Goal: Information Seeking & Learning: Compare options

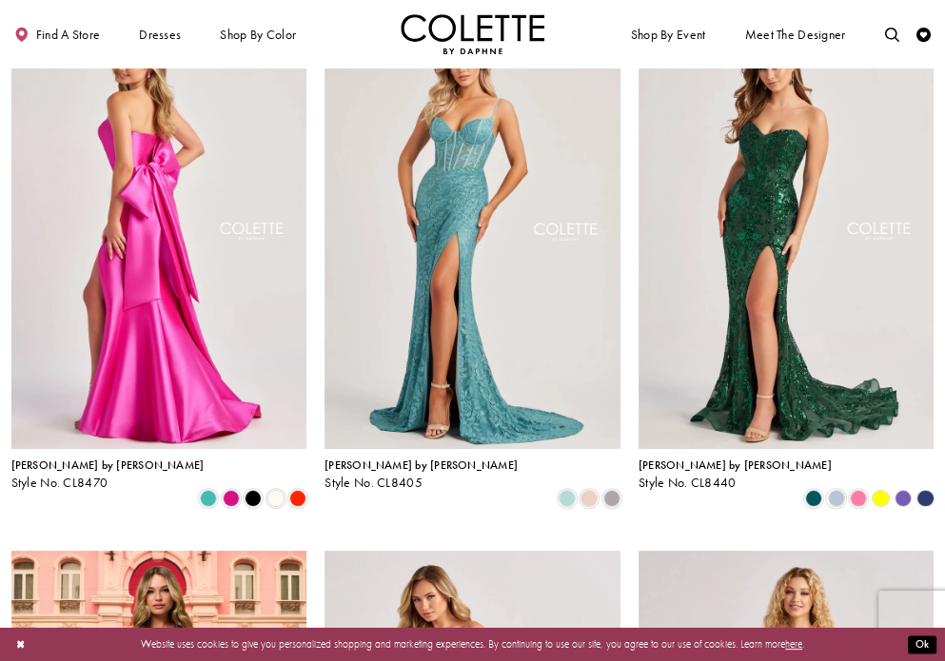
scroll to position [129, 0]
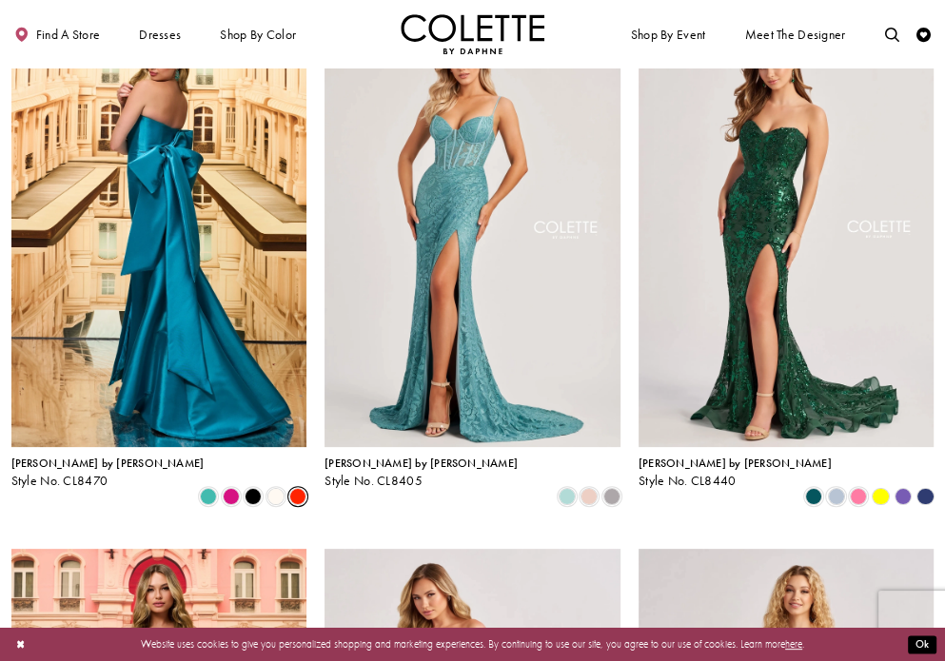
click at [297, 488] on span "Product List" at bounding box center [297, 496] width 17 height 17
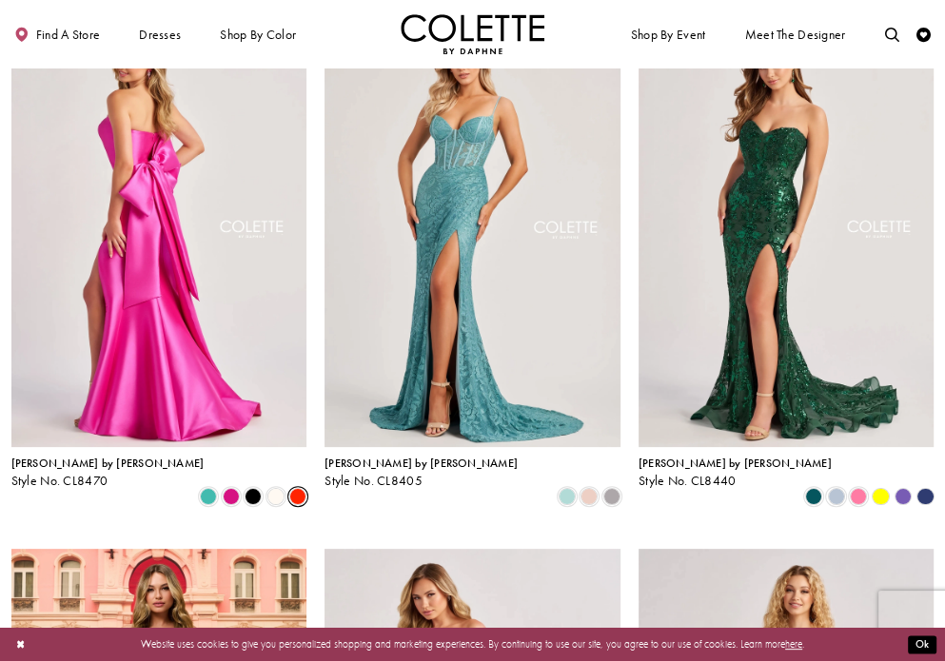
scroll to position [0, 0]
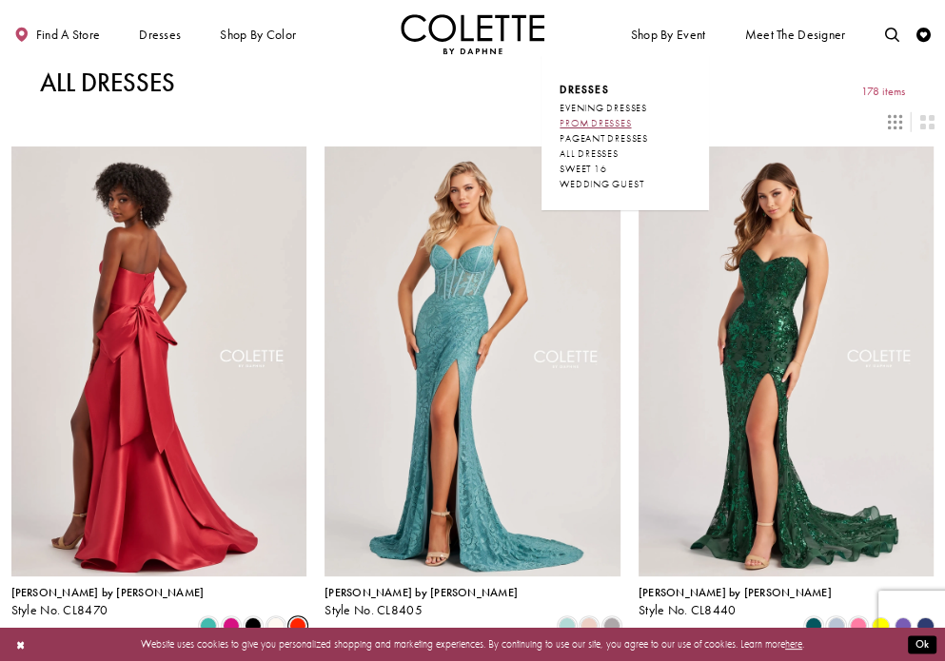
click at [614, 123] on span "PROM DRESSES" at bounding box center [594, 123] width 71 height 12
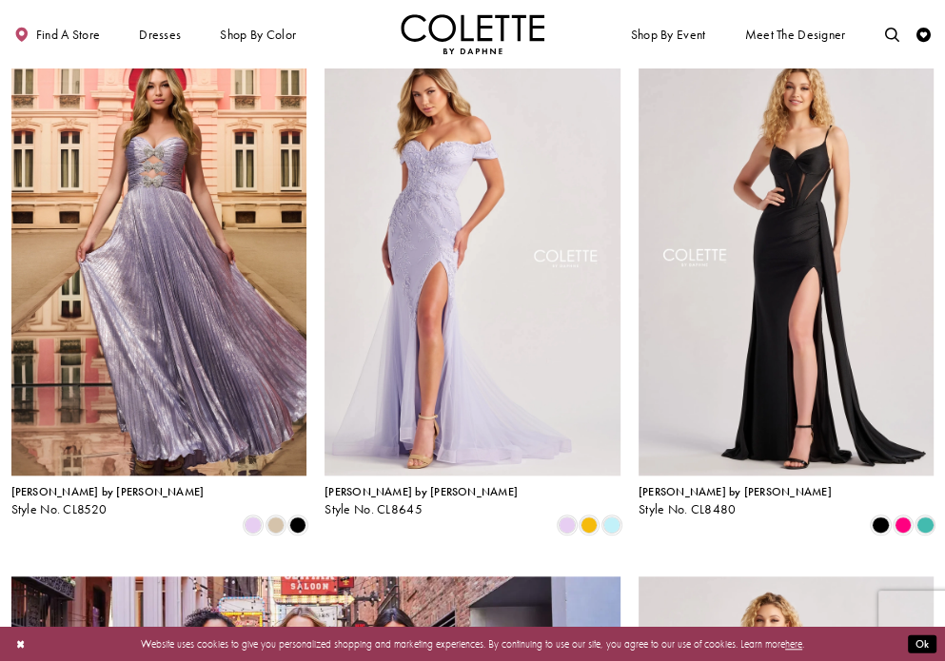
scroll to position [932, 0]
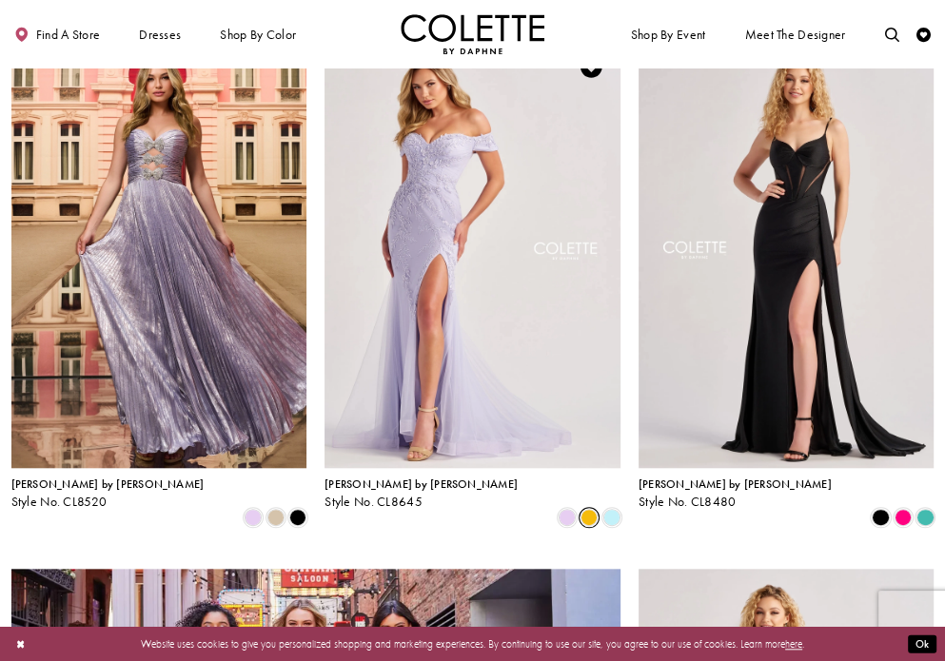
click at [587, 509] on span "Product List" at bounding box center [588, 517] width 17 height 17
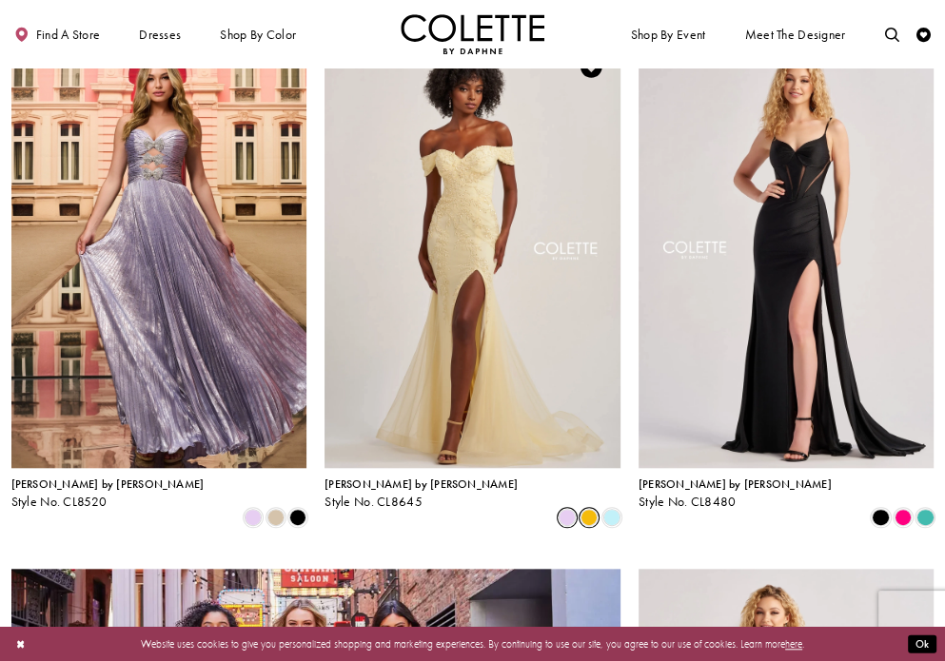
click at [569, 509] on span "Product List" at bounding box center [566, 517] width 17 height 17
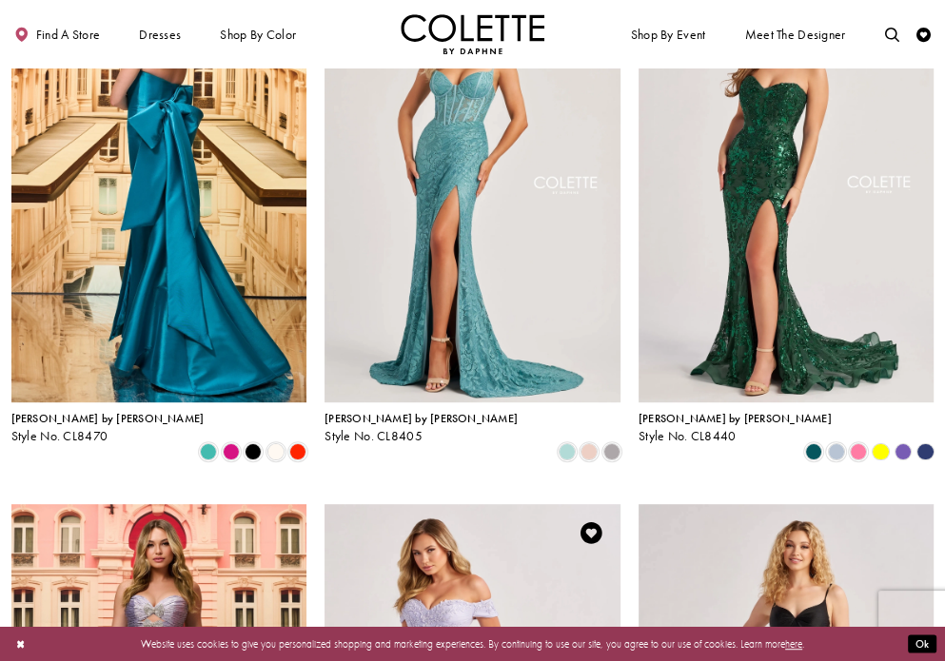
scroll to position [464, 0]
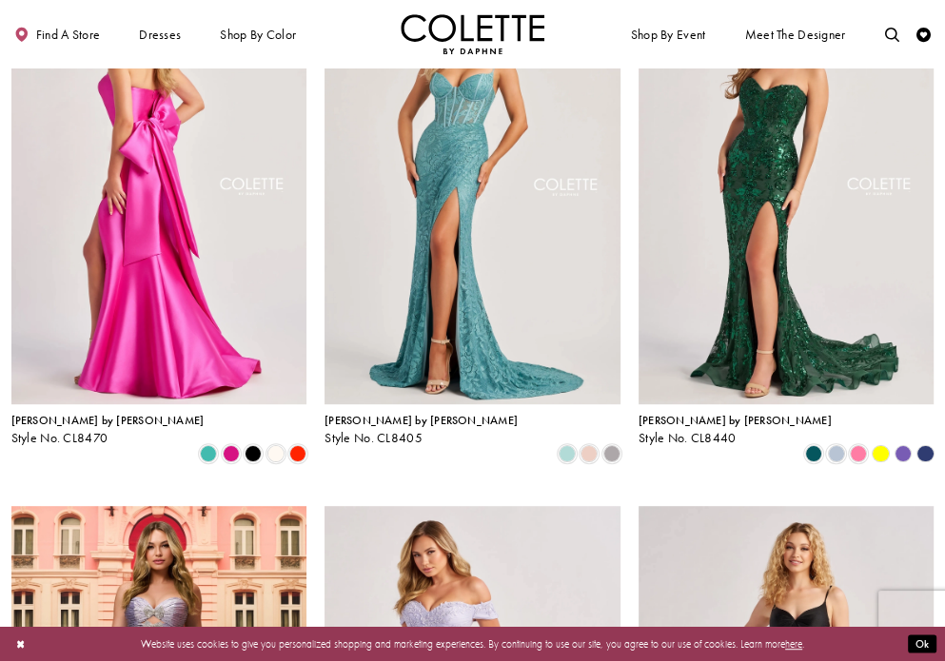
click at [254, 304] on img "Visit Colette by Daphne Style No. CL8470 Page" at bounding box center [159, 189] width 296 height 430
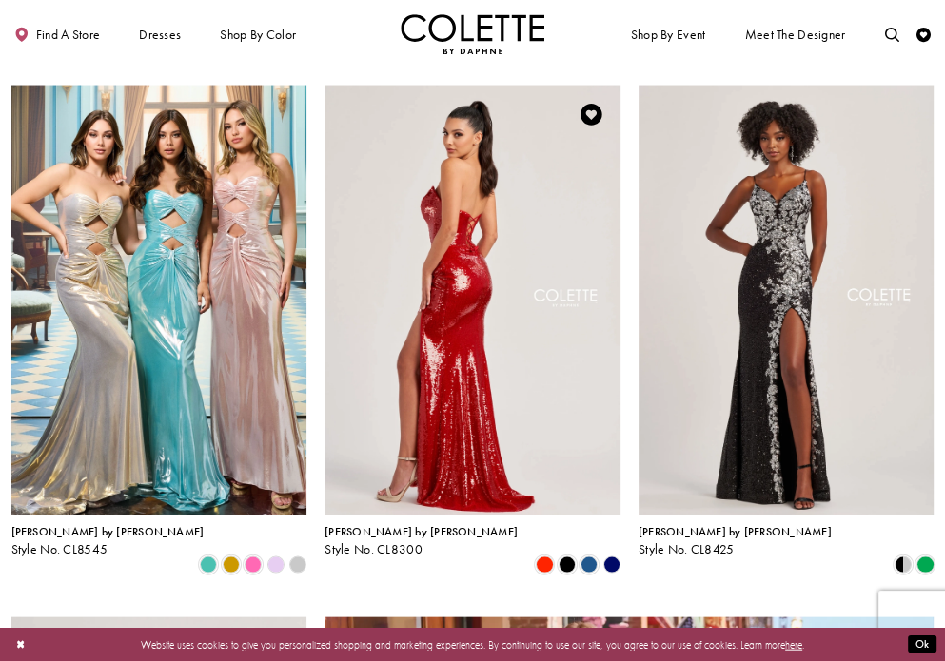
scroll to position [2478, 0]
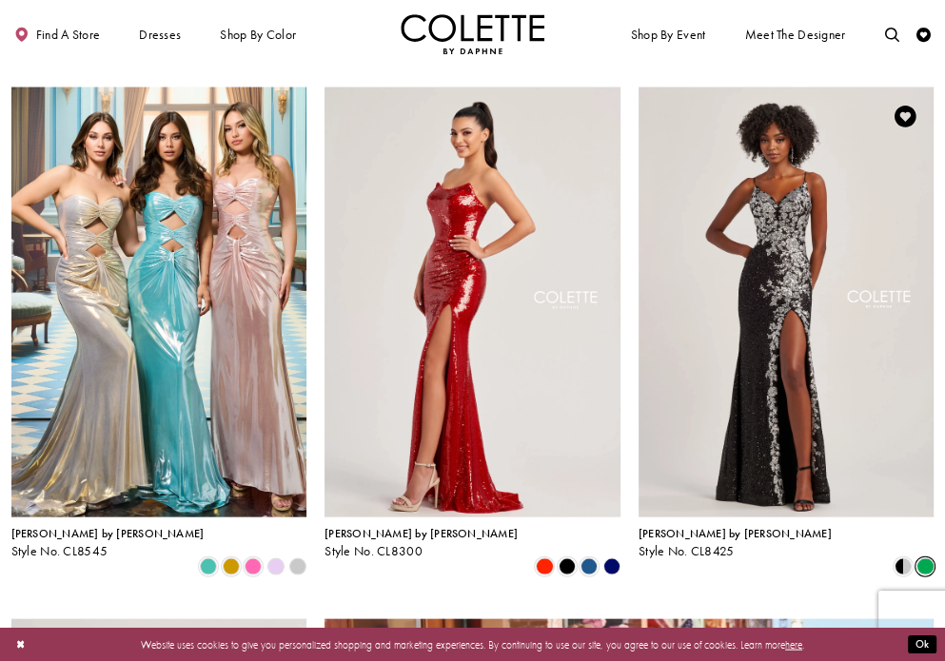
click at [921, 558] on span "Product List" at bounding box center [924, 566] width 17 height 17
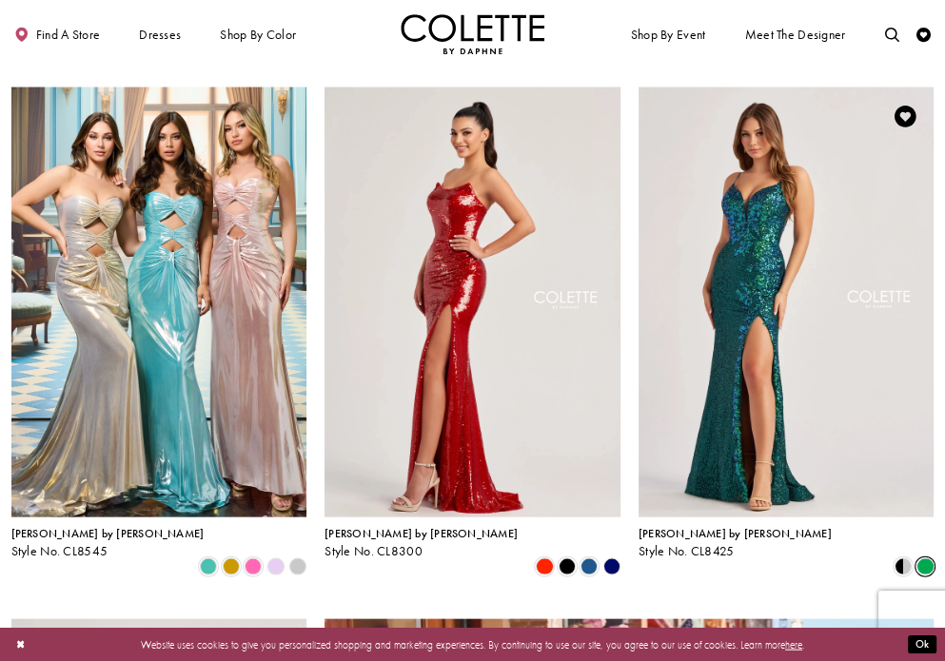
click at [821, 372] on img "Visit Colette by Daphne Style No. CL8425 Page" at bounding box center [786, 303] width 296 height 430
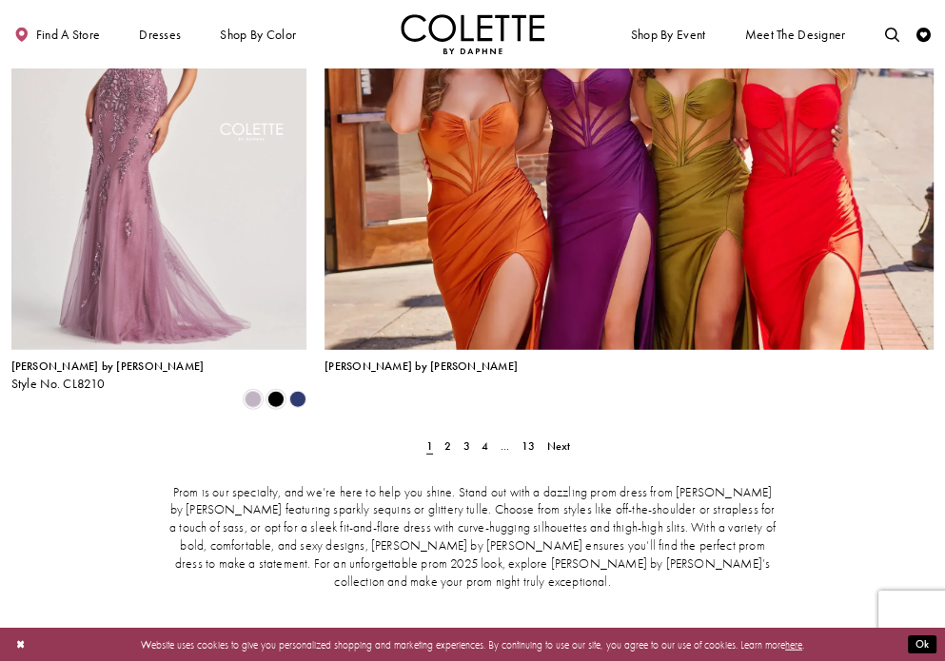
scroll to position [3187, 0]
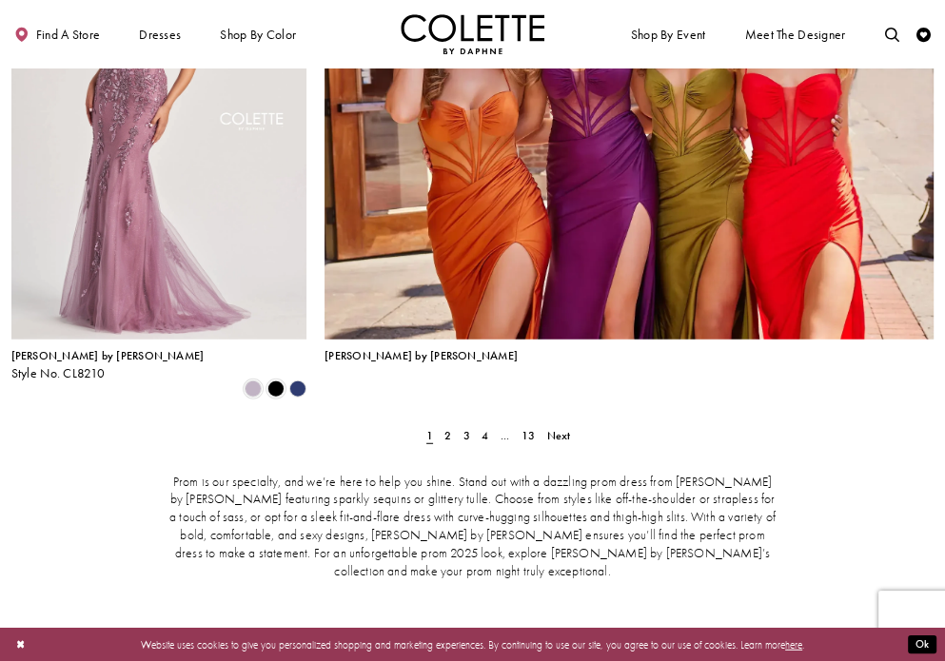
click at [295, 378] on polygon "Product List" at bounding box center [298, 389] width 22 height 22
click at [255, 381] on span "Product List" at bounding box center [253, 389] width 17 height 17
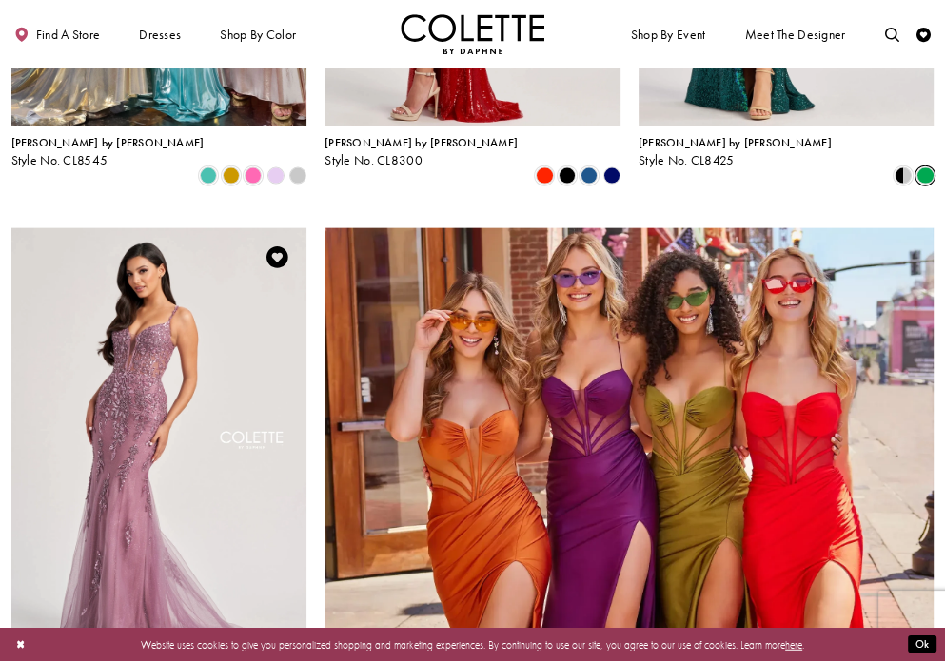
scroll to position [2868, 0]
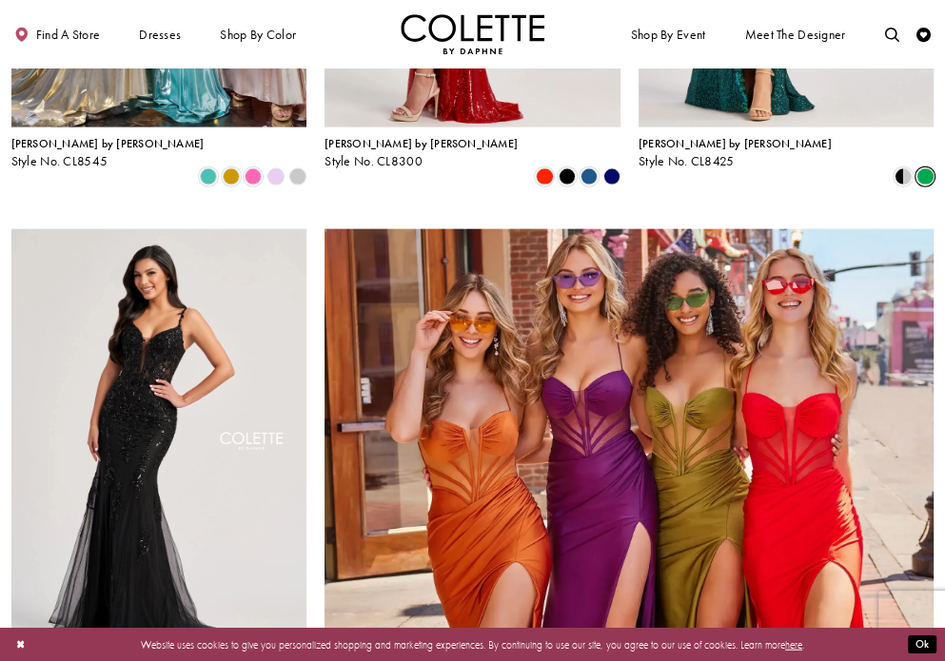
scroll to position [3050, 0]
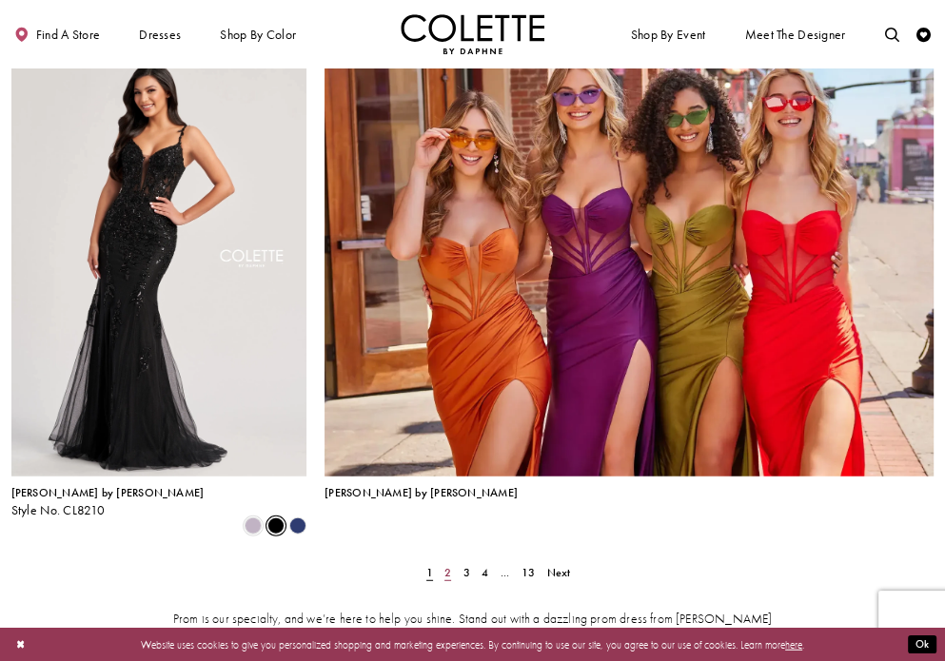
click at [447, 565] on span "2" at bounding box center [447, 572] width 7 height 15
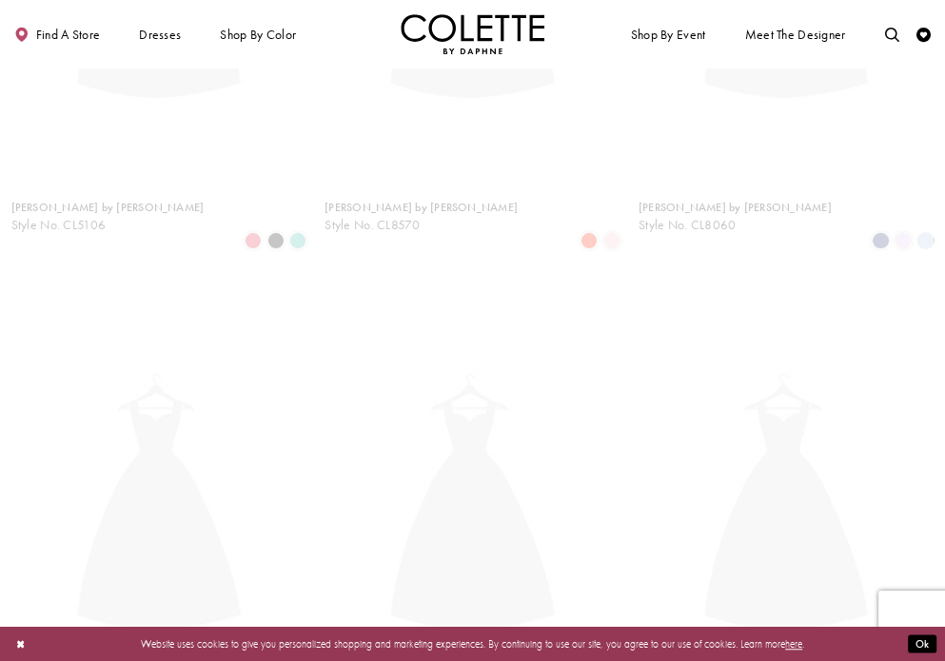
scroll to position [369, 0]
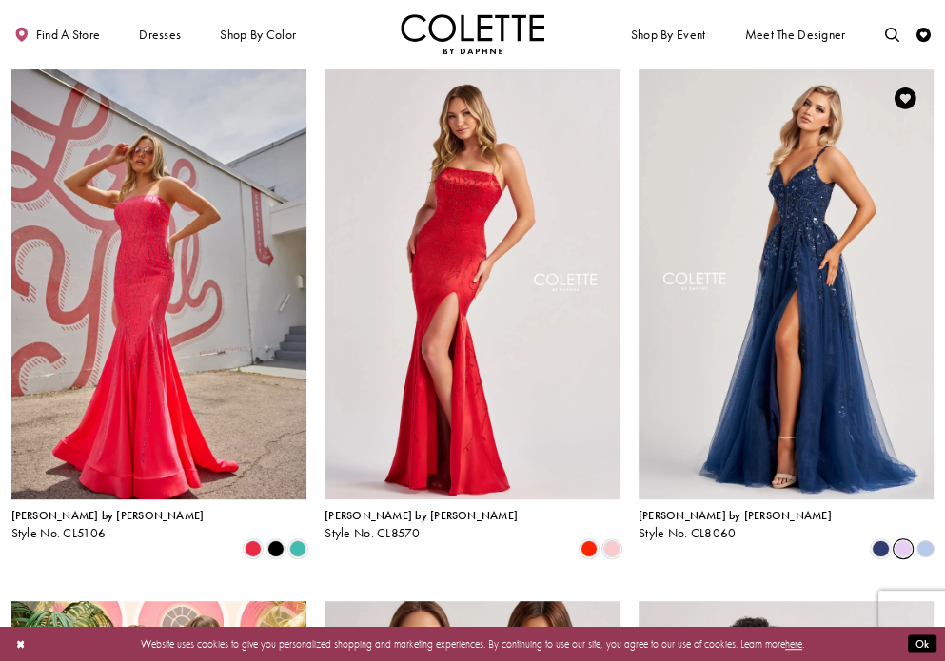
click at [906, 540] on span "Product List" at bounding box center [902, 548] width 17 height 17
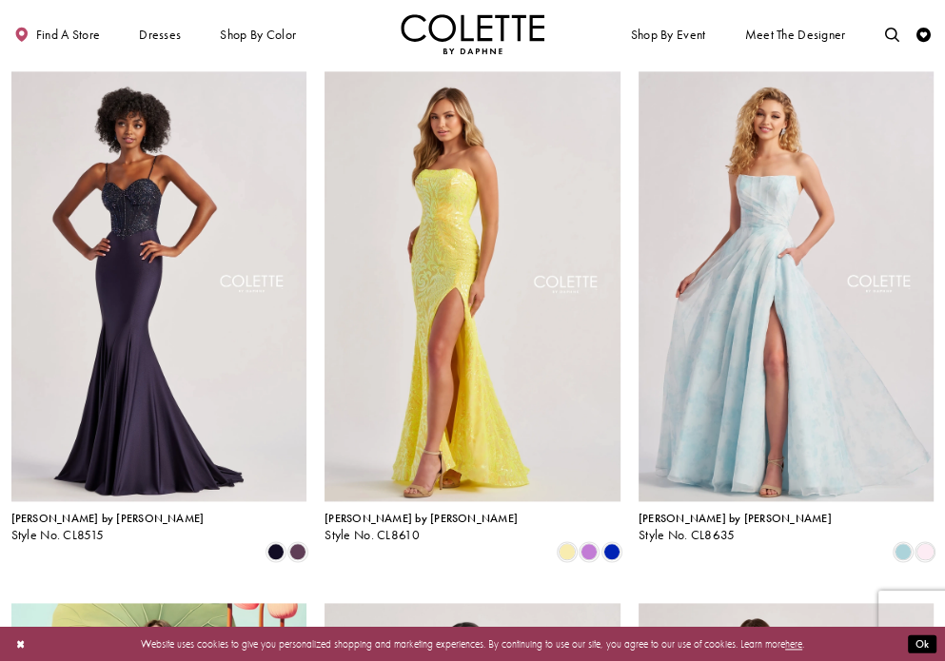
scroll to position [1431, 0]
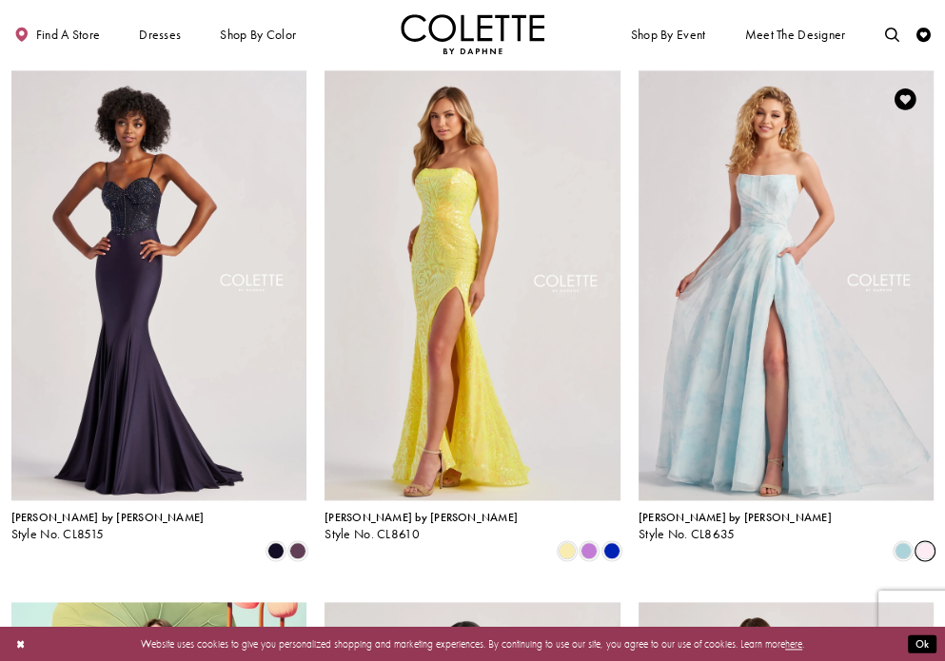
click at [927, 542] on span "Product List" at bounding box center [924, 550] width 17 height 17
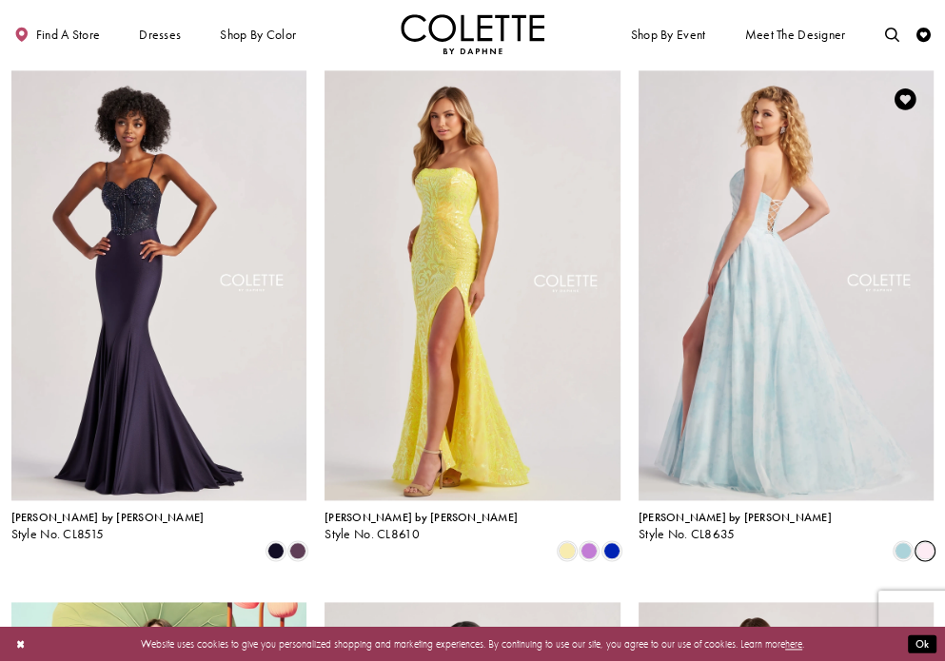
click at [904, 449] on img "Visit Colette by Daphne Style No. CL8635 Page" at bounding box center [786, 285] width 296 height 430
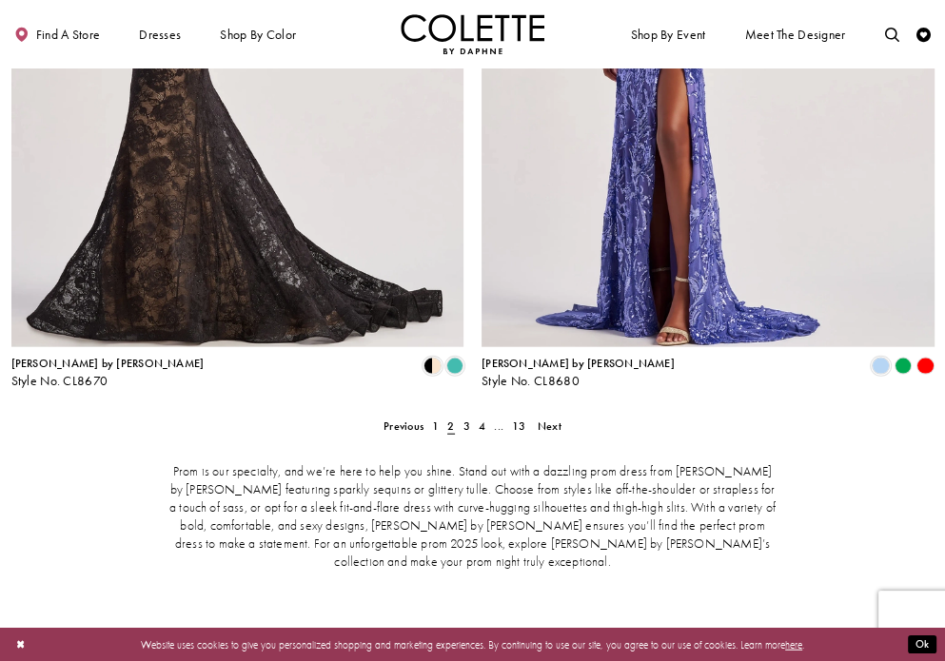
scroll to position [2877, 0]
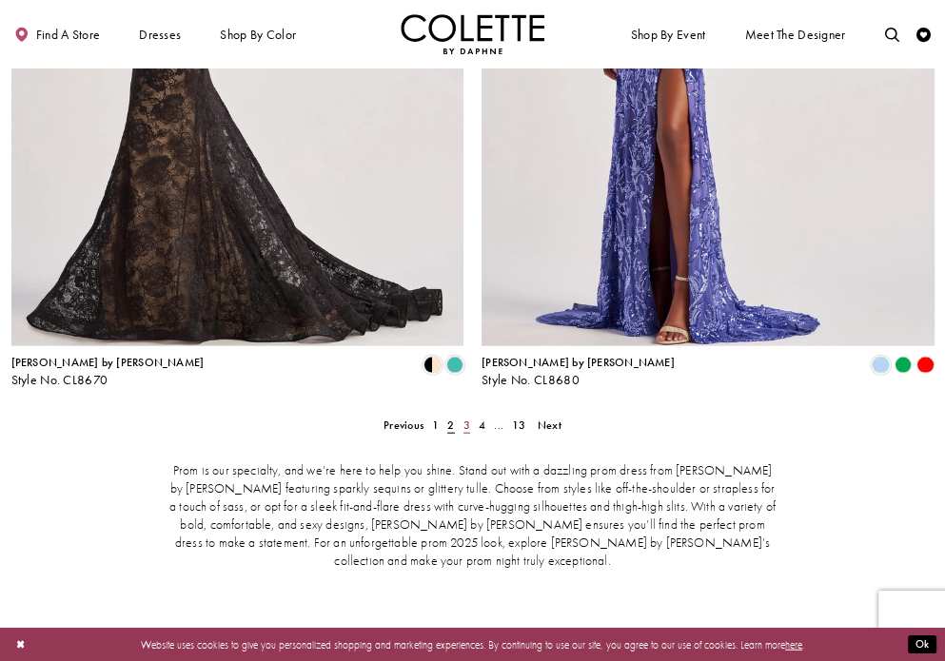
click at [468, 418] on span "3" at bounding box center [466, 425] width 7 height 15
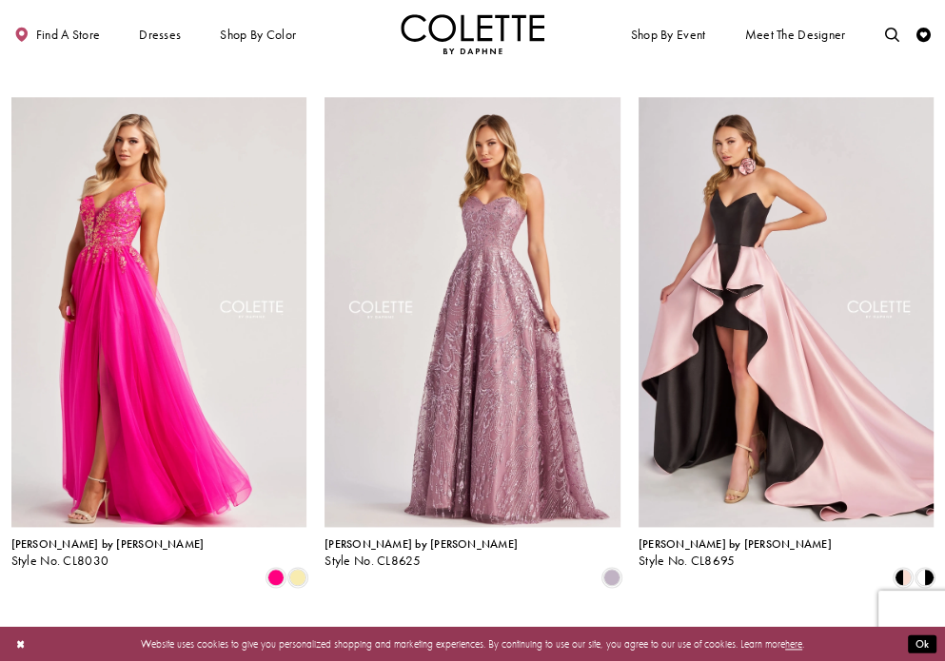
scroll to position [1402, 0]
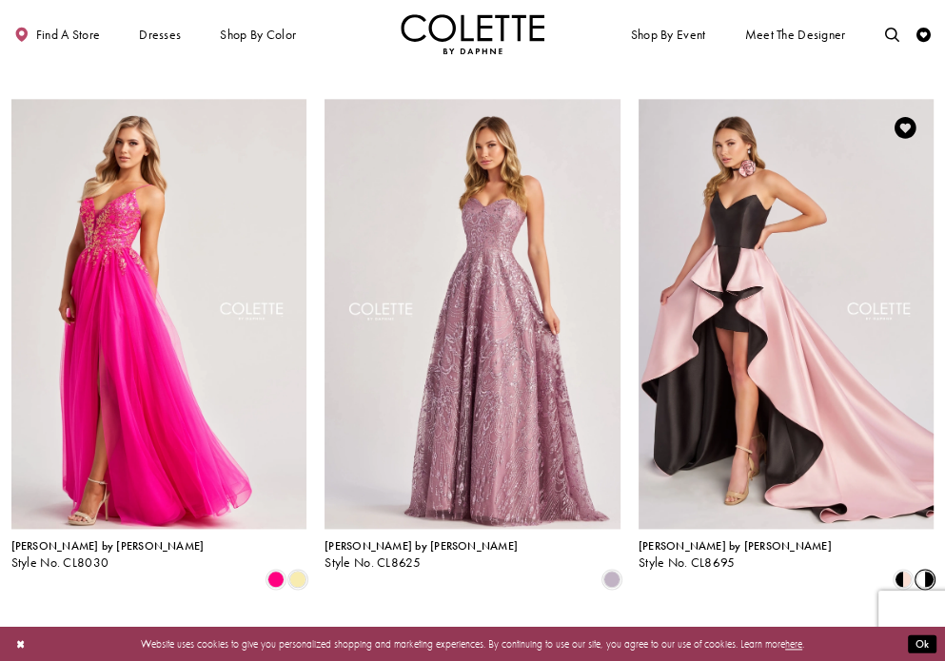
click at [924, 571] on span "Product List" at bounding box center [924, 579] width 17 height 17
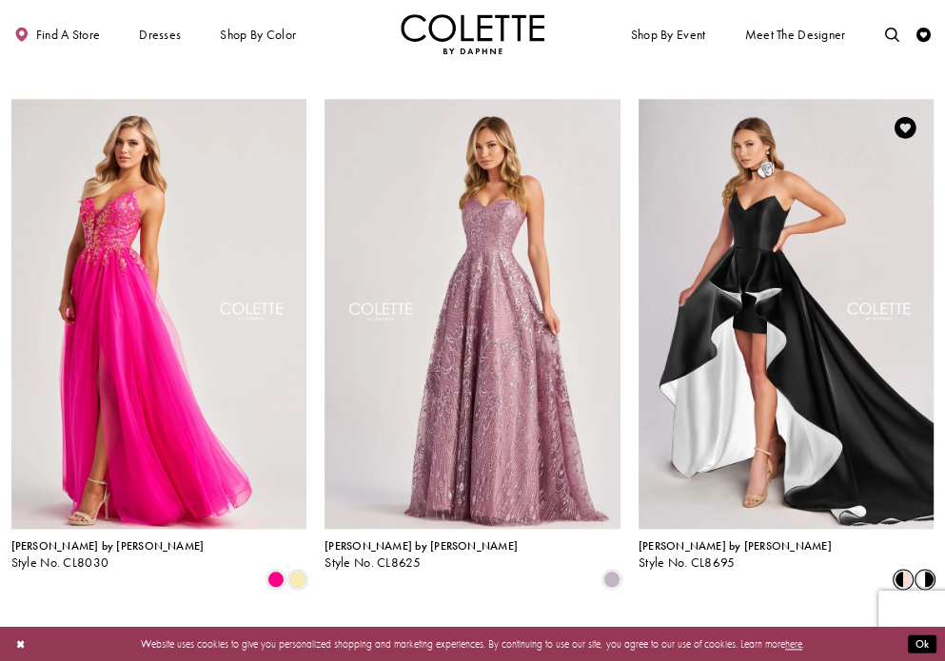
click at [906, 571] on span "Product List" at bounding box center [902, 579] width 17 height 17
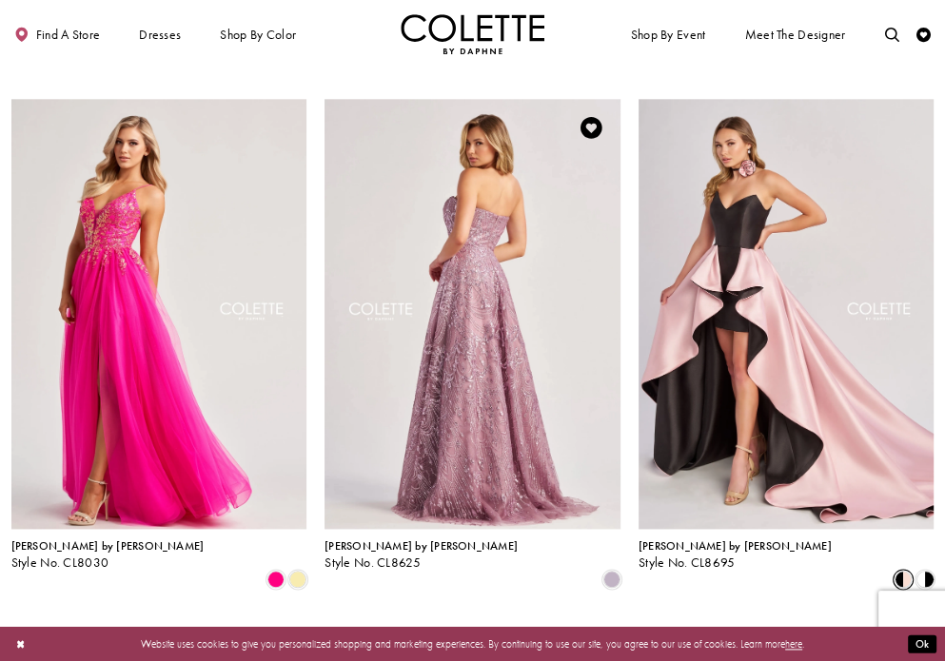
click at [519, 455] on img "Visit Colette by Daphne Style No. CL8625 Page" at bounding box center [472, 314] width 296 height 430
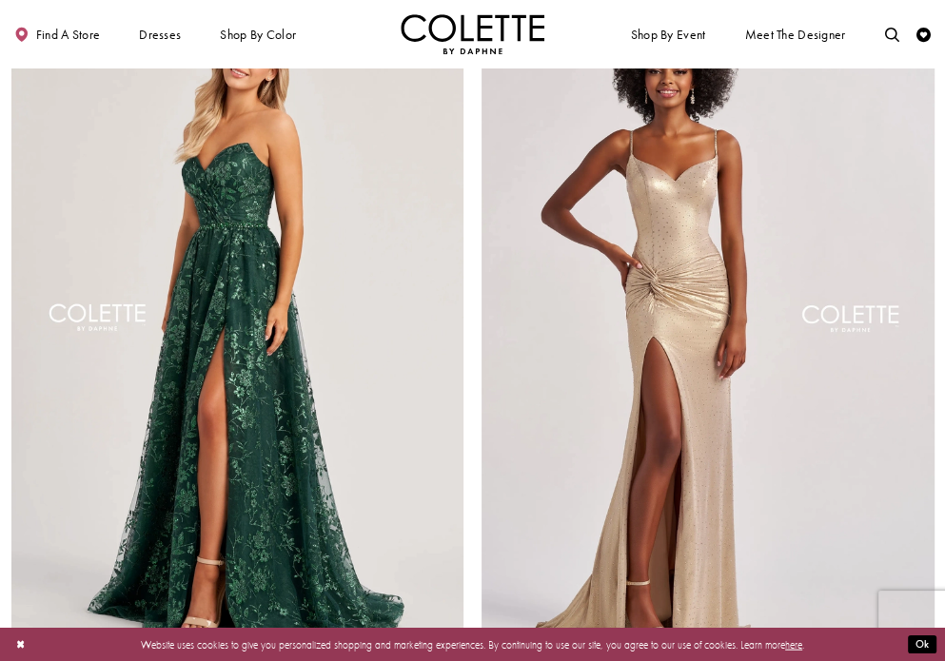
scroll to position [2795, 0]
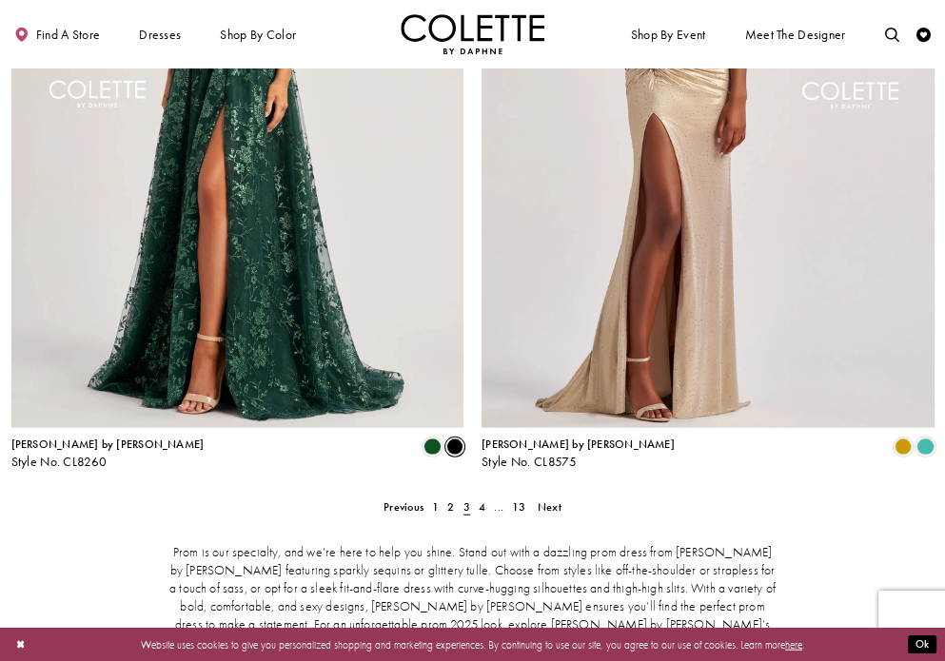
click at [458, 439] on span "Product List" at bounding box center [454, 447] width 17 height 17
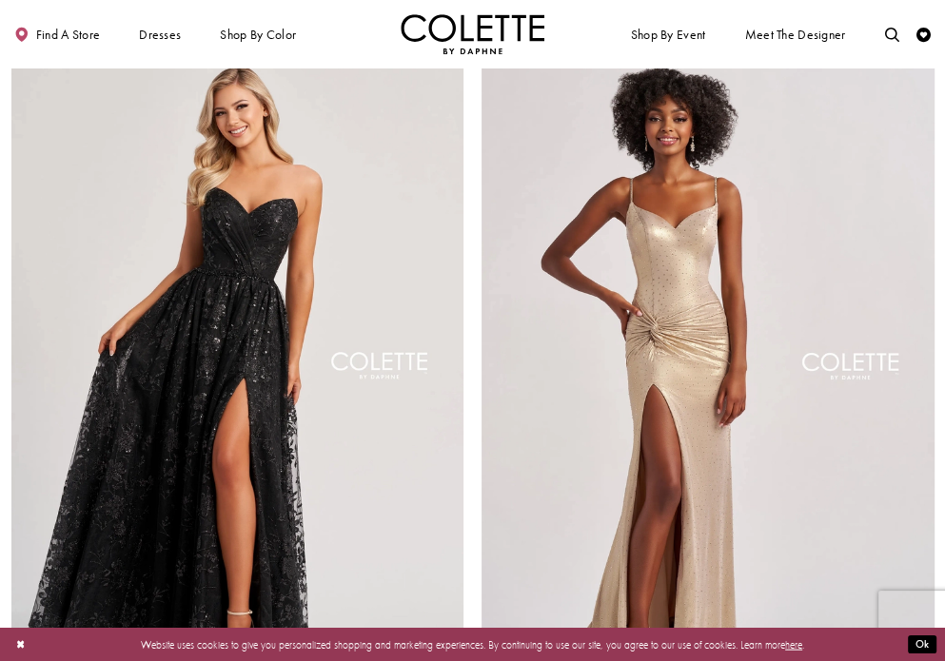
scroll to position [2623, 0]
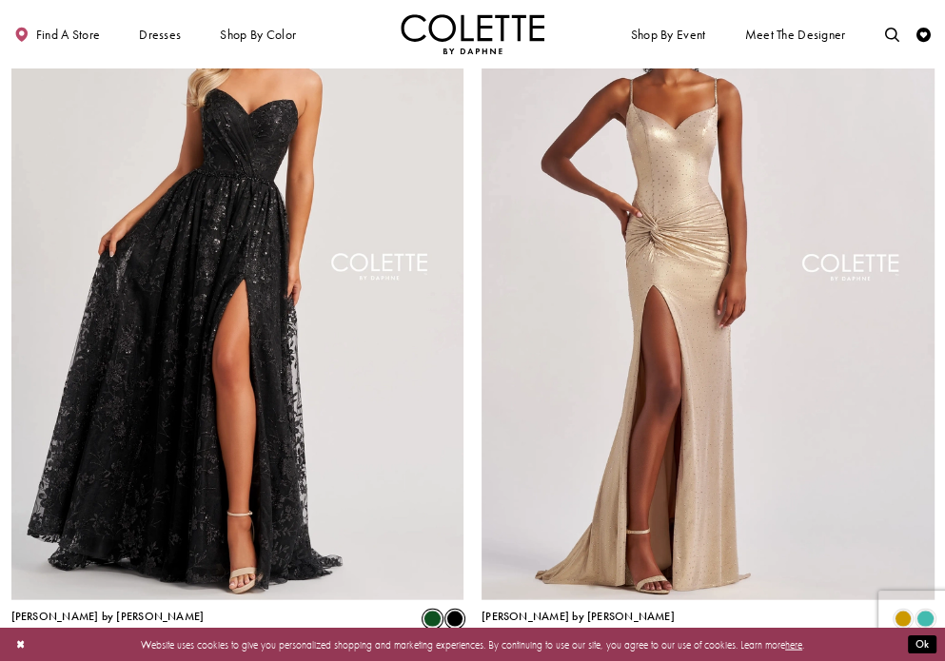
click at [433, 611] on span "Product List" at bounding box center [431, 619] width 17 height 17
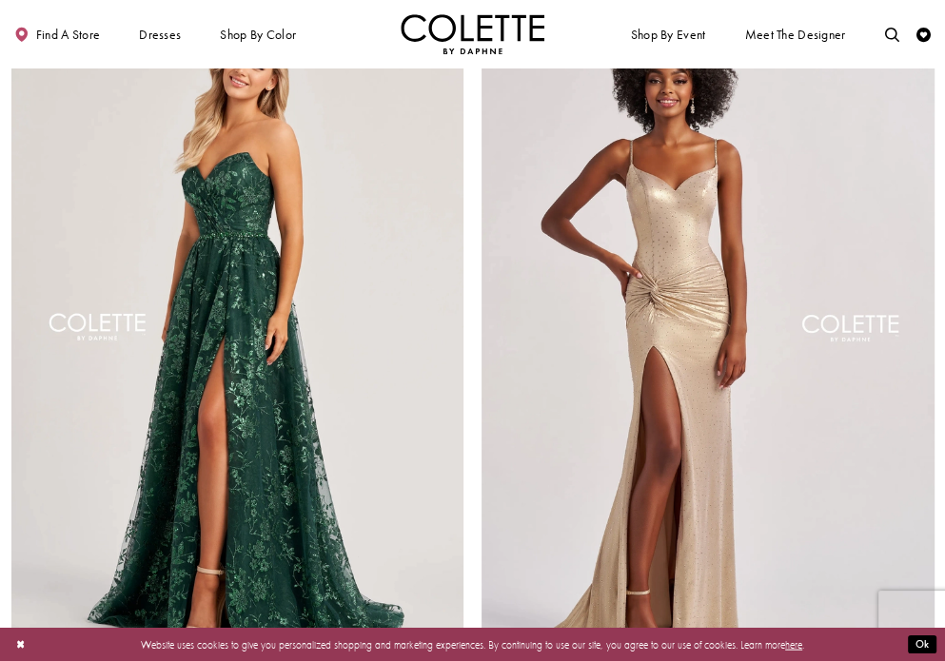
scroll to position [2585, 0]
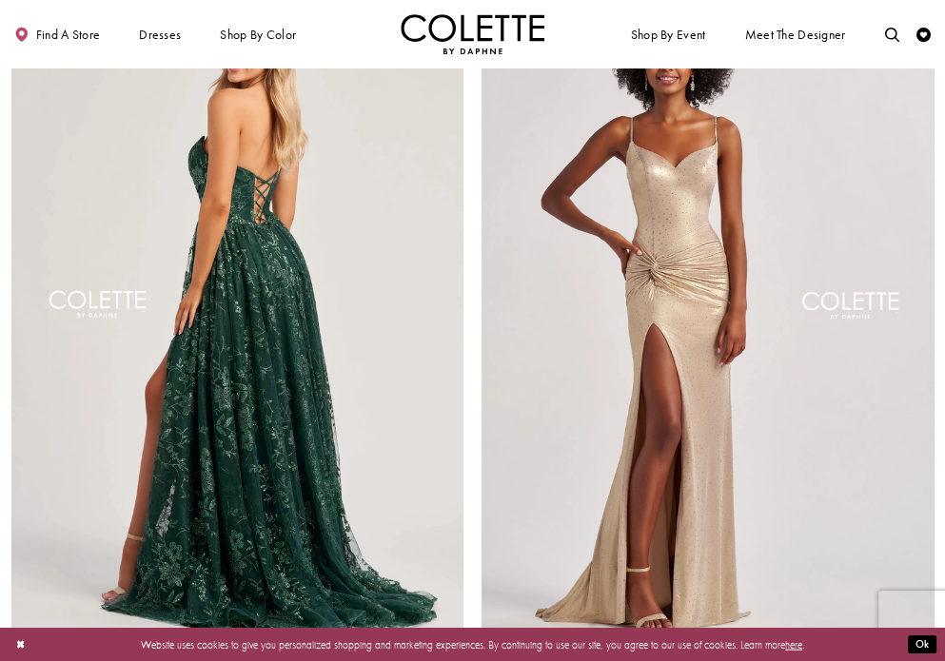
click at [330, 330] on img "Visit Colette by Daphne Style No. CL8260 Page" at bounding box center [237, 309] width 453 height 658
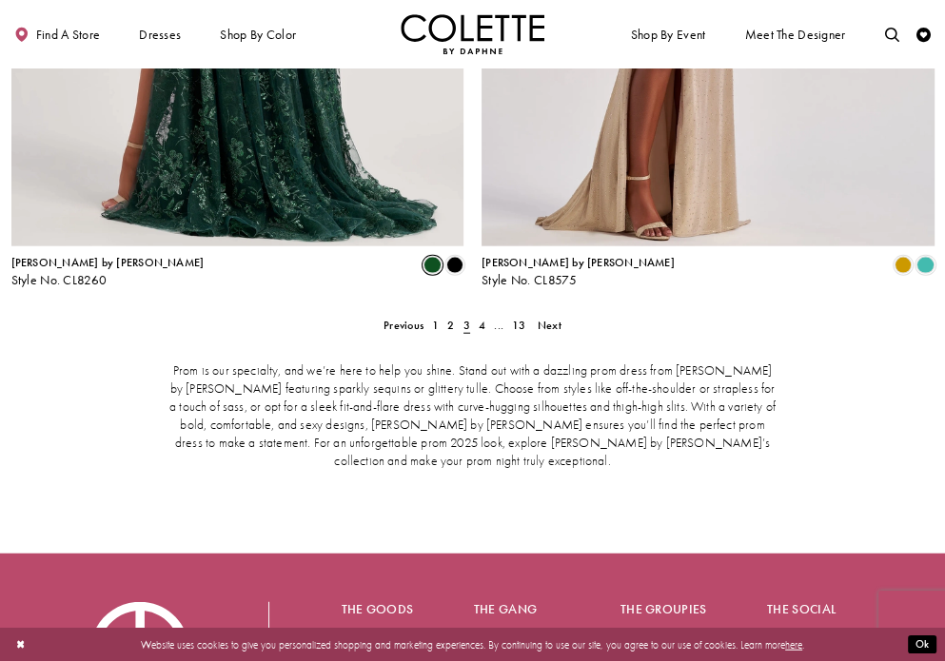
scroll to position [2992, 0]
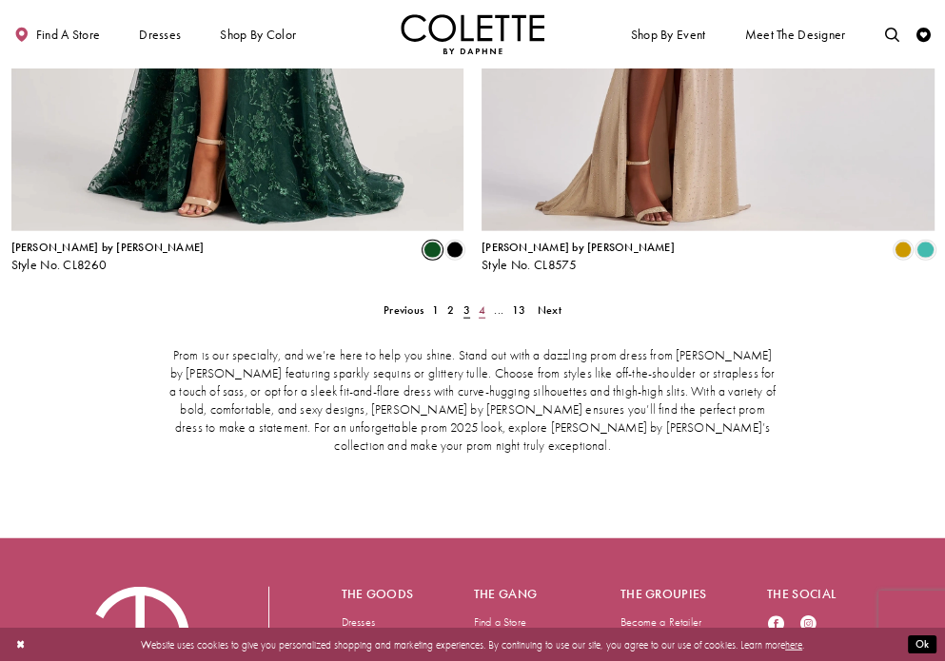
click at [483, 303] on span "4" at bounding box center [482, 310] width 7 height 15
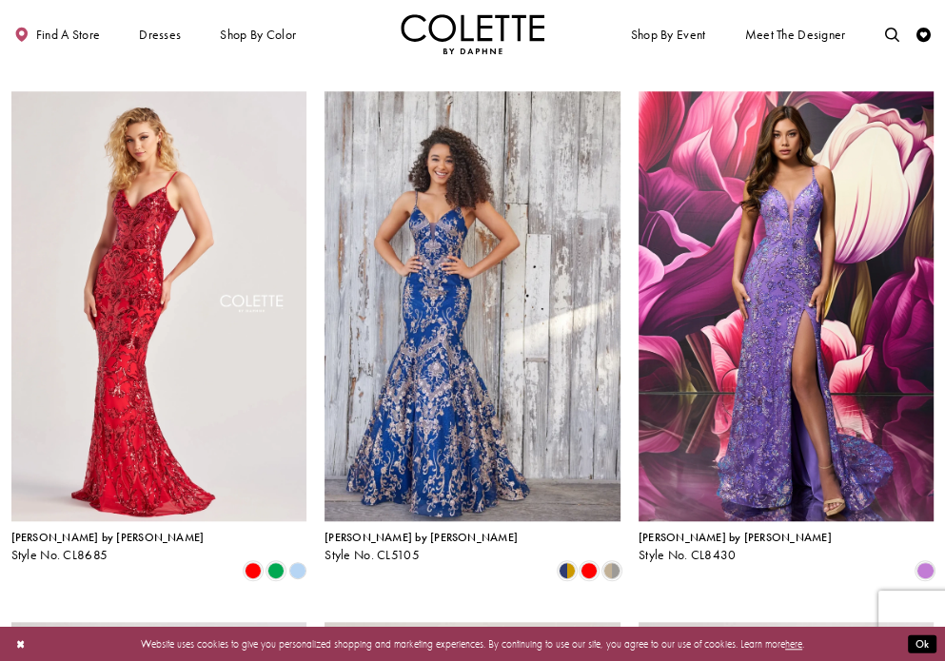
scroll to position [883, 0]
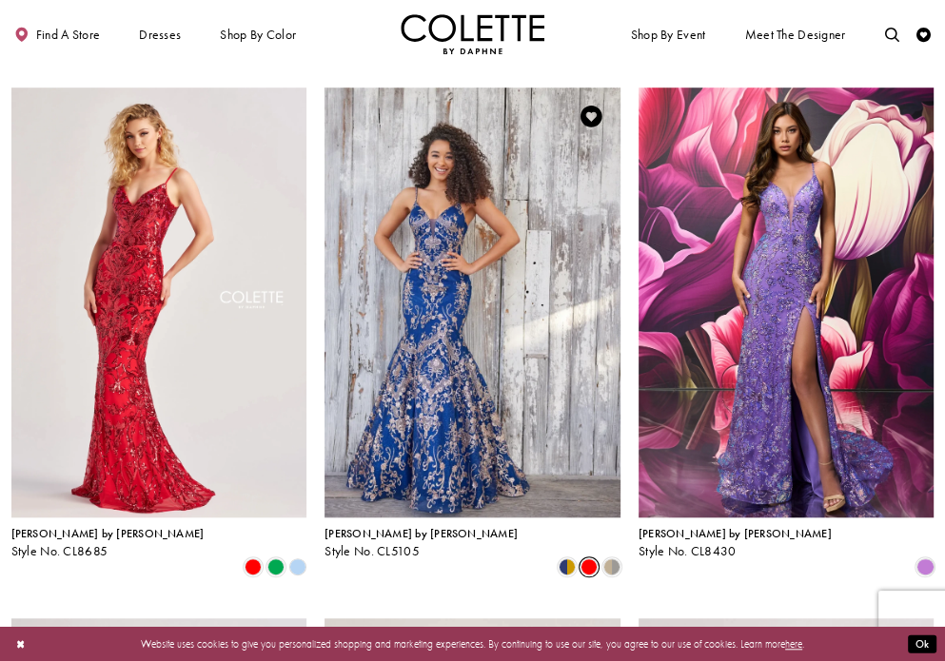
click at [589, 558] on span "Product List" at bounding box center [588, 566] width 17 height 17
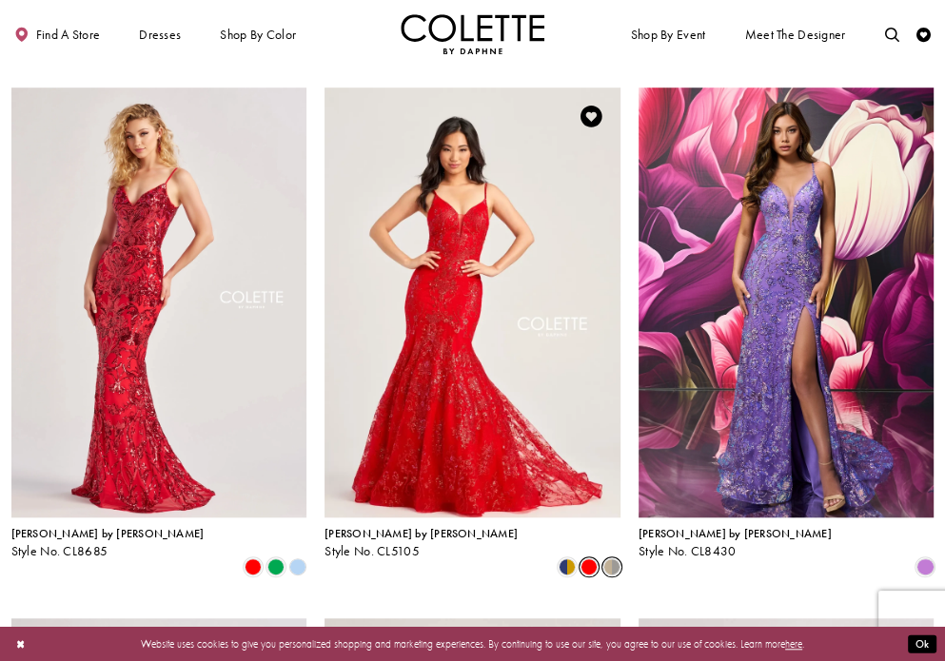
click at [610, 558] on span "Product List" at bounding box center [611, 566] width 17 height 17
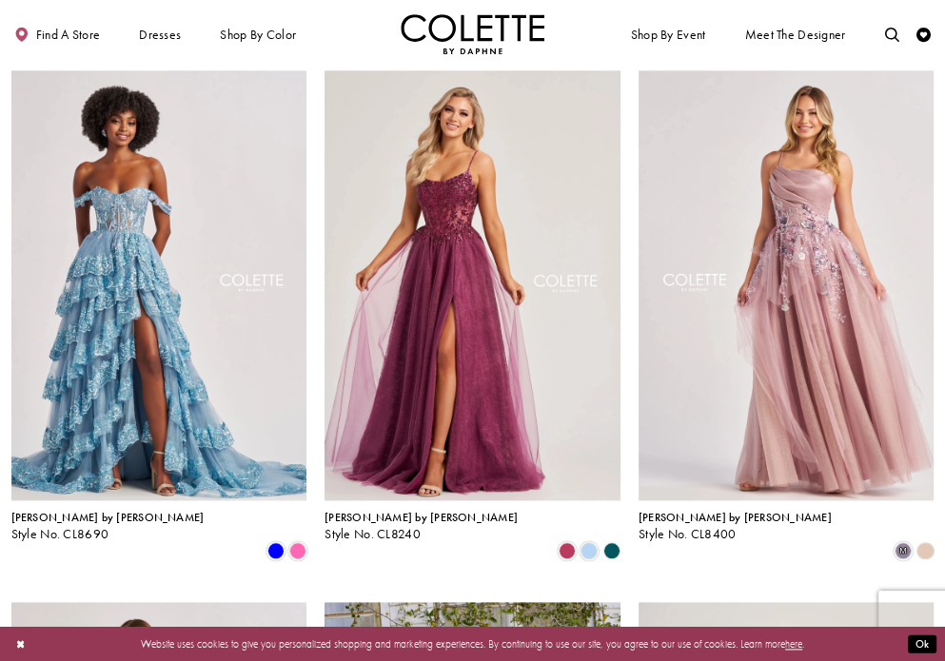
scroll to position [1447, 0]
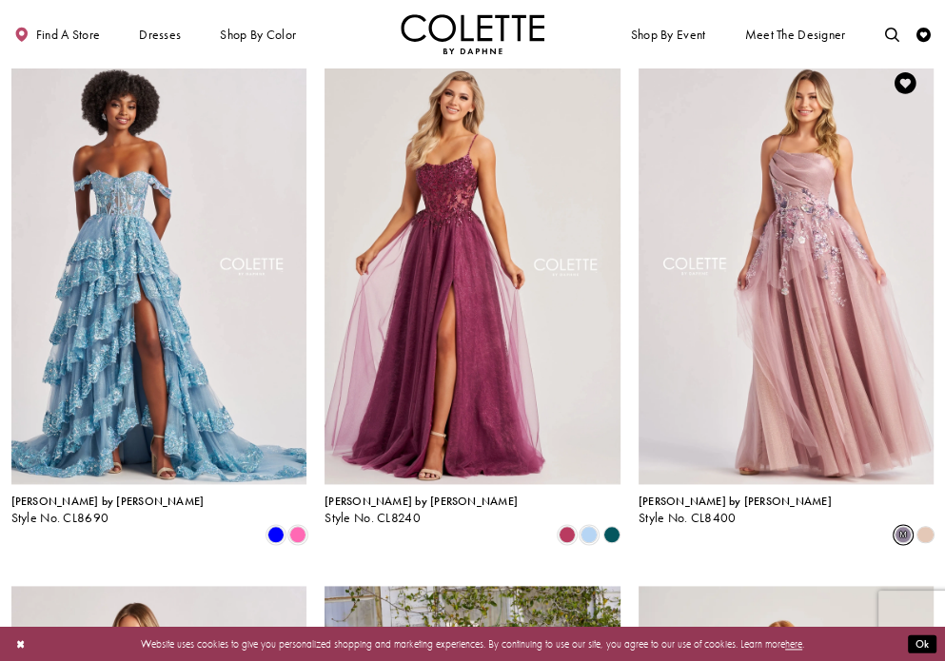
click at [903, 526] on span "m" at bounding box center [902, 534] width 17 height 17
click at [923, 523] on polygon "Product List" at bounding box center [925, 534] width 22 height 22
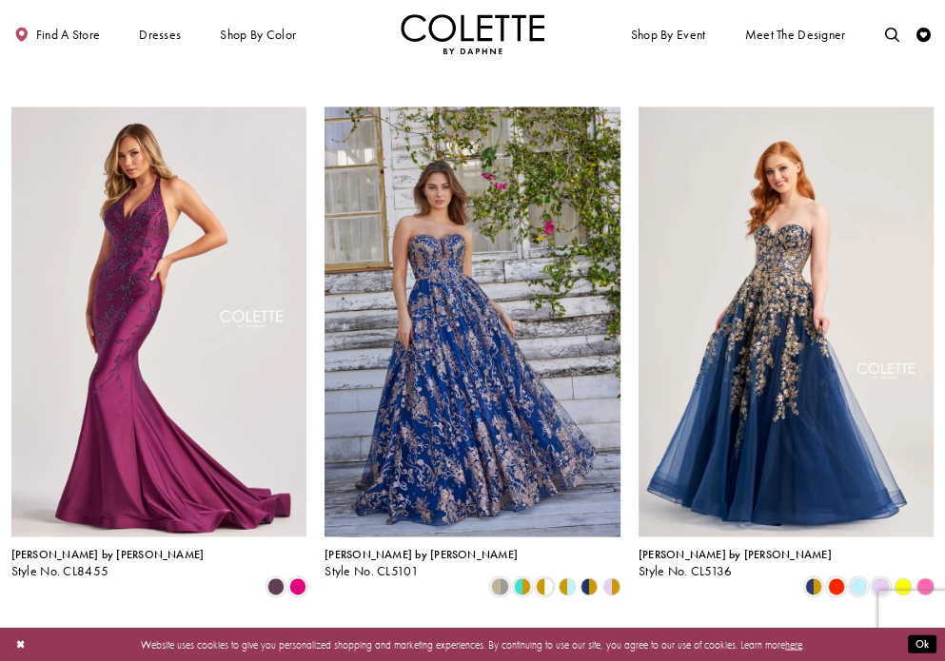
scroll to position [1930, 0]
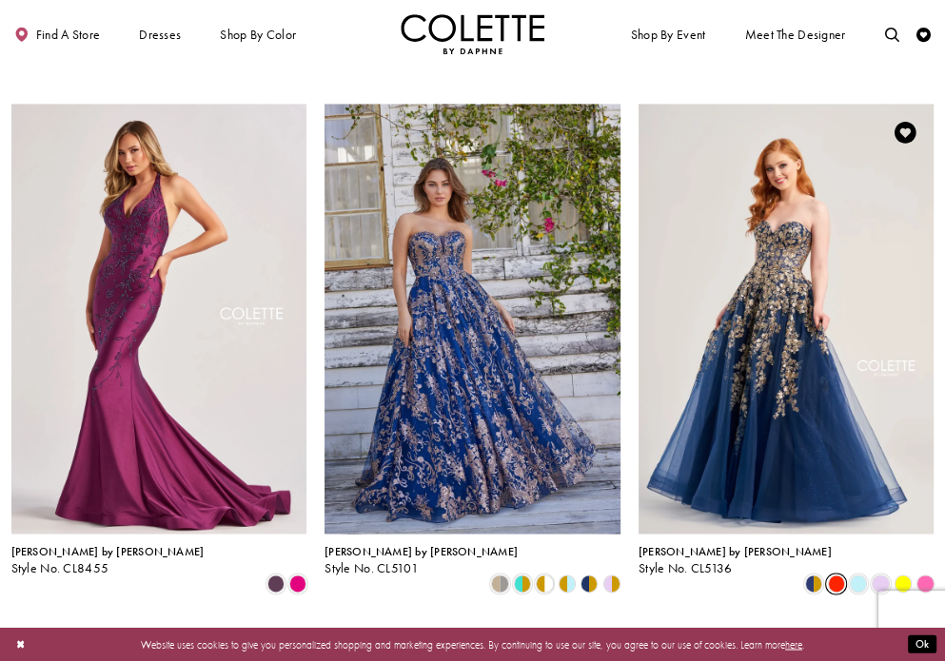
click at [835, 575] on span "Product List" at bounding box center [835, 583] width 17 height 17
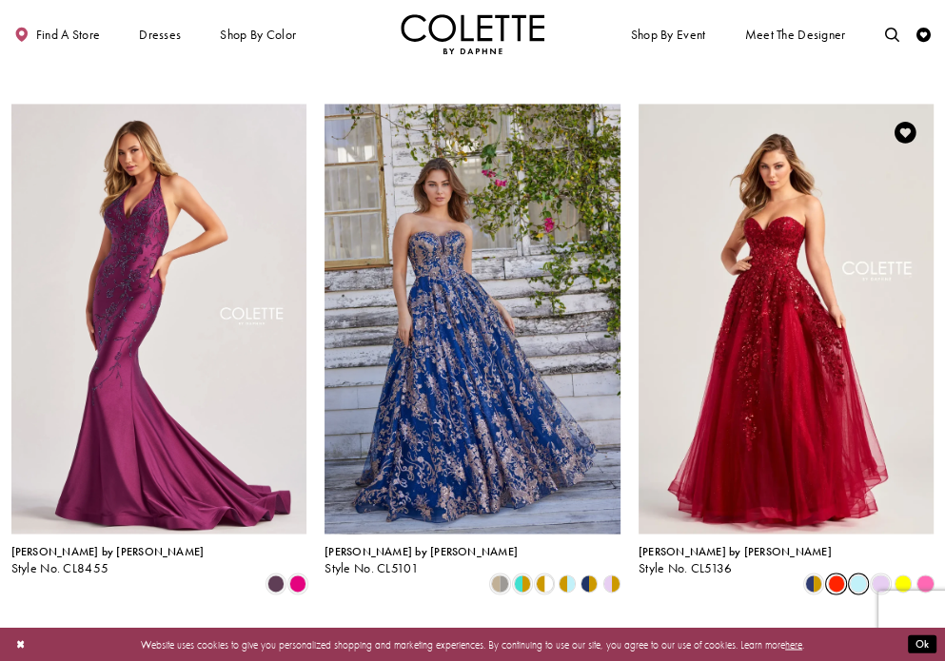
click at [857, 575] on span "Product List" at bounding box center [858, 583] width 17 height 17
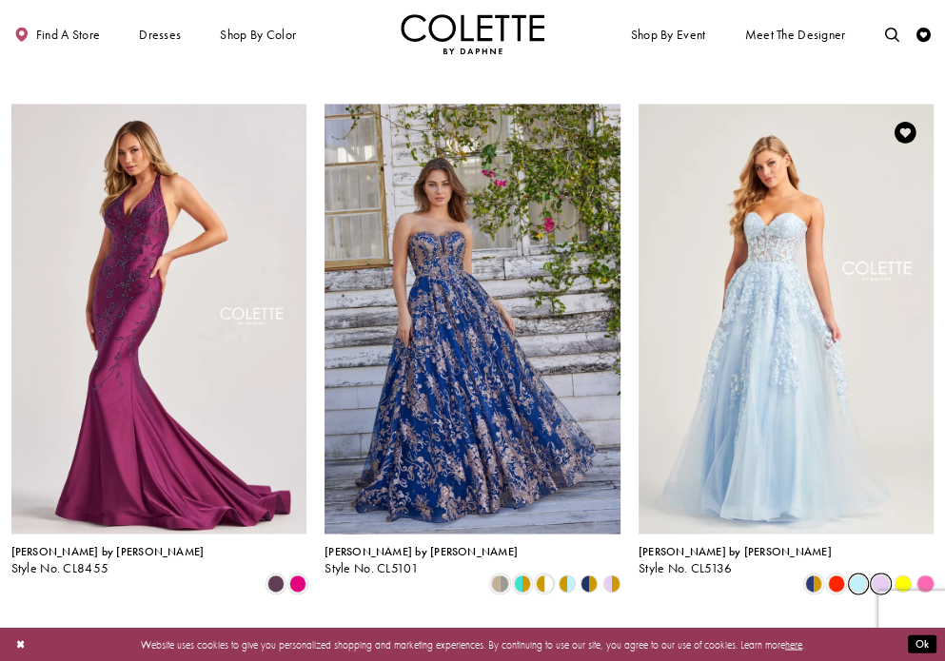
click at [887, 575] on span "Product List" at bounding box center [880, 583] width 17 height 17
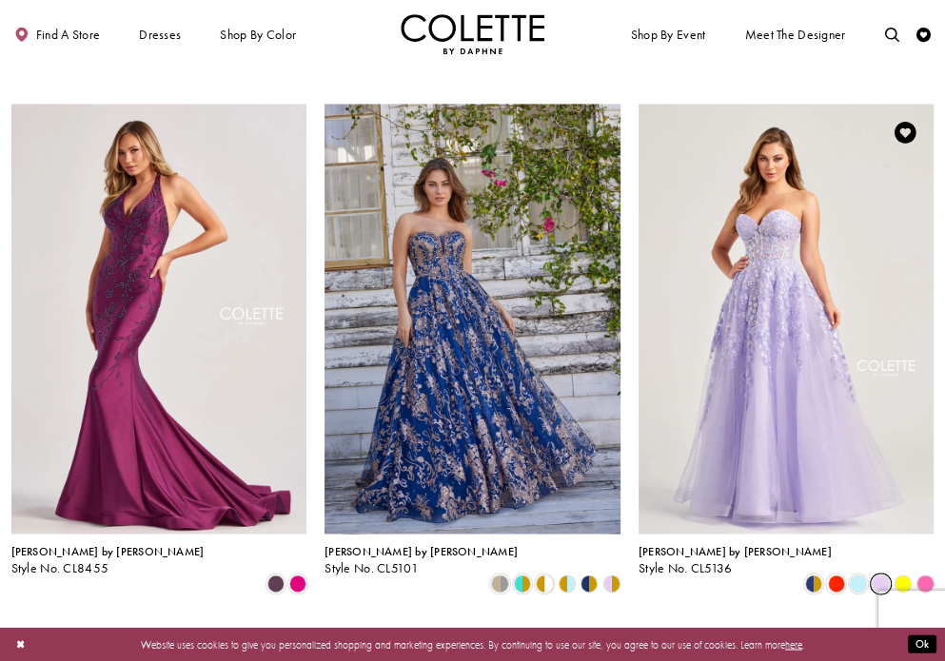
click at [903, 573] on polygon "Product List" at bounding box center [903, 584] width 22 height 22
click at [814, 575] on span "Product List" at bounding box center [813, 583] width 17 height 17
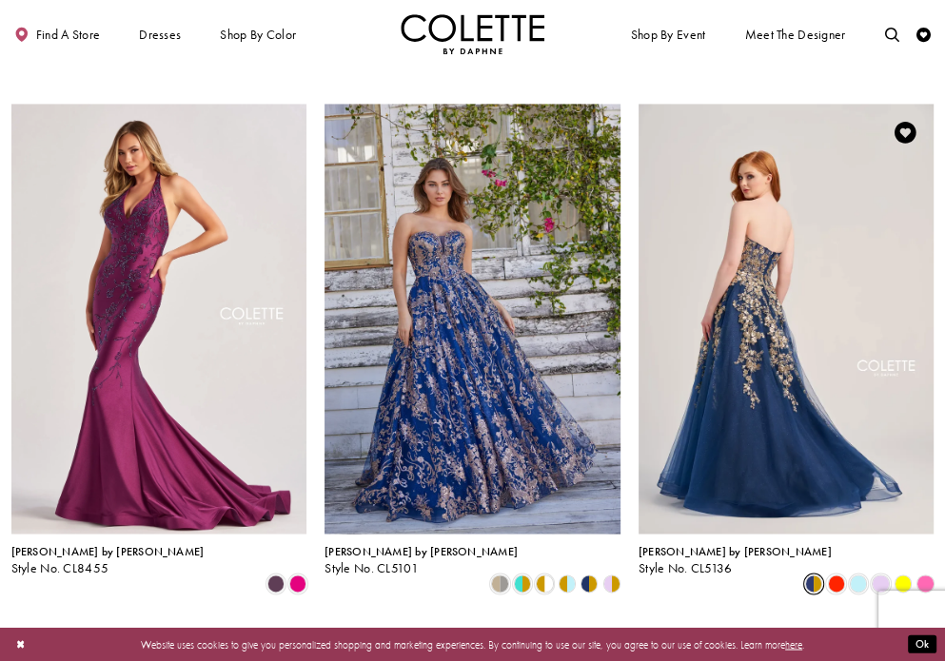
click at [789, 316] on img "Visit Colette by Daphne Style No. CL5136 Page" at bounding box center [786, 319] width 296 height 430
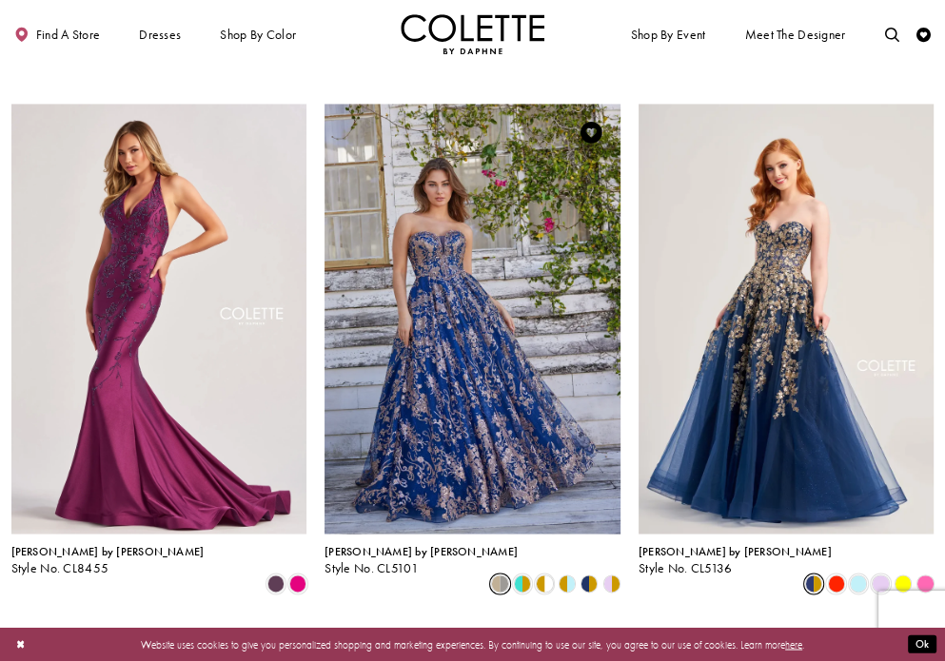
click at [502, 575] on span "Product List" at bounding box center [499, 583] width 17 height 17
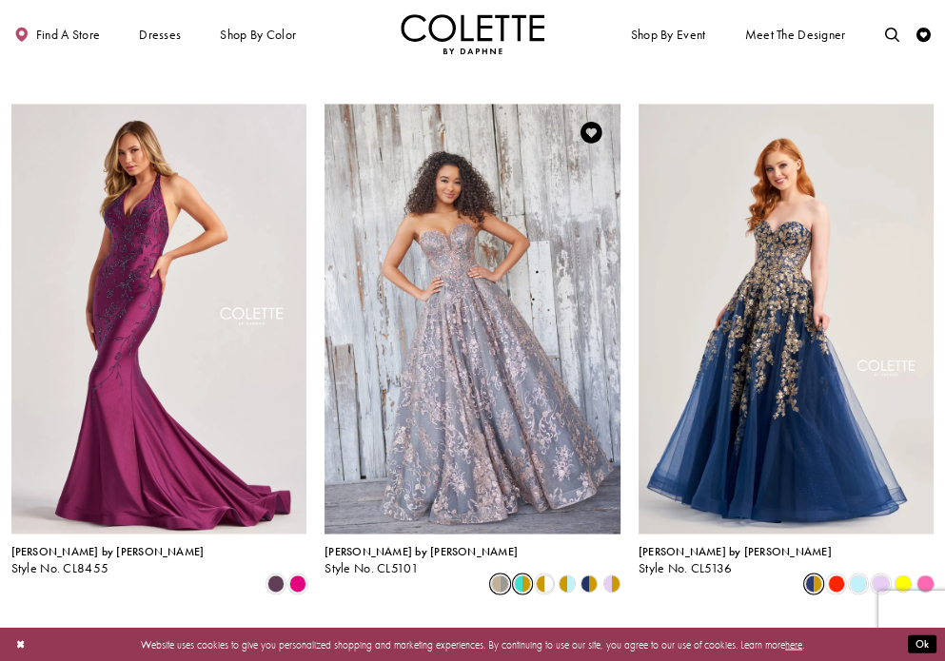
click at [526, 575] on span "Product List" at bounding box center [522, 583] width 17 height 17
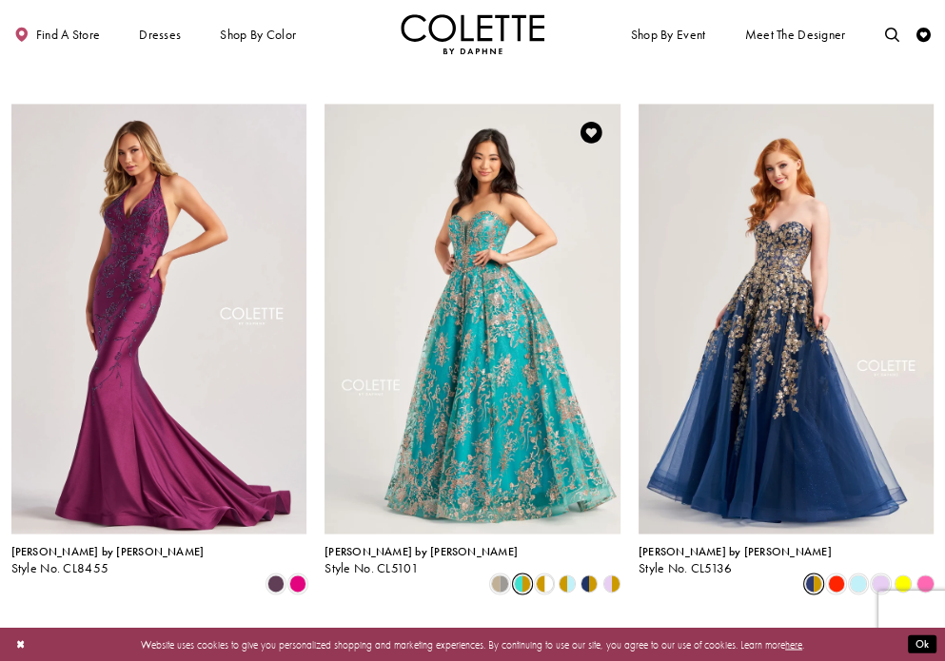
click at [557, 573] on div "Product List" at bounding box center [567, 584] width 22 height 22
click at [544, 575] on span "Product List" at bounding box center [544, 583] width 17 height 17
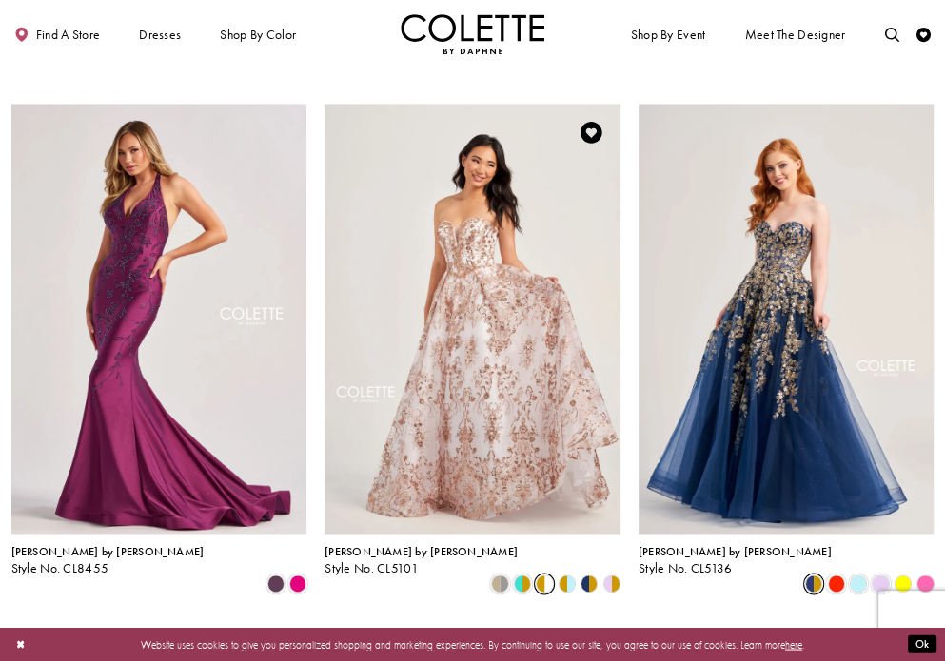
click at [567, 573] on polygon "Product List" at bounding box center [572, 584] width 10 height 22
click at [591, 573] on polygon "Product List" at bounding box center [594, 584] width 10 height 22
click at [521, 575] on span "Product List" at bounding box center [522, 583] width 17 height 17
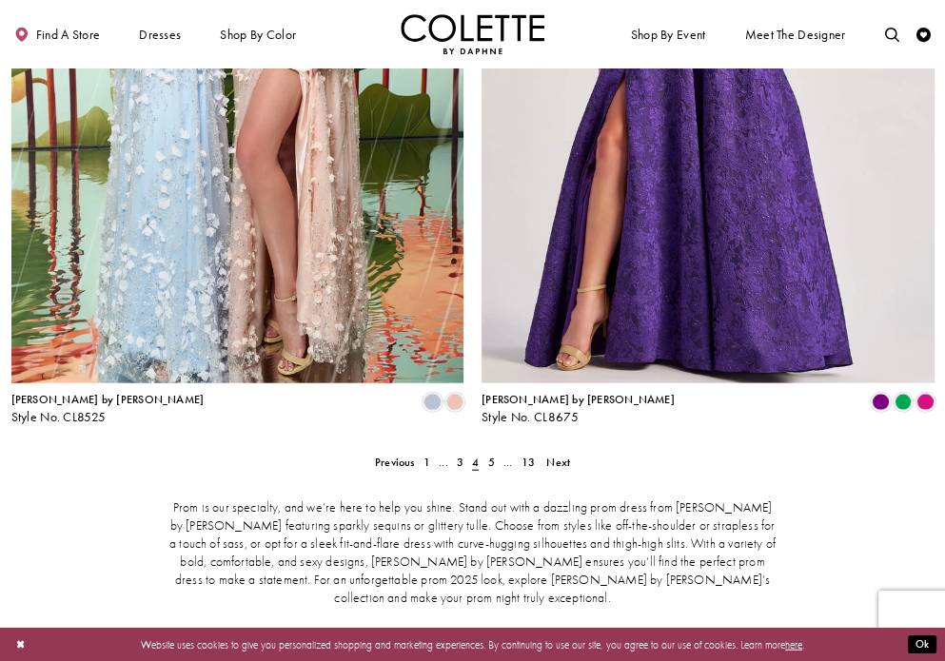
scroll to position [3081, 0]
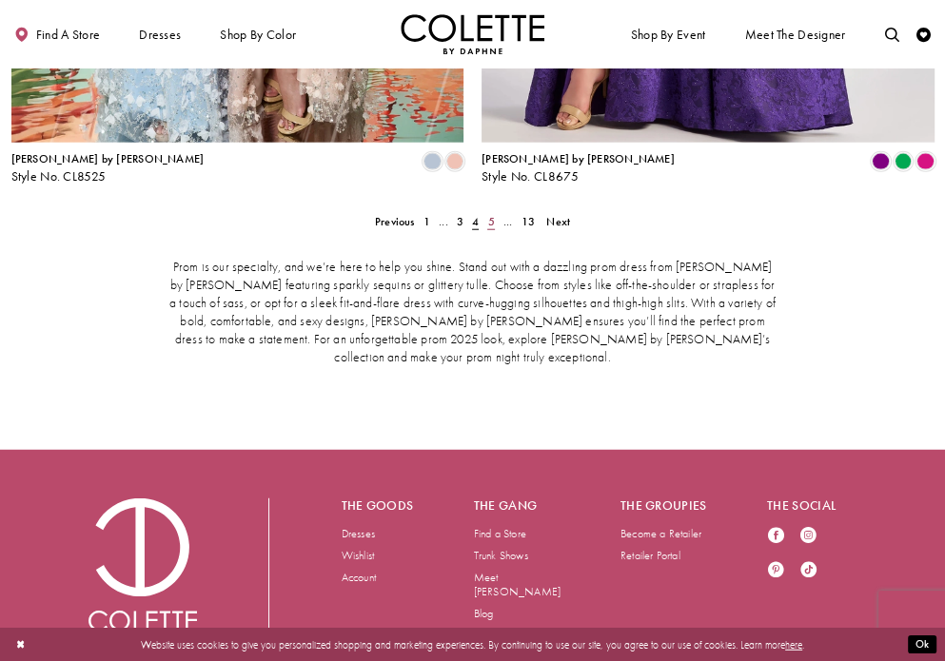
click at [486, 211] on link "5" at bounding box center [490, 221] width 15 height 21
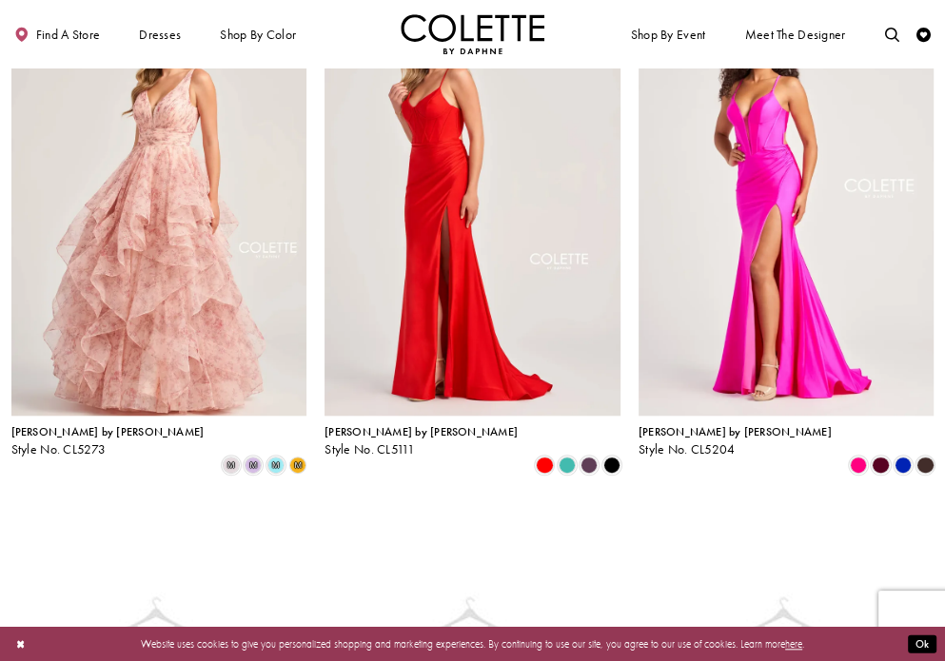
scroll to position [986, 0]
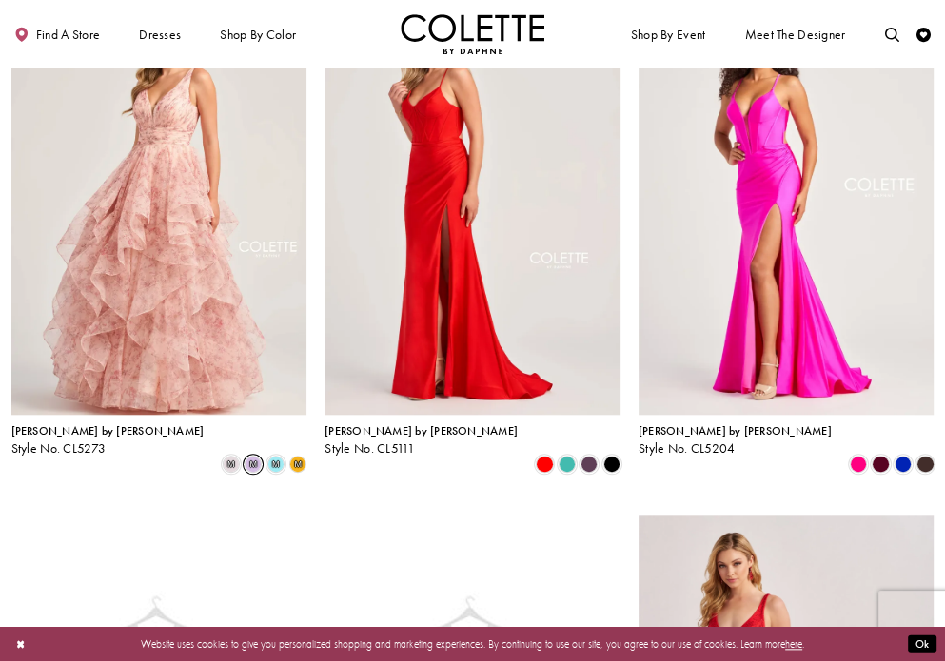
click at [251, 456] on span "m" at bounding box center [253, 464] width 17 height 17
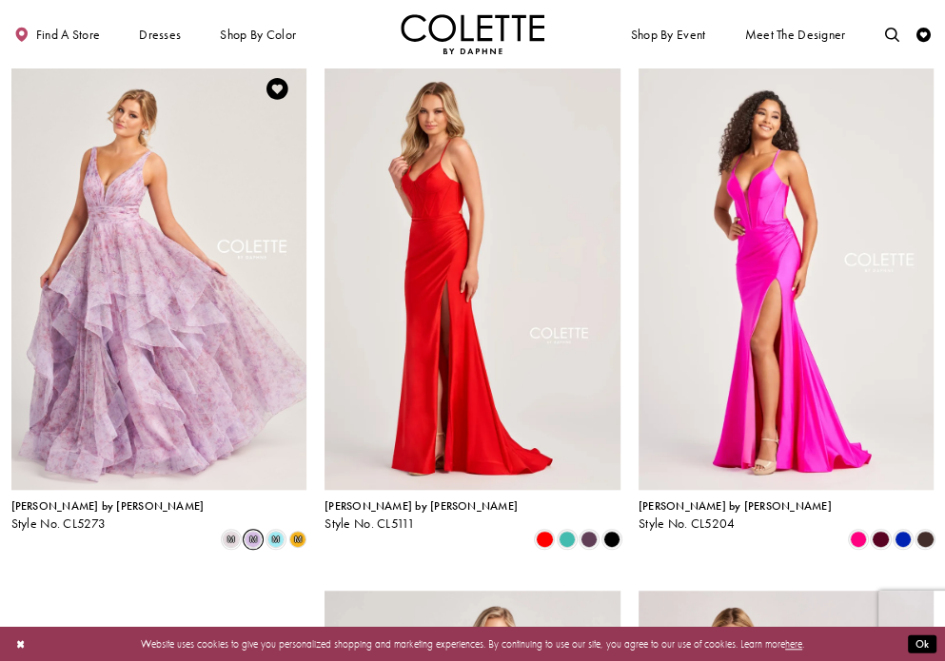
scroll to position [910, 0]
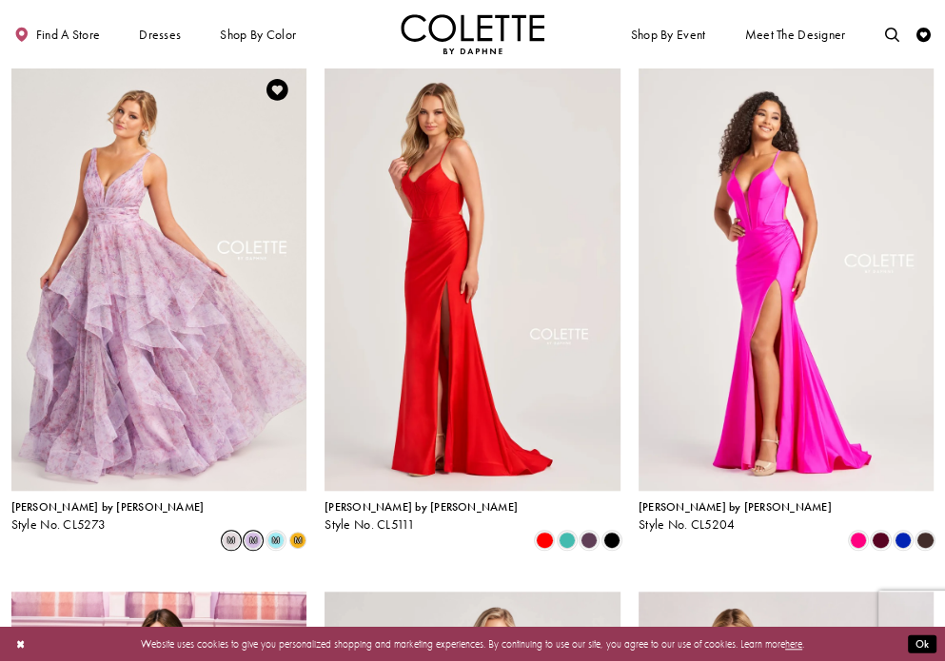
click at [233, 532] on span "m" at bounding box center [231, 540] width 17 height 17
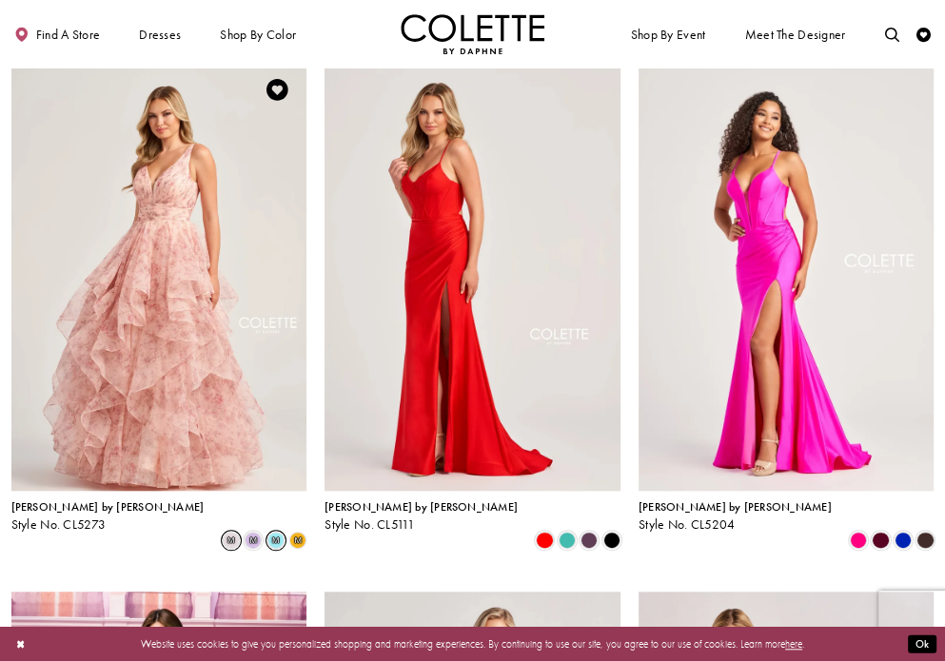
click at [272, 532] on span "m" at bounding box center [275, 540] width 17 height 17
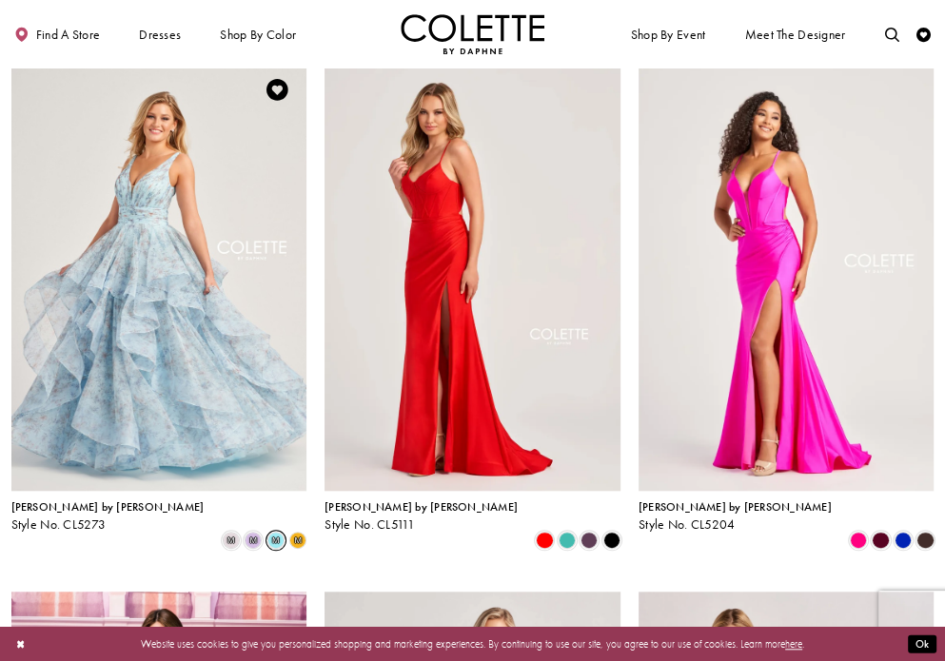
click at [294, 536] on span "m" at bounding box center [298, 540] width 8 height 9
click at [249, 532] on span "m" at bounding box center [253, 540] width 17 height 17
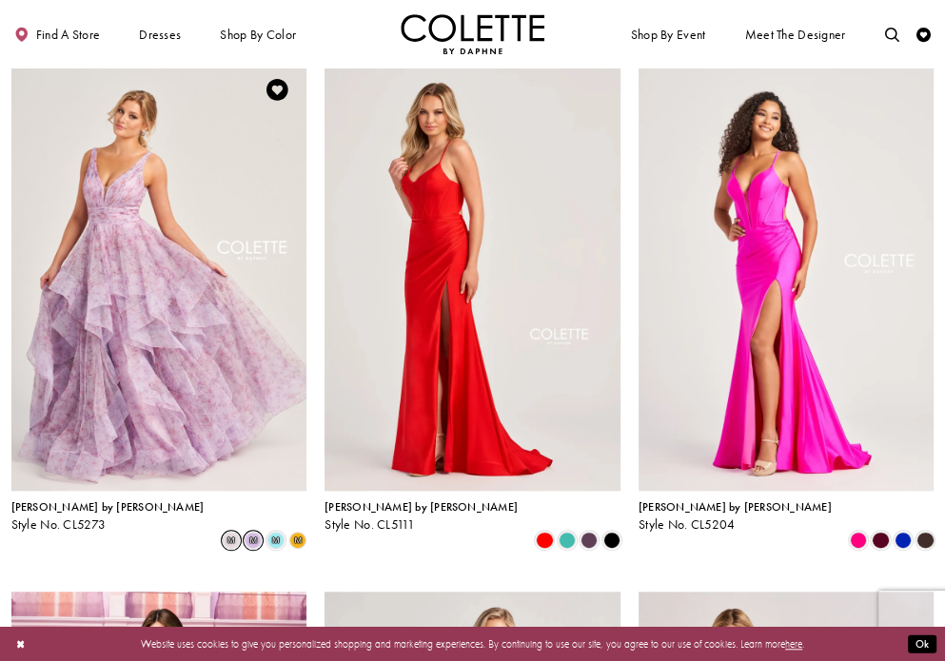
click at [235, 532] on span "m" at bounding box center [231, 540] width 17 height 17
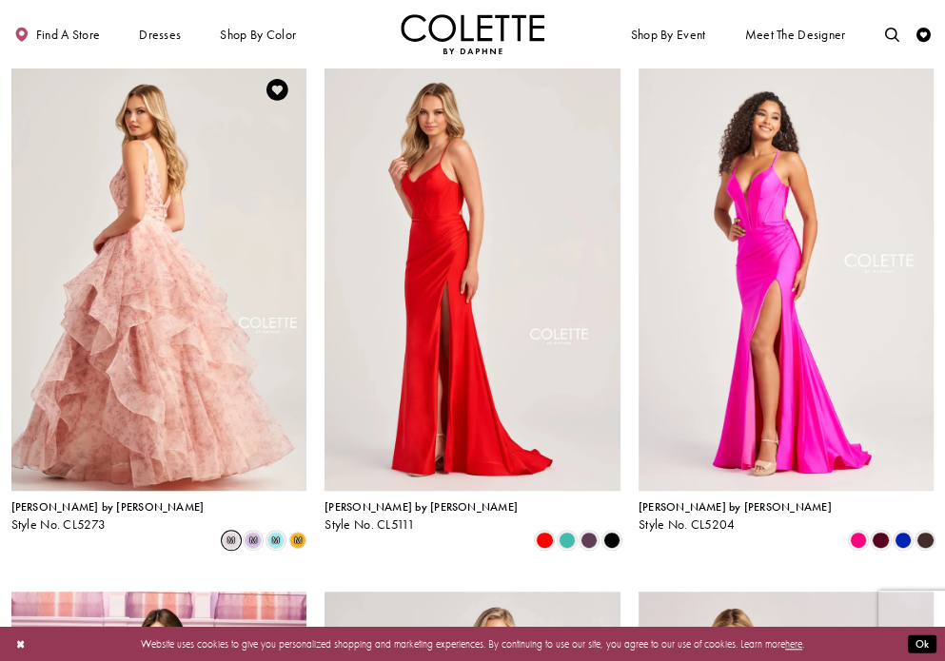
click at [190, 374] on img "Visit Colette by Daphne Style No. CL5273 Page" at bounding box center [159, 276] width 296 height 430
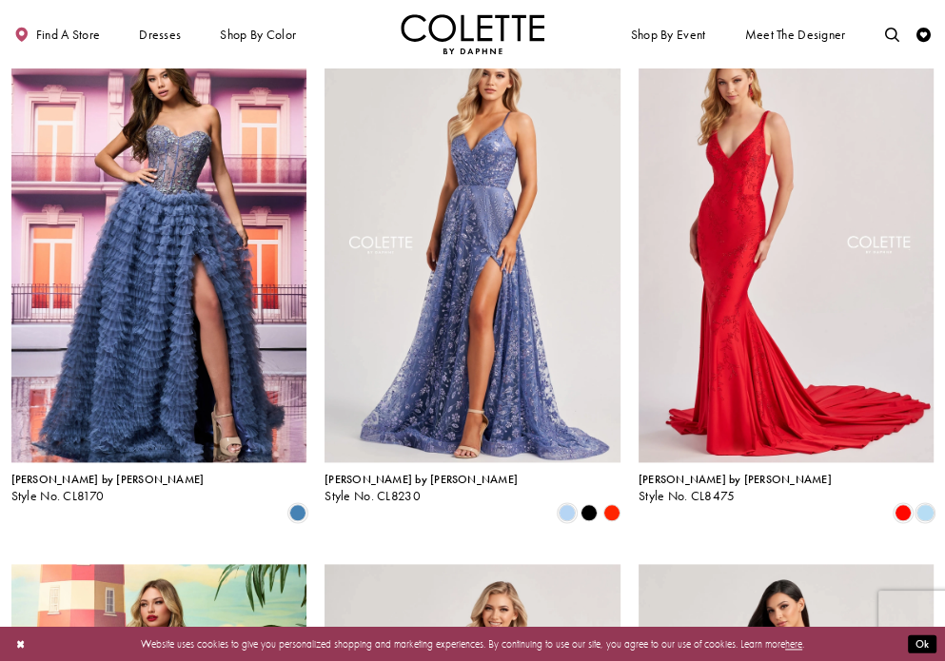
scroll to position [1367, 0]
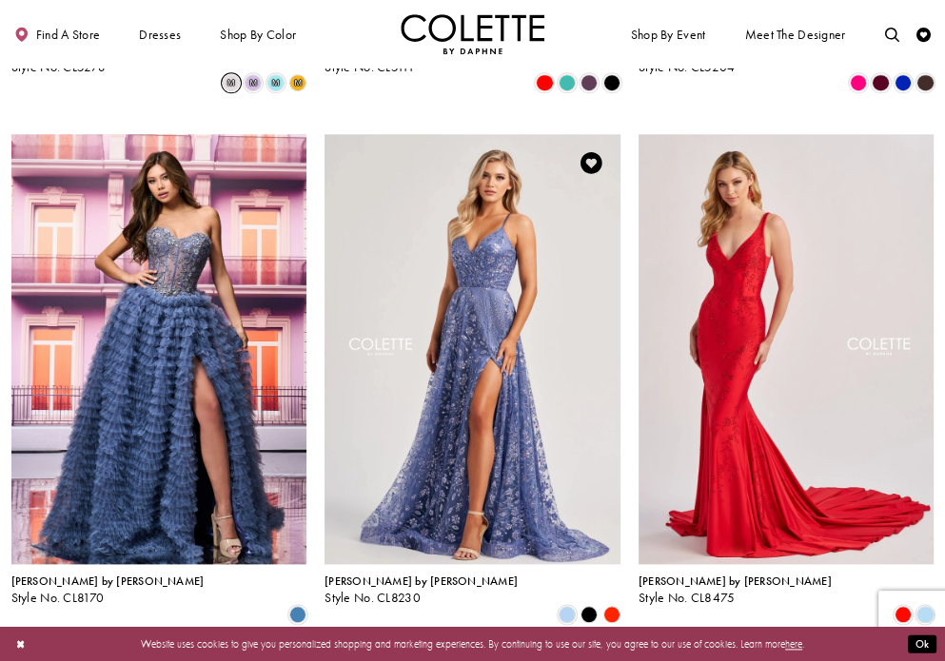
click at [591, 603] on polygon "Product List" at bounding box center [589, 614] width 22 height 22
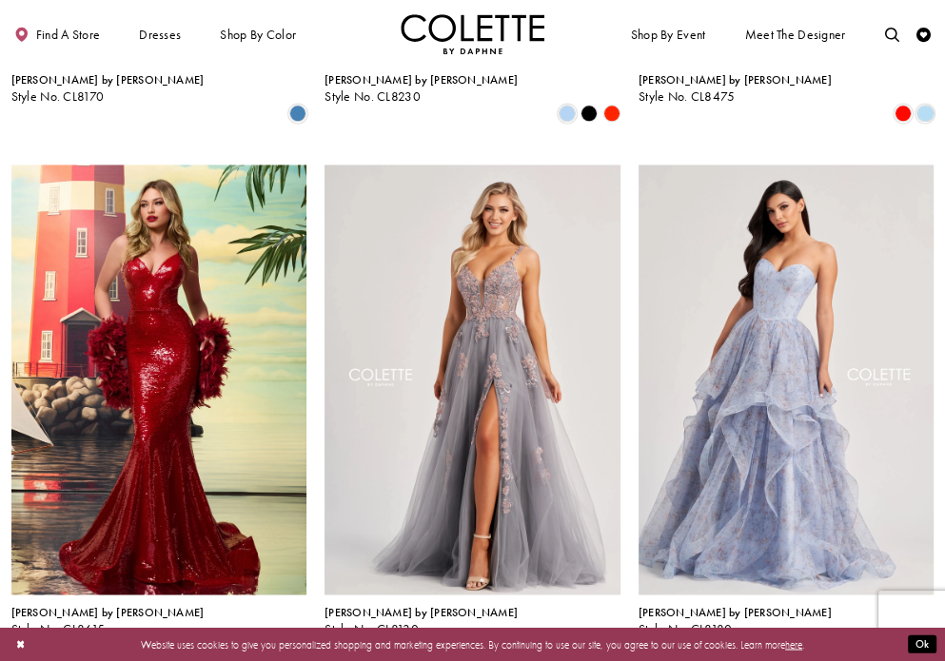
scroll to position [1880, 0]
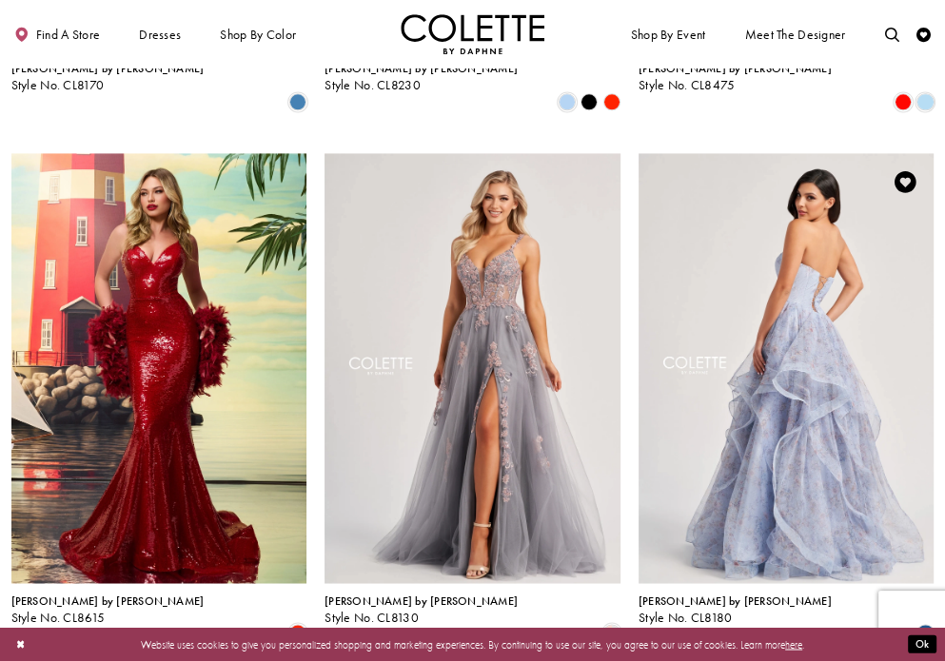
click at [776, 441] on img "Visit Colette by Daphne Style No. CL8180 Page" at bounding box center [786, 368] width 296 height 430
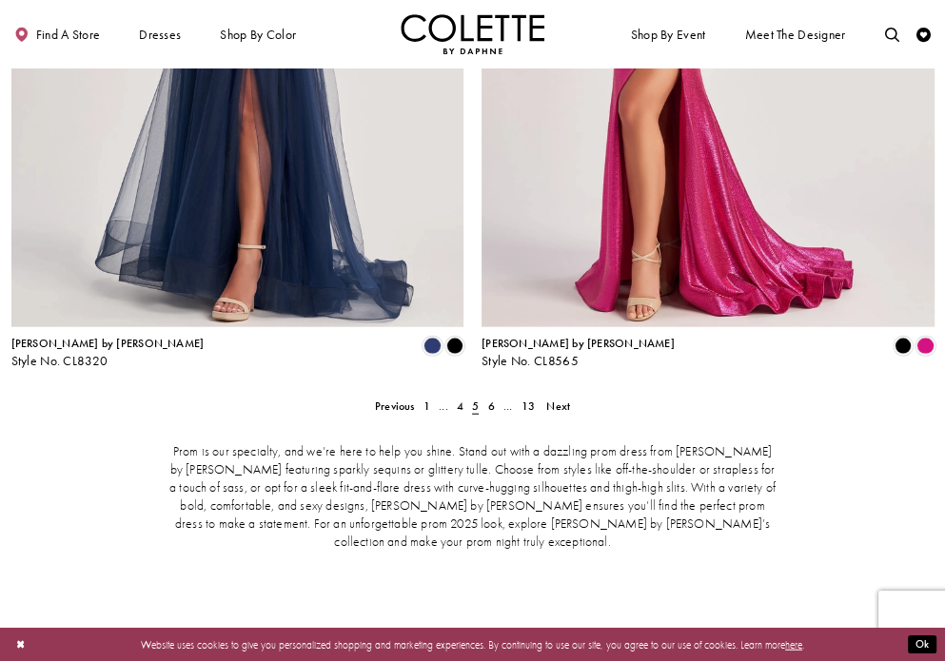
scroll to position [2897, 0]
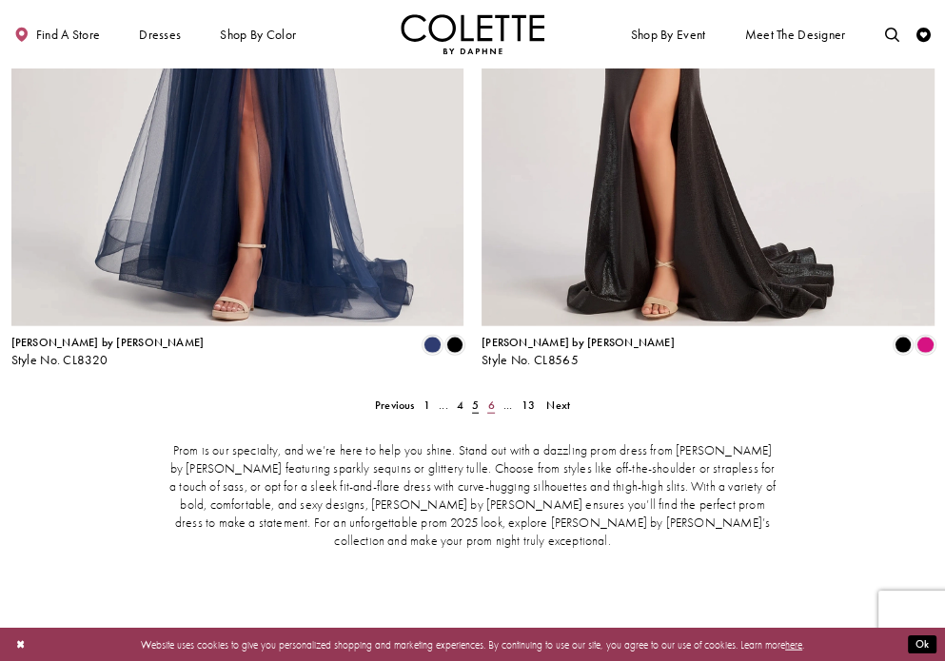
click at [491, 398] on span "6" at bounding box center [490, 405] width 7 height 15
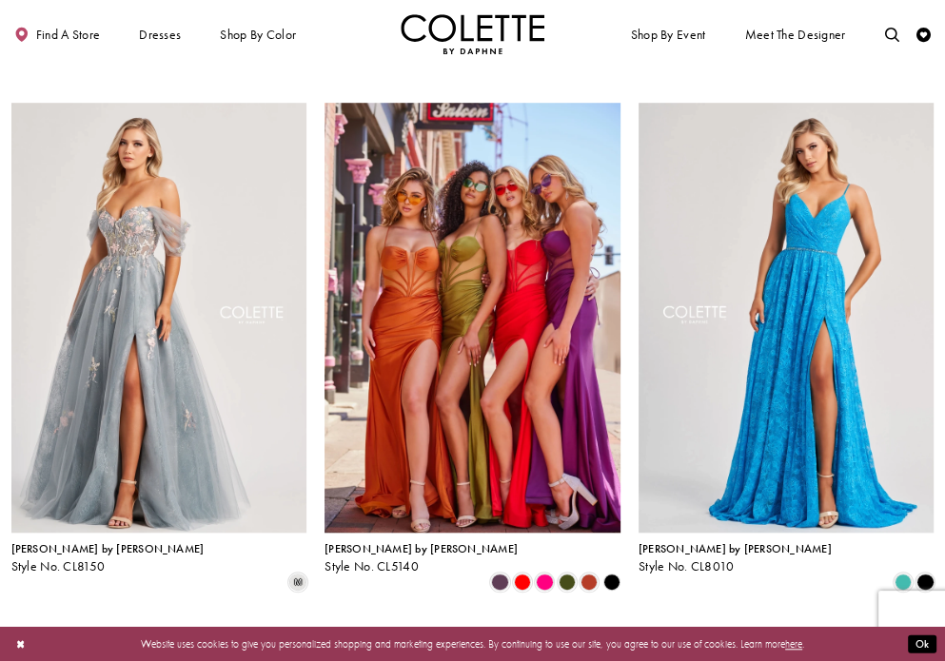
scroll to position [872, 0]
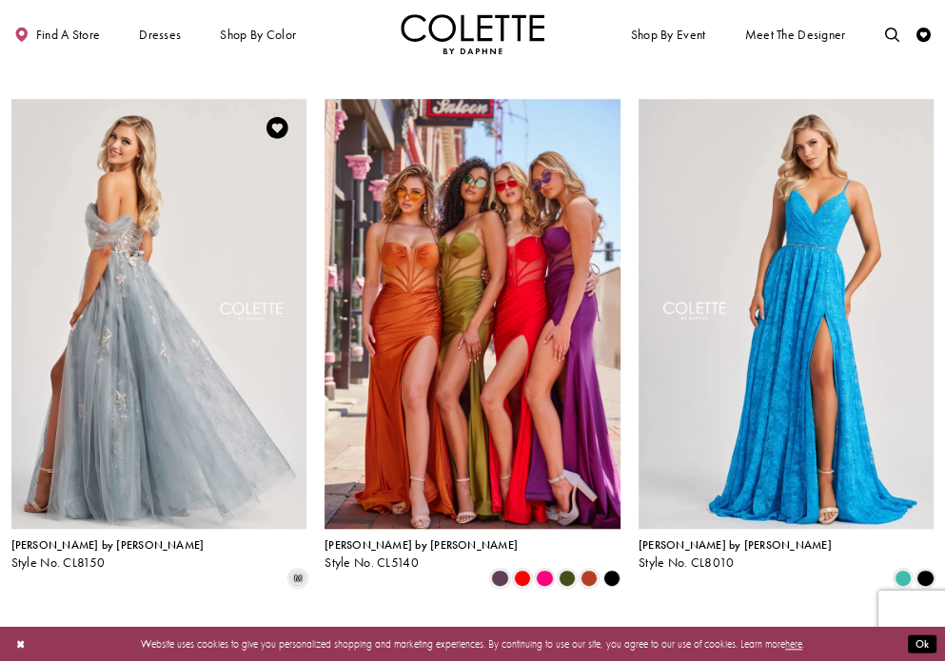
click at [272, 417] on img "Visit Colette by Daphne Style No. CL8150 Page" at bounding box center [159, 314] width 296 height 430
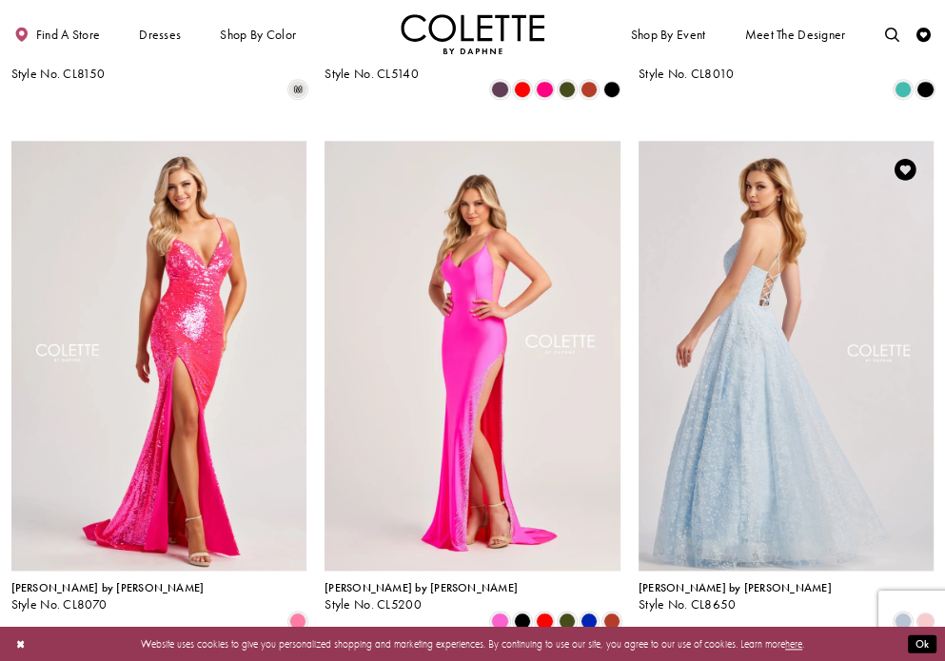
scroll to position [1372, 0]
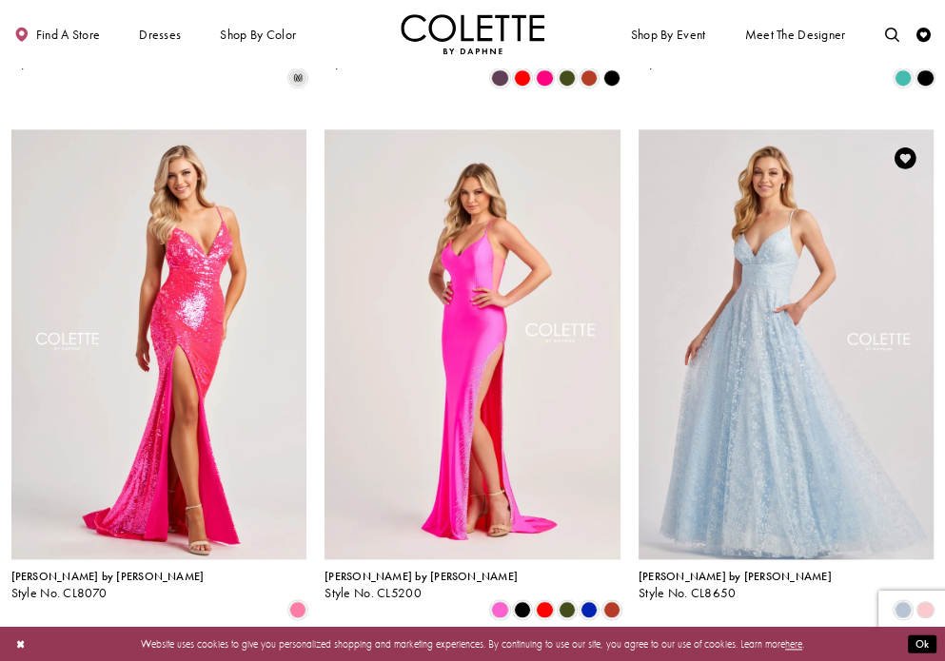
click at [929, 598] on polygon "Product List" at bounding box center [925, 609] width 22 height 22
click at [904, 601] on span "Product List" at bounding box center [902, 609] width 17 height 17
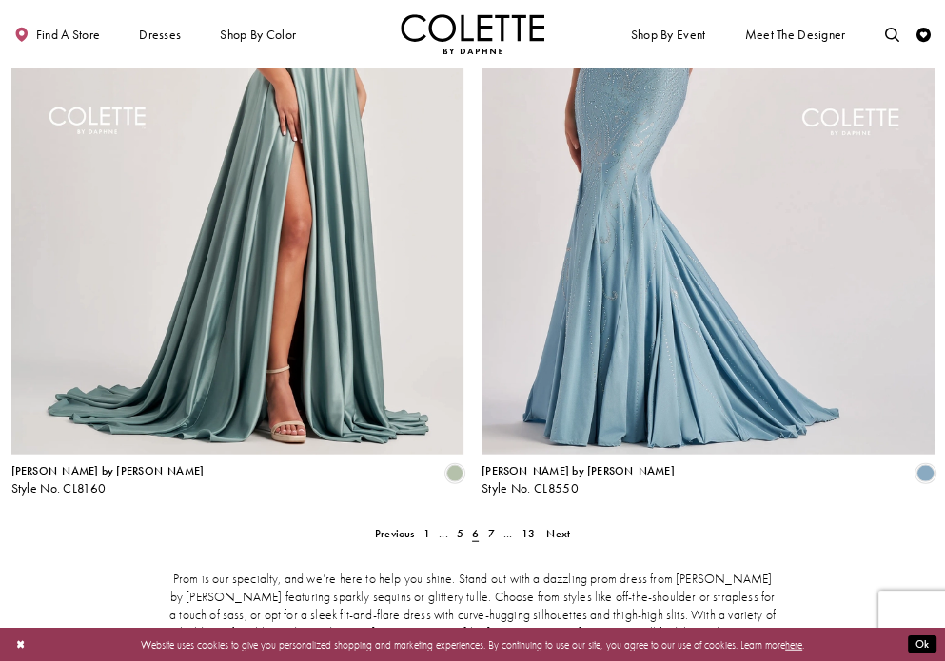
scroll to position [2774, 0]
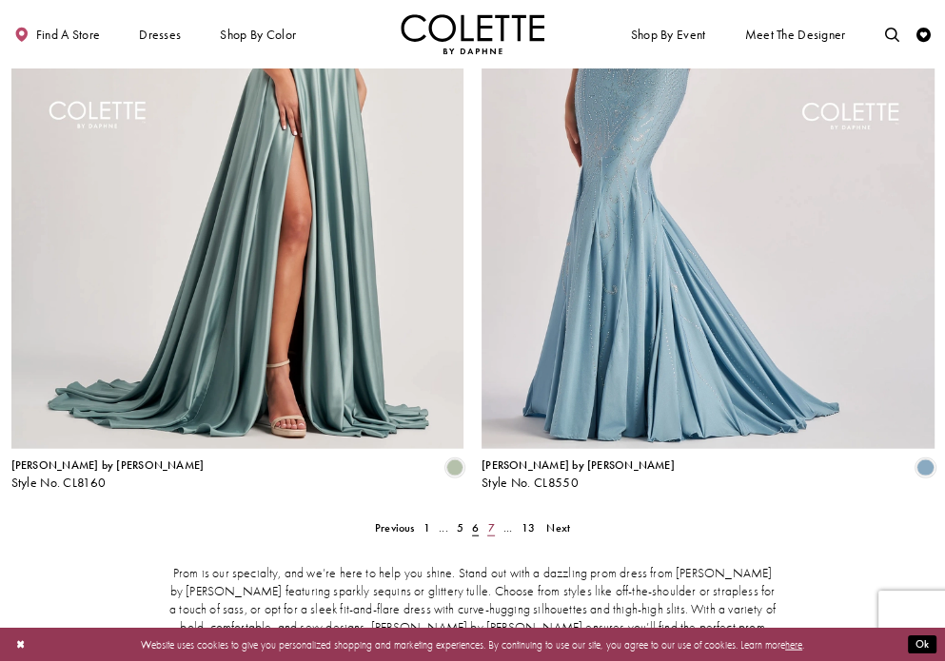
click at [491, 520] on span "7" at bounding box center [490, 527] width 7 height 15
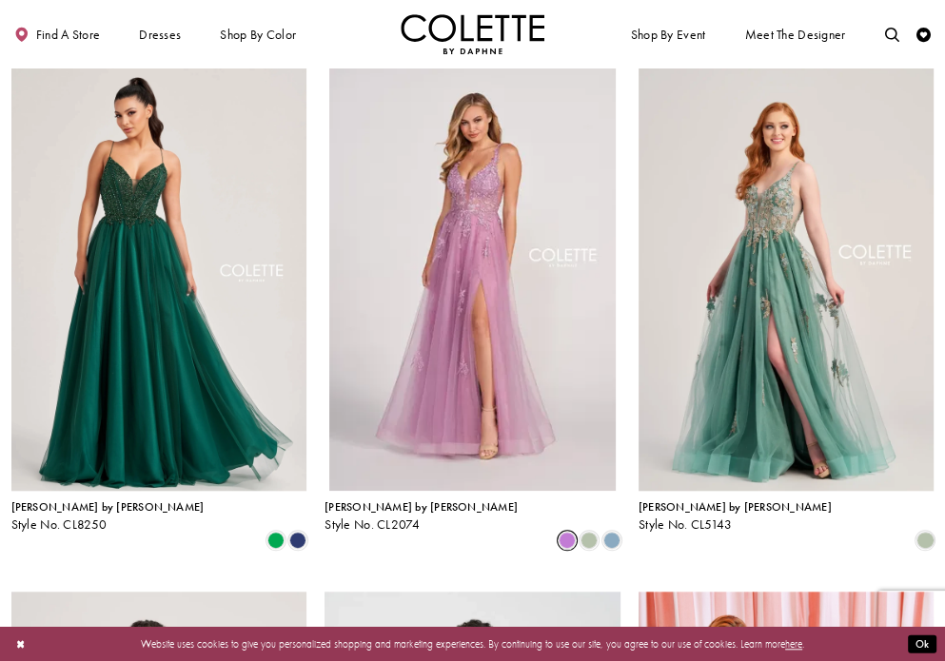
scroll to position [886, 0]
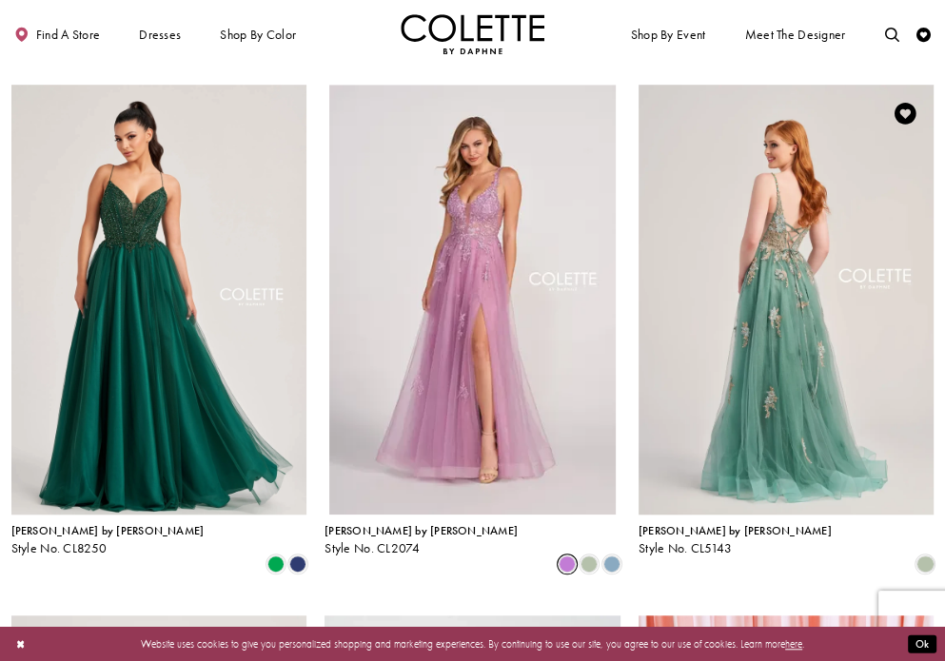
click at [707, 407] on img "Visit Colette by Daphne Style No. CL5143 Page" at bounding box center [786, 300] width 296 height 430
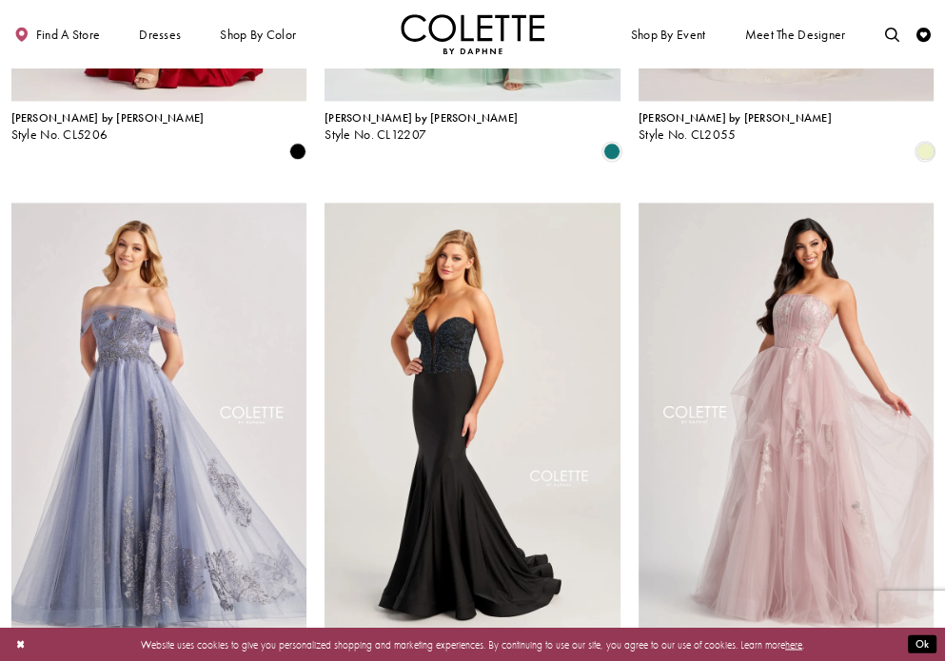
scroll to position [1833, 0]
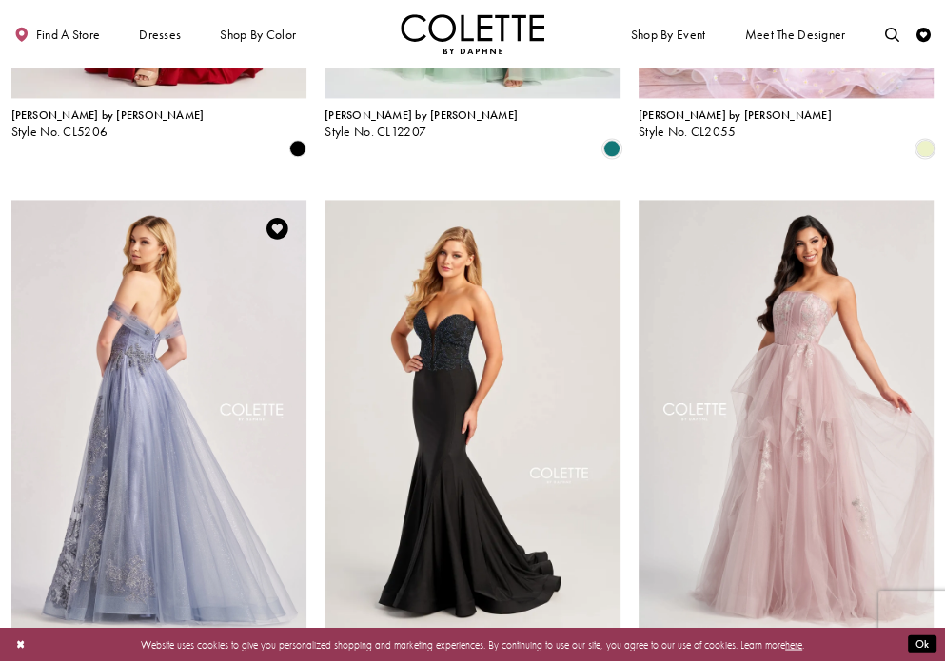
click at [129, 437] on img "Visit Colette by Daphne Style No. CL8640 Page" at bounding box center [159, 415] width 296 height 430
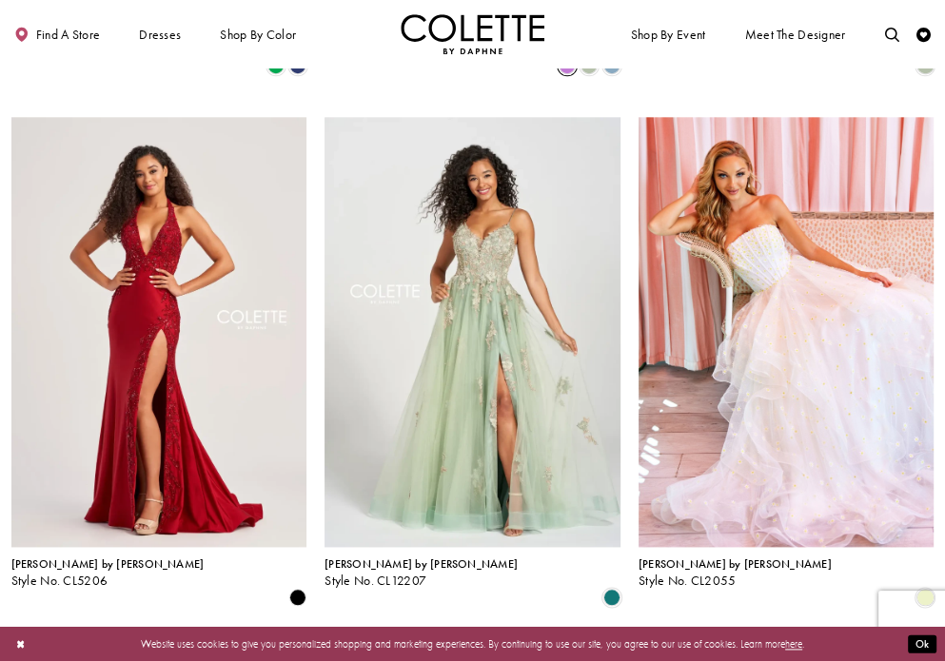
scroll to position [1385, 0]
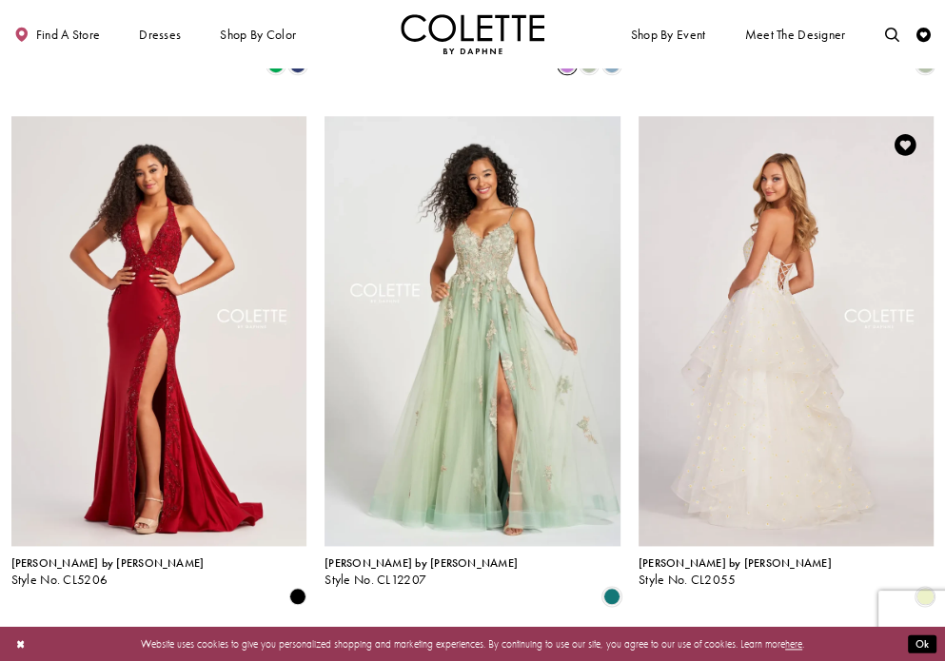
click at [768, 391] on img "Visit Colette by Daphne Style No. CL2055 Page" at bounding box center [786, 331] width 296 height 430
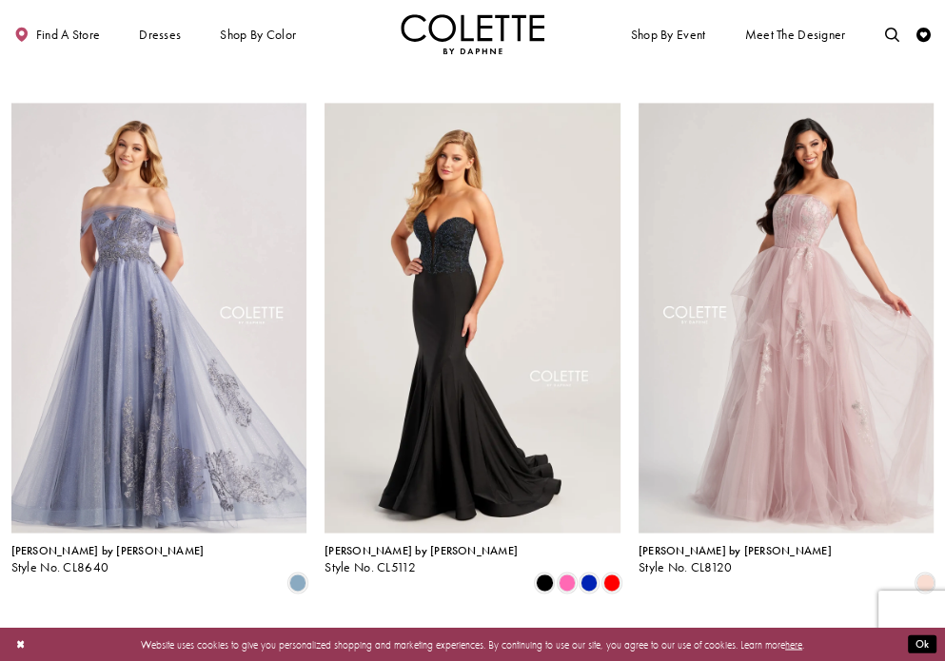
scroll to position [1933, 0]
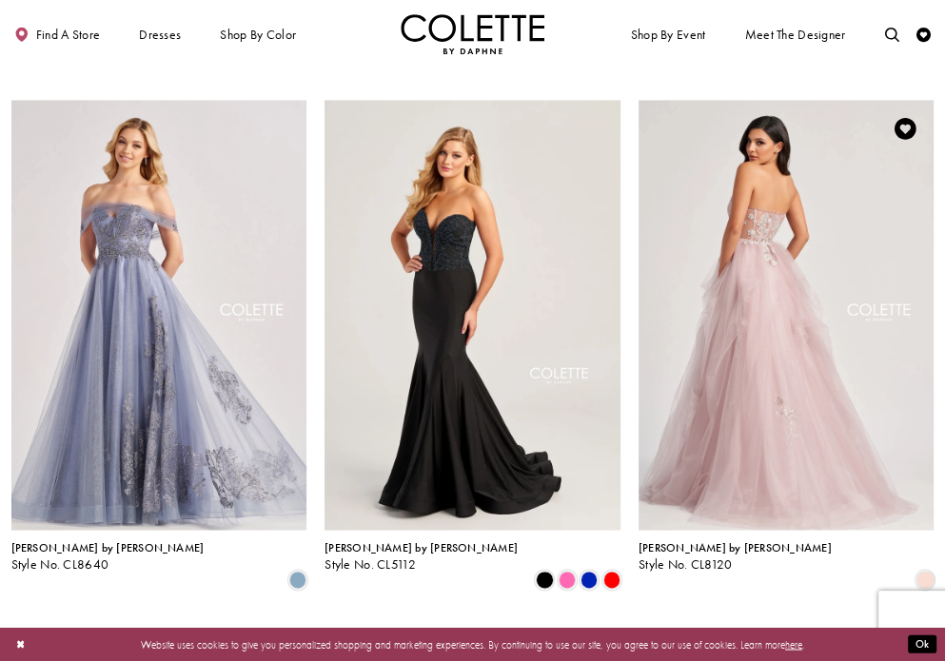
click at [760, 402] on img "Visit Colette by Daphne Style No. CL8120 Page" at bounding box center [786, 315] width 296 height 430
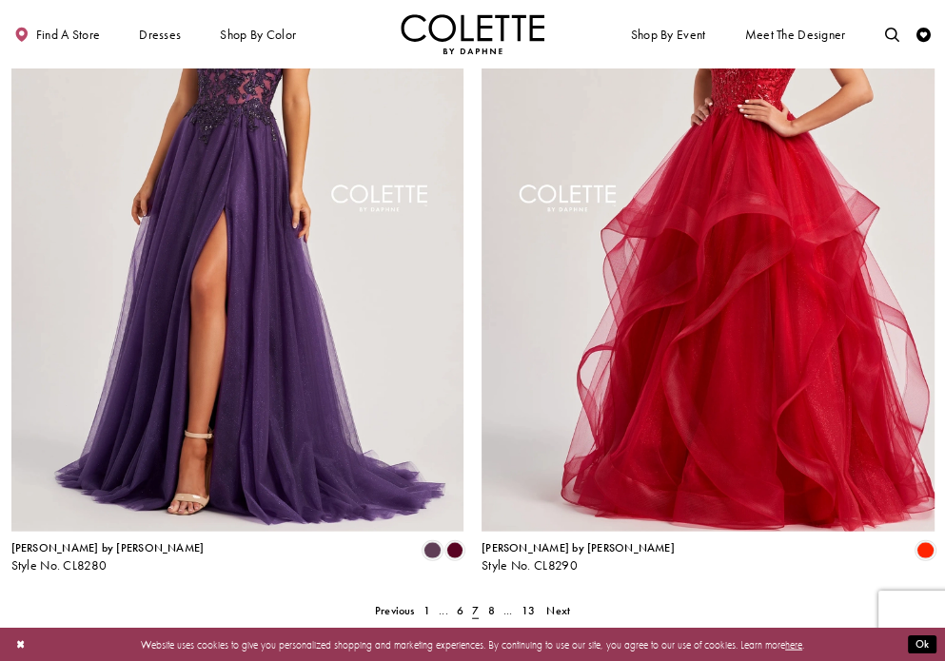
scroll to position [2801, 0]
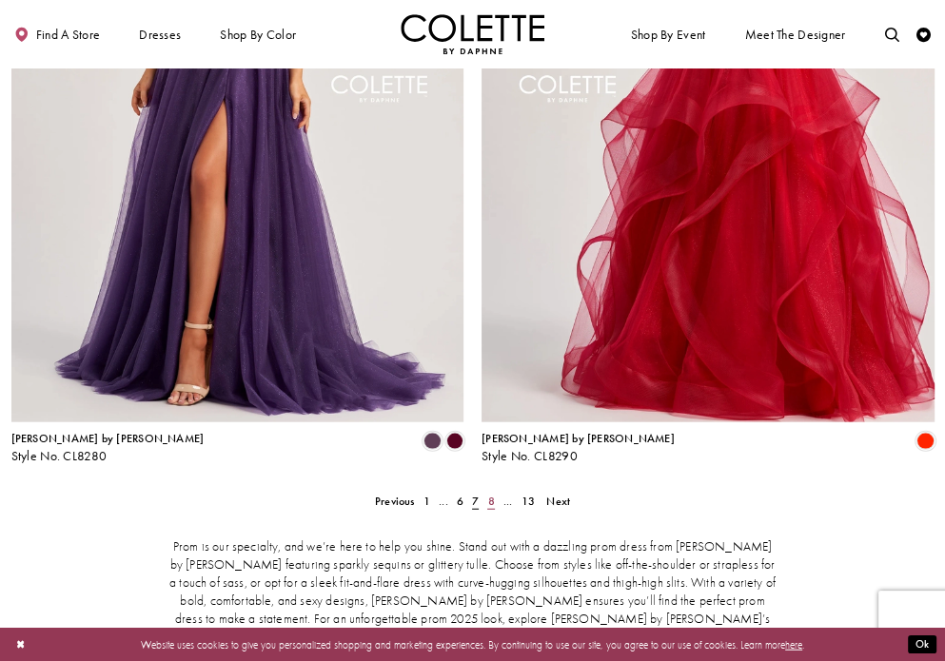
click at [491, 494] on span "8" at bounding box center [490, 501] width 7 height 15
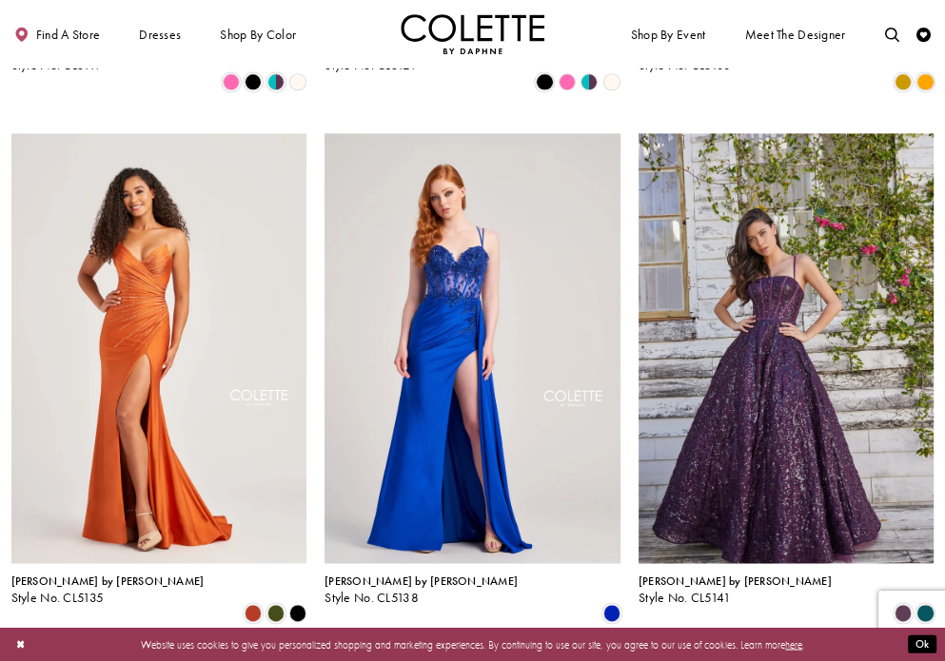
scroll to position [1911, 0]
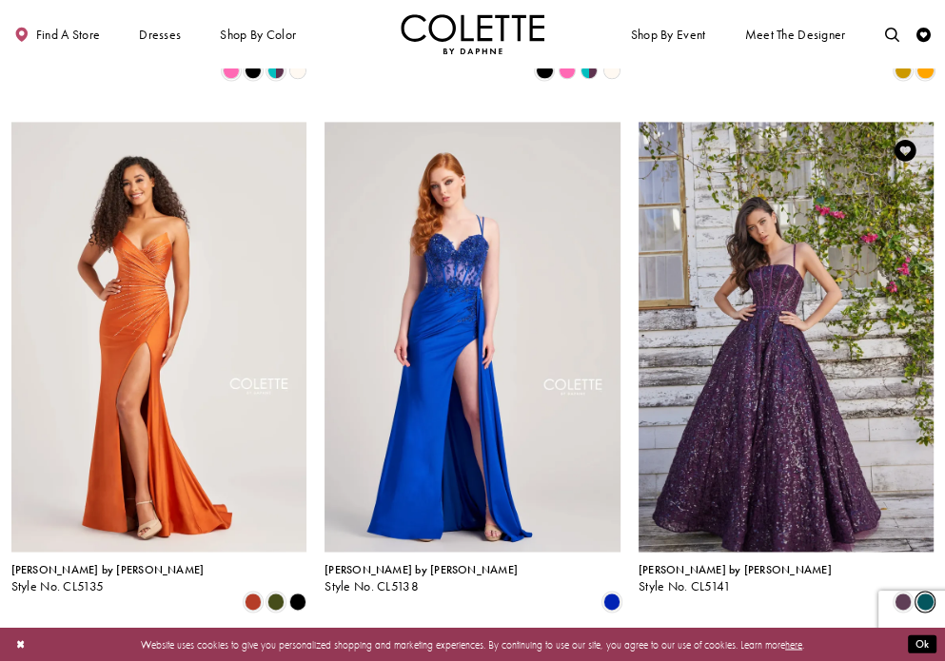
click at [921, 593] on span "Product List" at bounding box center [924, 601] width 17 height 17
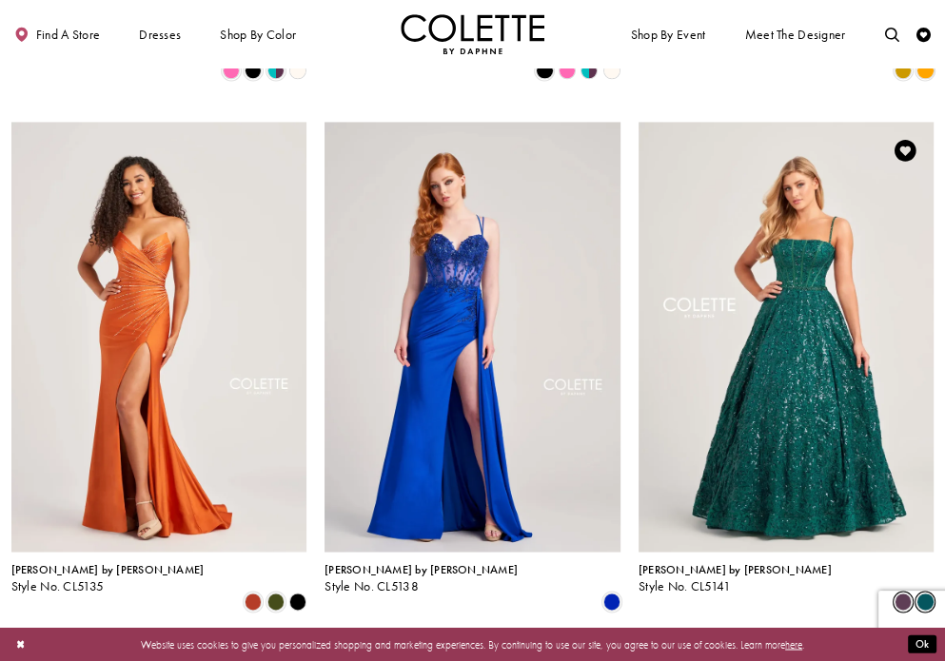
click at [899, 593] on span "Product List" at bounding box center [902, 601] width 17 height 17
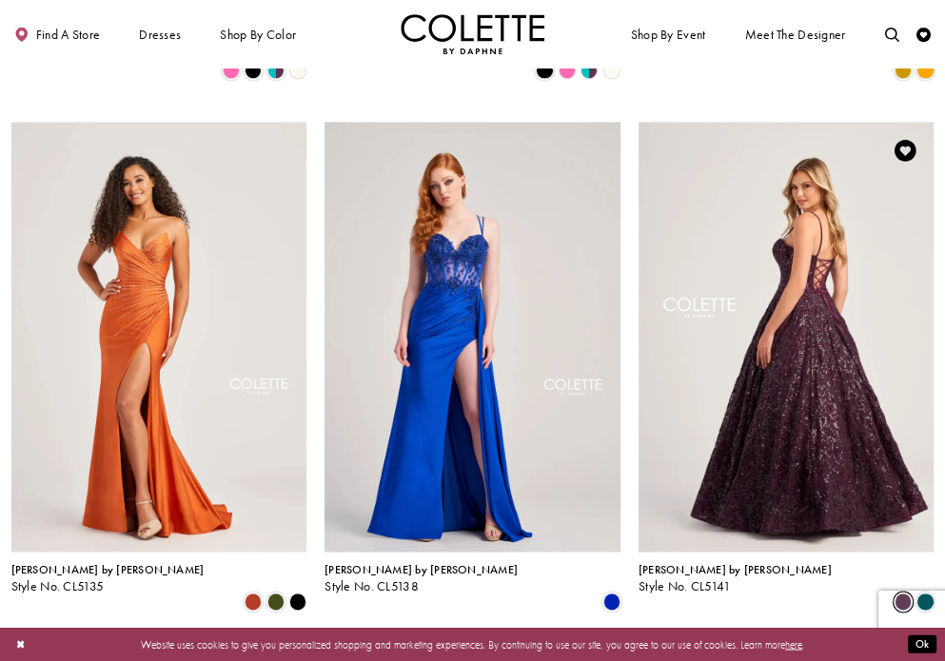
click at [824, 405] on img "Visit Colette by Daphne Style No. CL5141 Page" at bounding box center [786, 337] width 296 height 430
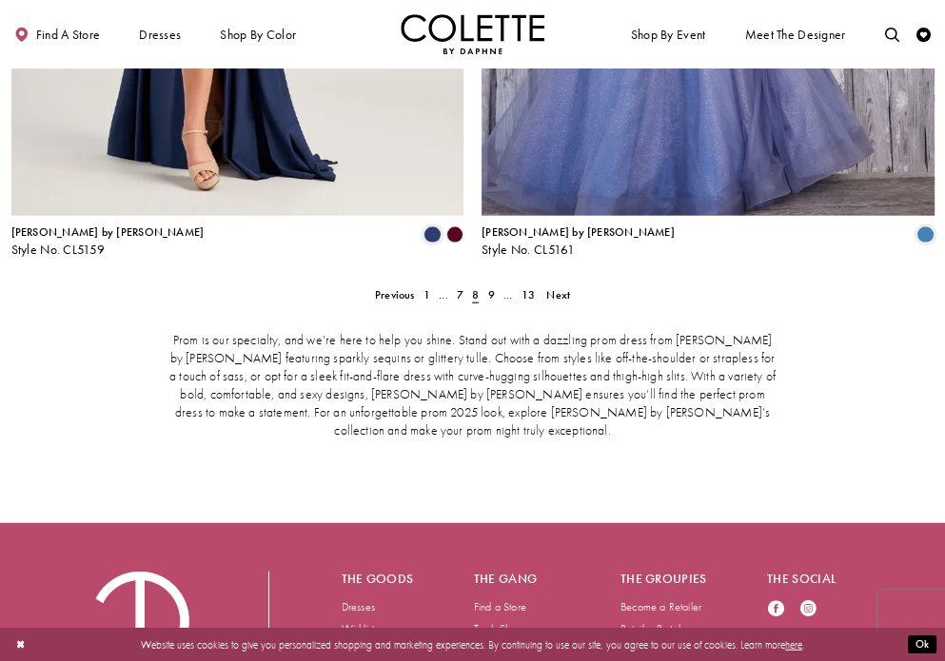
scroll to position [3009, 0]
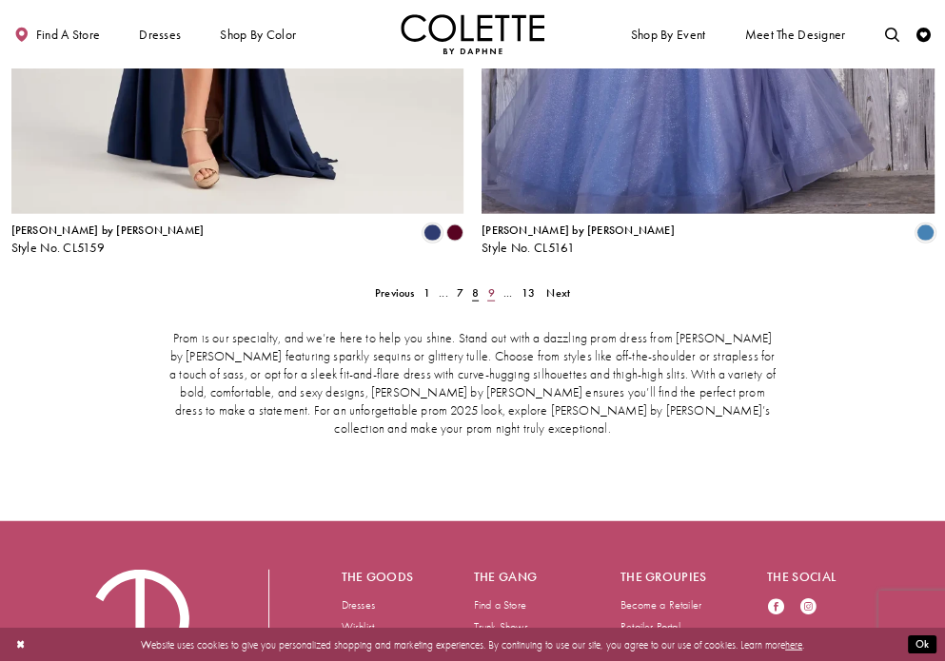
click at [490, 285] on span "9" at bounding box center [490, 292] width 7 height 15
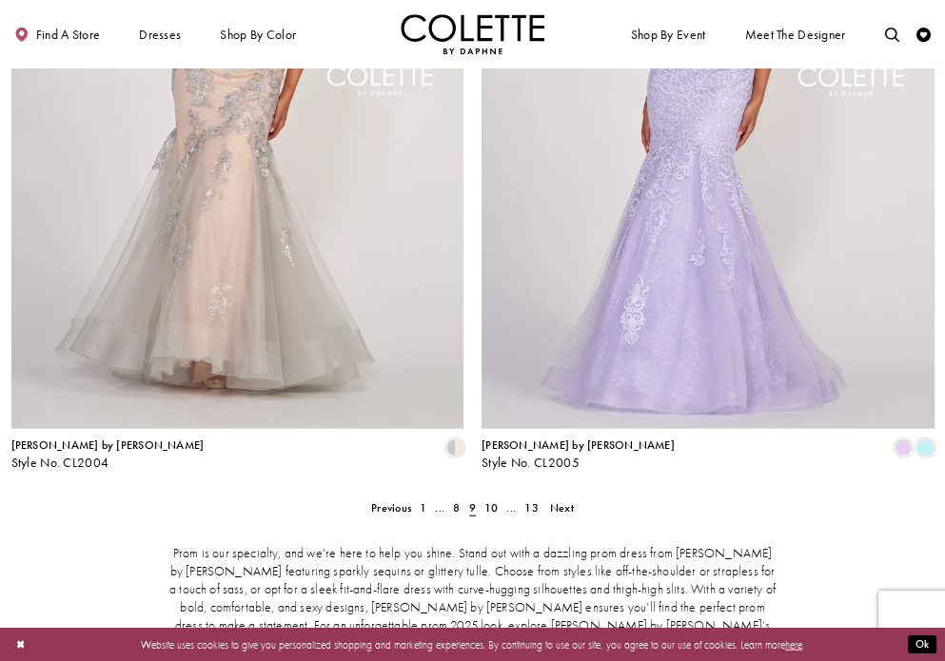
scroll to position [2795, 0]
click at [492, 500] on span "10" at bounding box center [490, 507] width 13 height 15
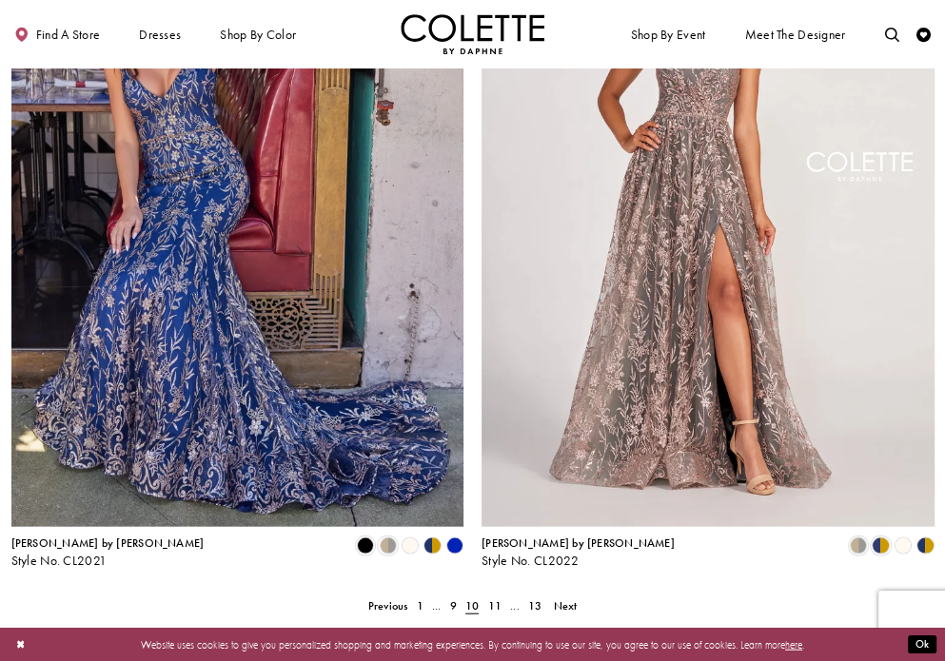
scroll to position [2698, 0]
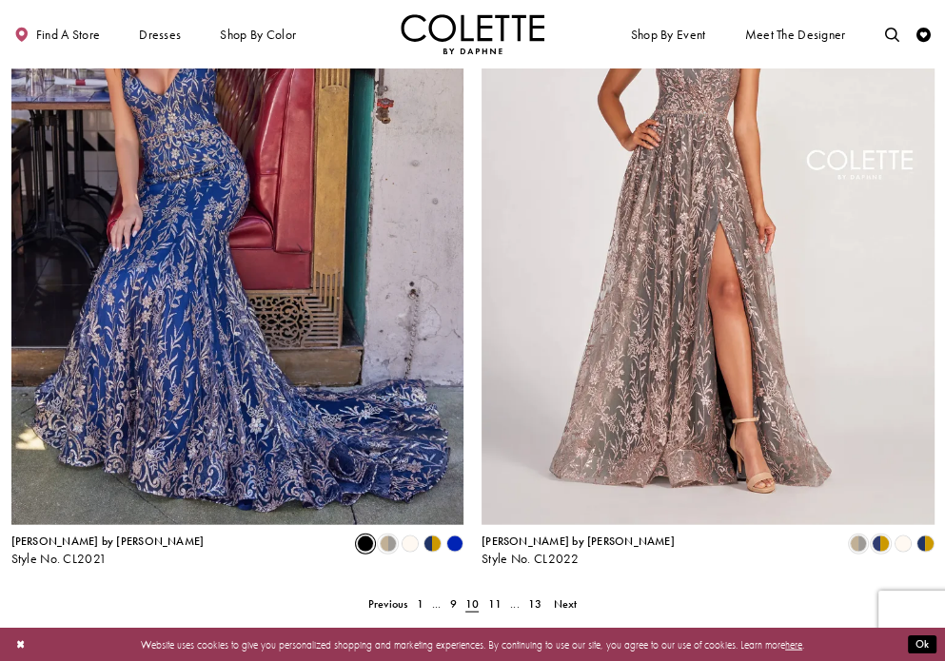
click at [374, 536] on span "Product List" at bounding box center [365, 544] width 17 height 17
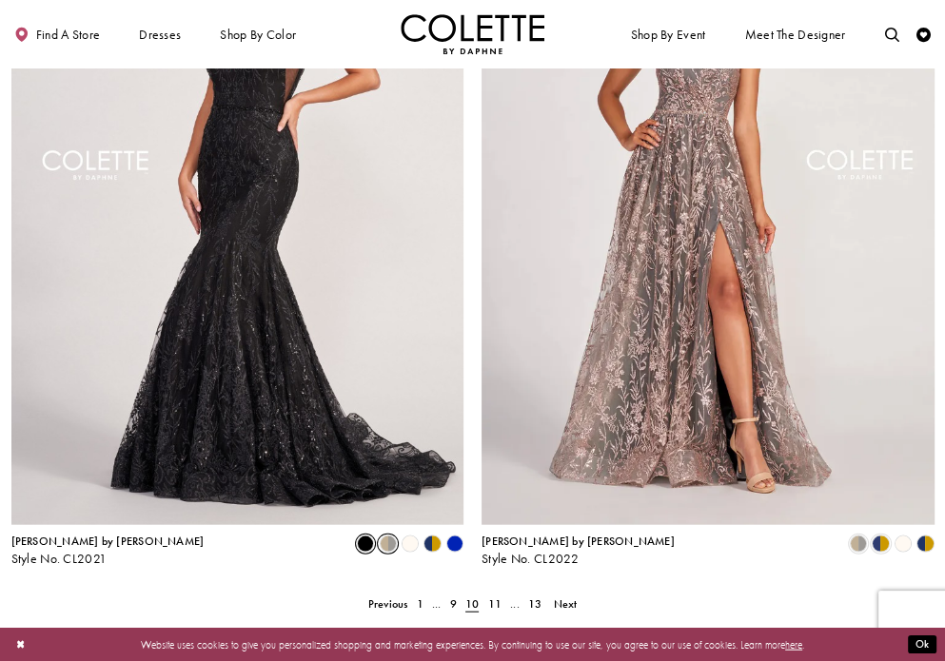
click at [388, 536] on span "Product List" at bounding box center [387, 544] width 17 height 17
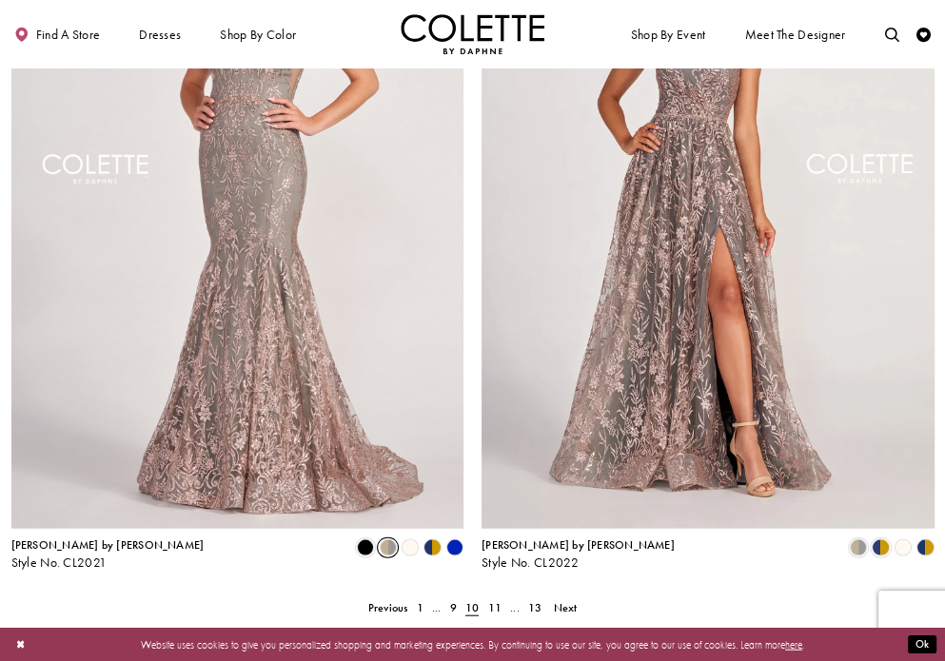
scroll to position [2721, 0]
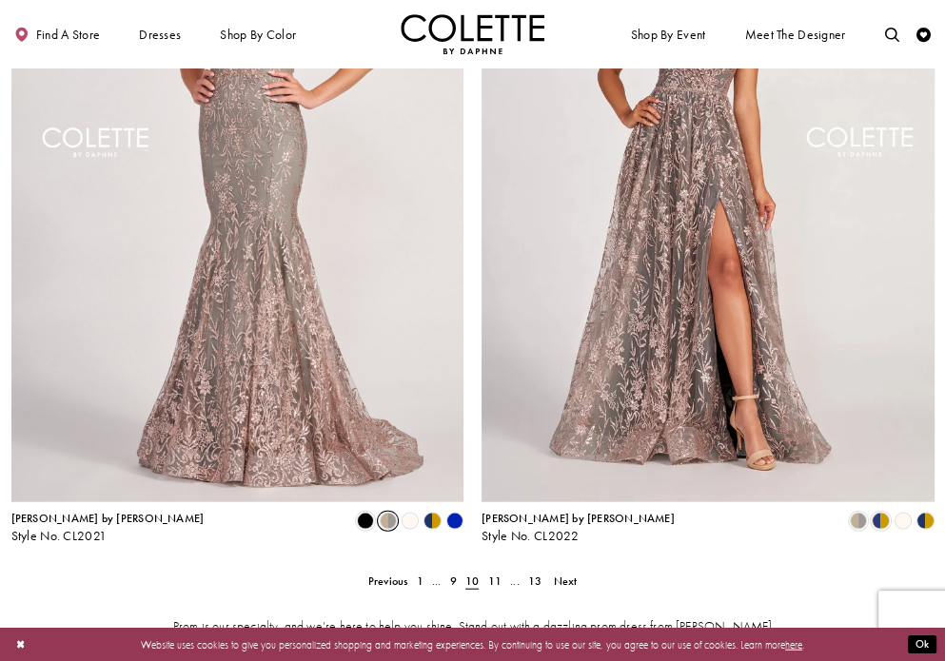
click at [434, 511] on polygon "Product List" at bounding box center [437, 522] width 10 height 22
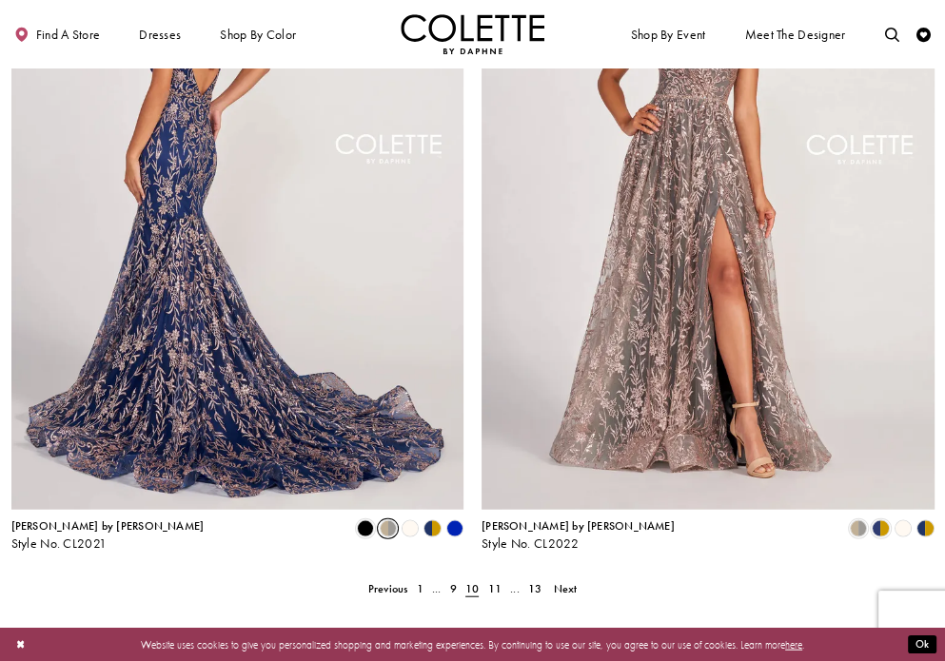
scroll to position [2725, 0]
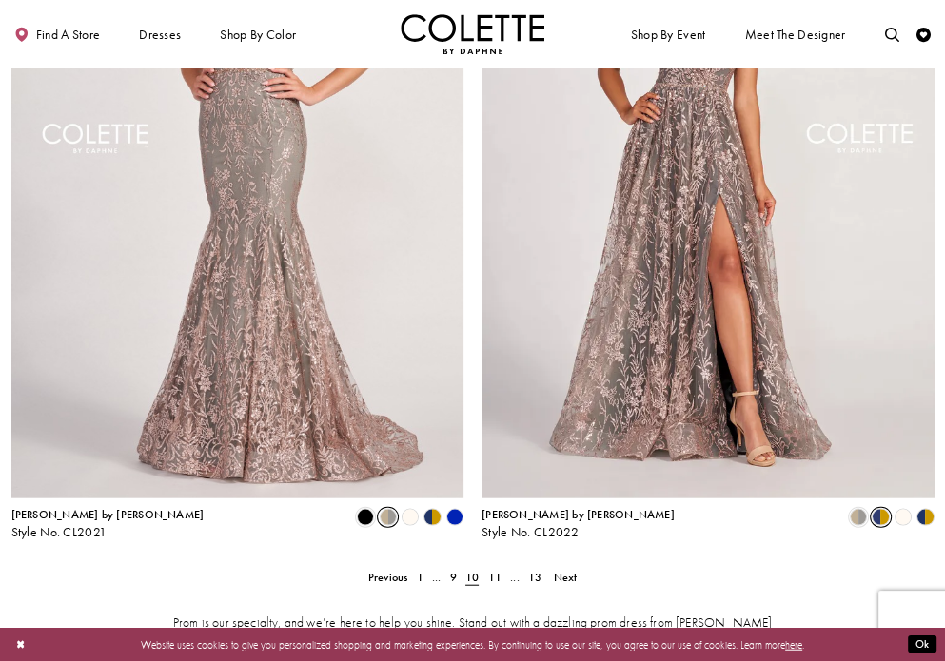
click at [876, 509] on span "Product List" at bounding box center [880, 517] width 17 height 17
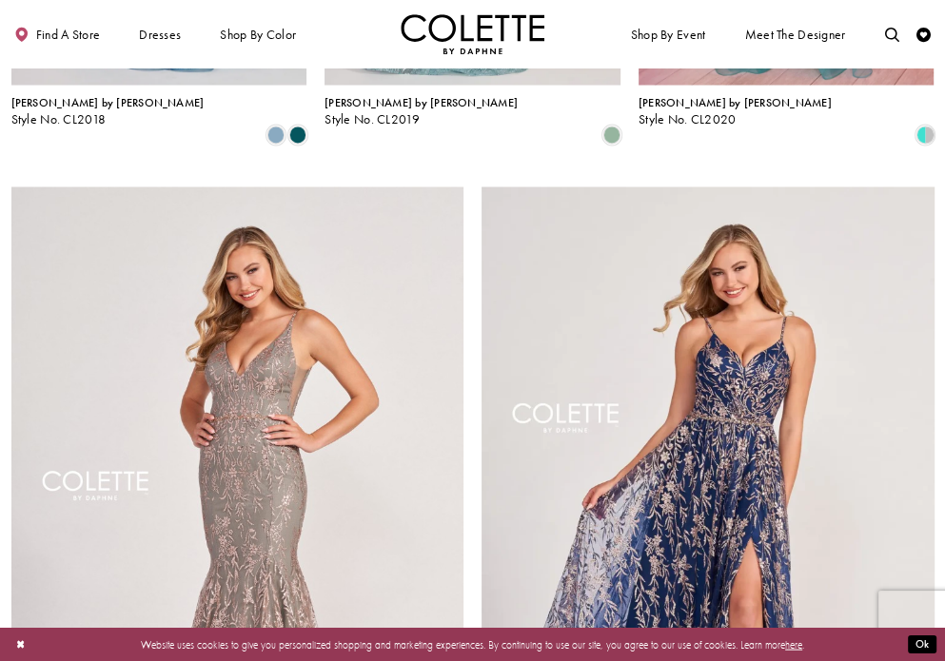
scroll to position [2379, 0]
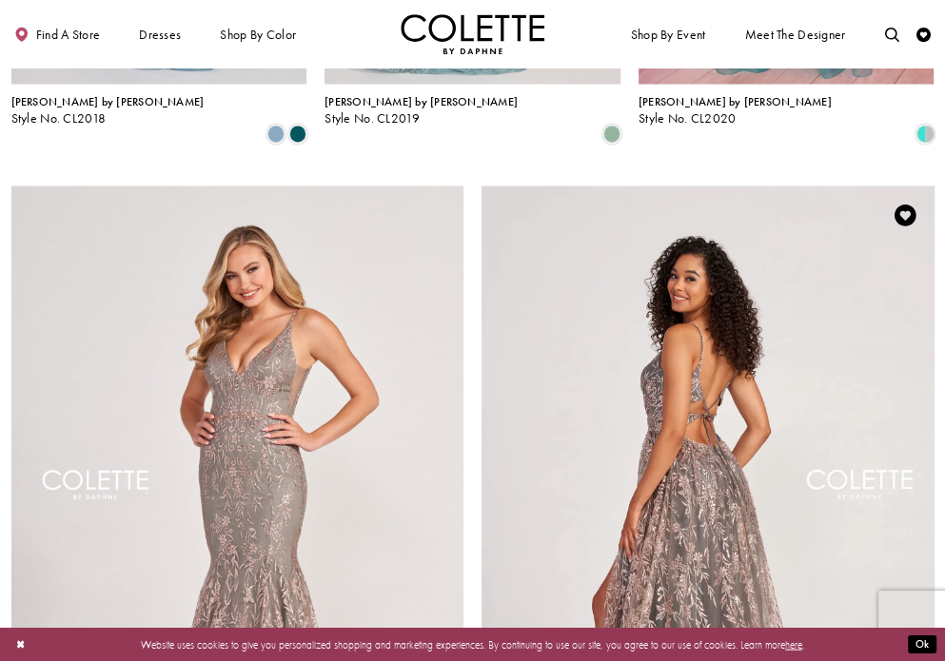
click at [720, 360] on img "Visit Colette by Daphne Style No. CL2022 Page" at bounding box center [707, 515] width 453 height 658
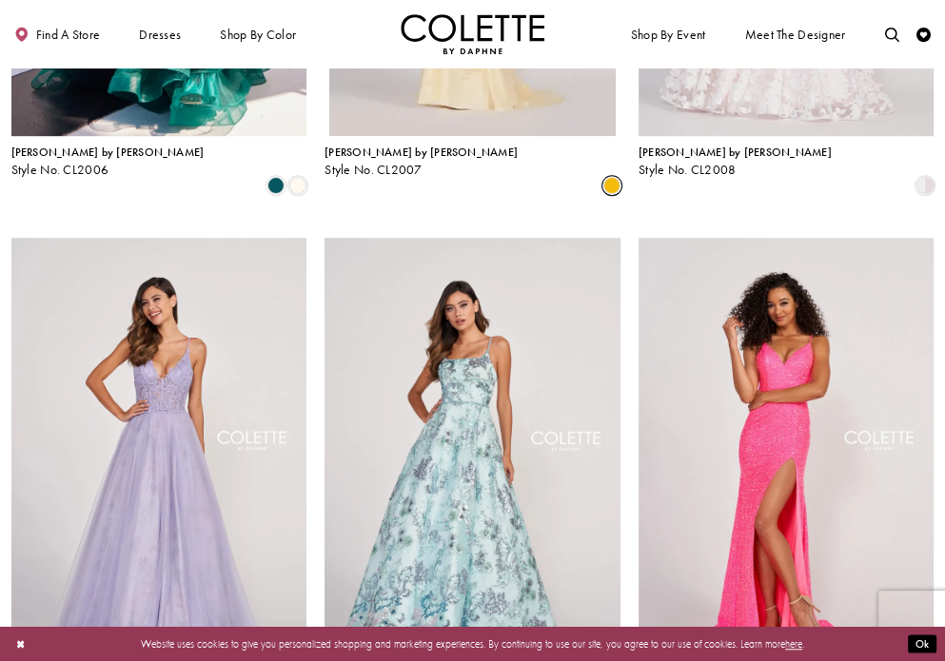
scroll to position [731, 0]
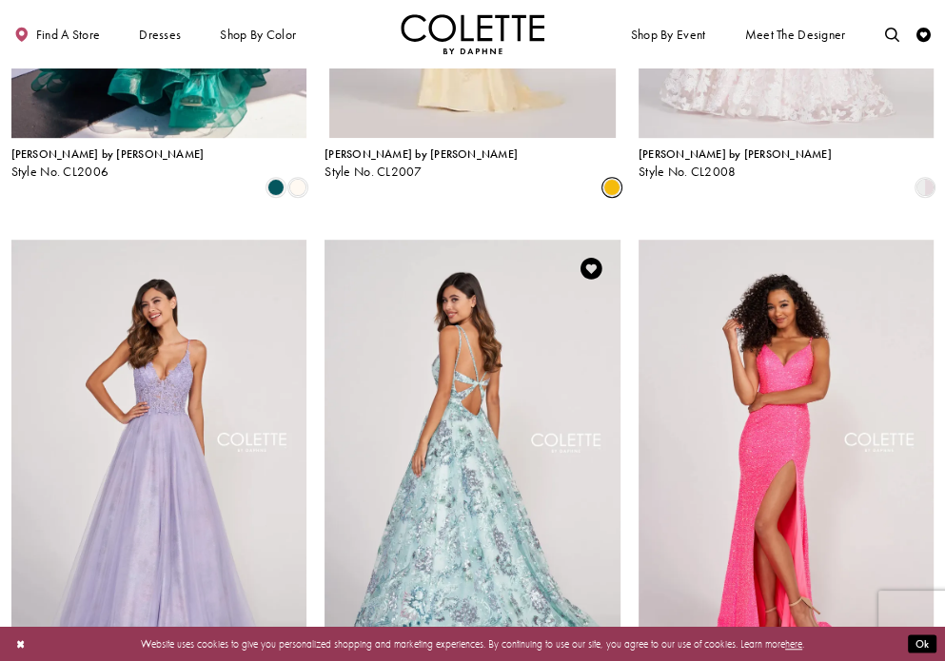
click at [524, 353] on img "Visit Colette by Daphne Style No. CL2011 Page" at bounding box center [472, 455] width 296 height 430
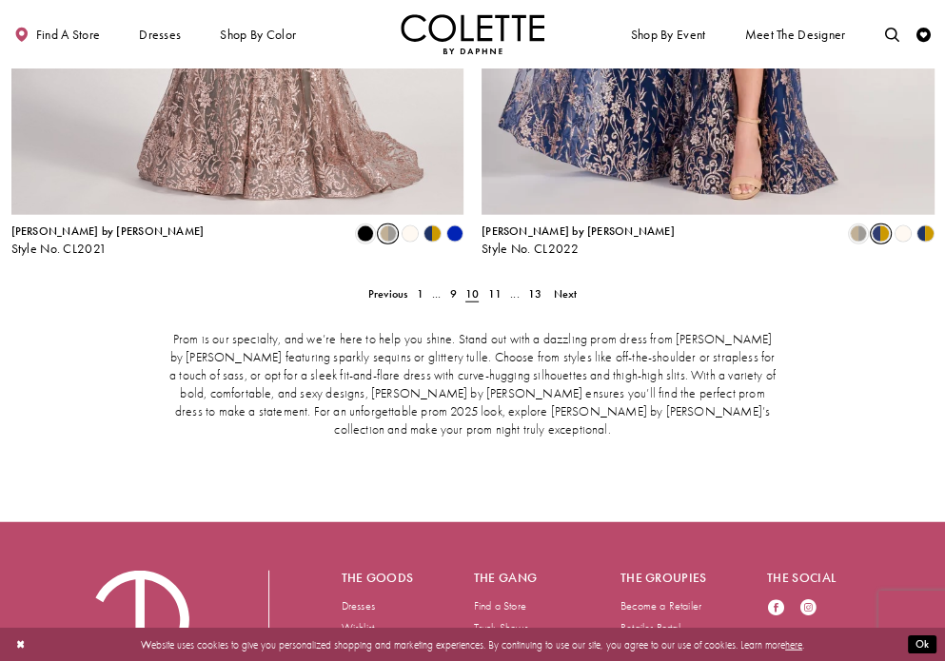
scroll to position [3010, 0]
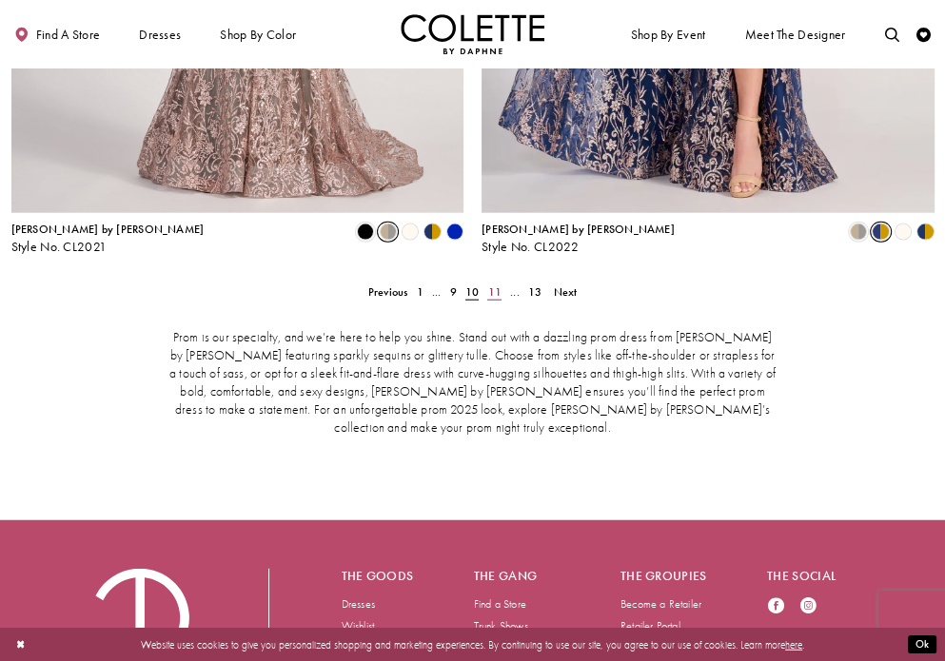
click at [496, 284] on span "11" at bounding box center [493, 291] width 13 height 15
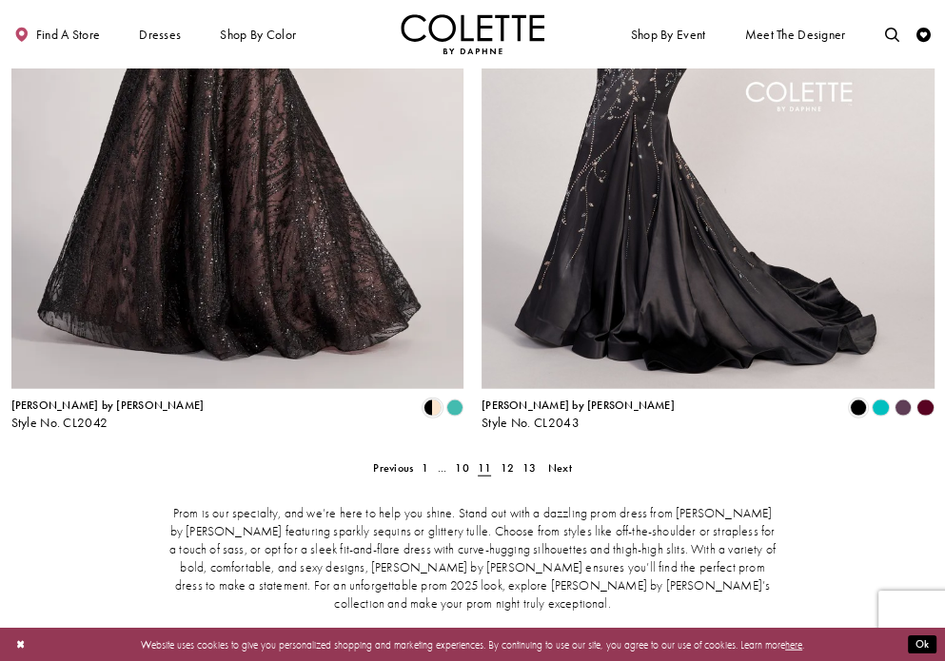
scroll to position [2851, 0]
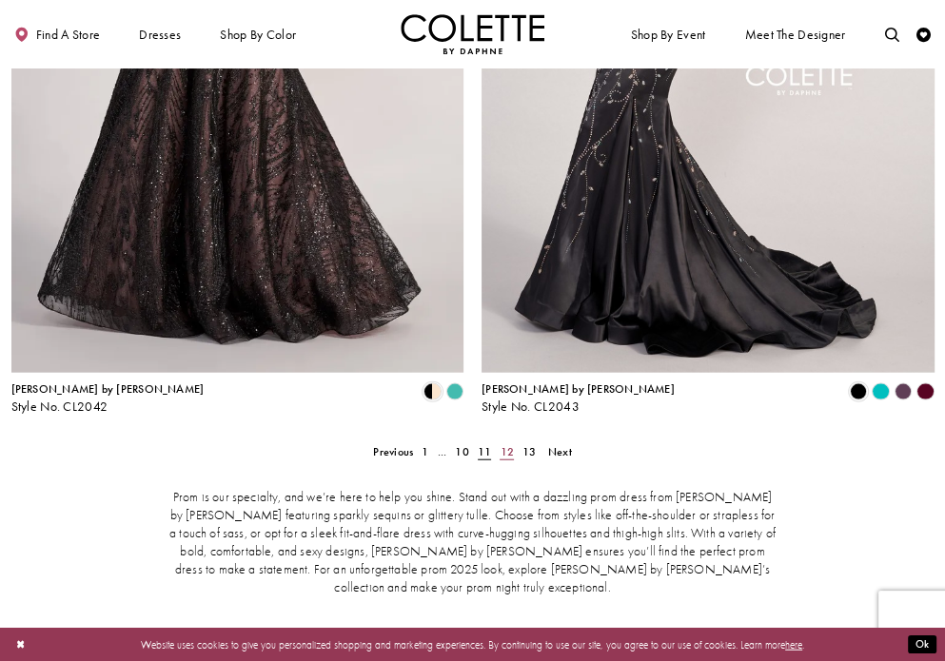
click at [509, 444] on span "12" at bounding box center [506, 451] width 13 height 15
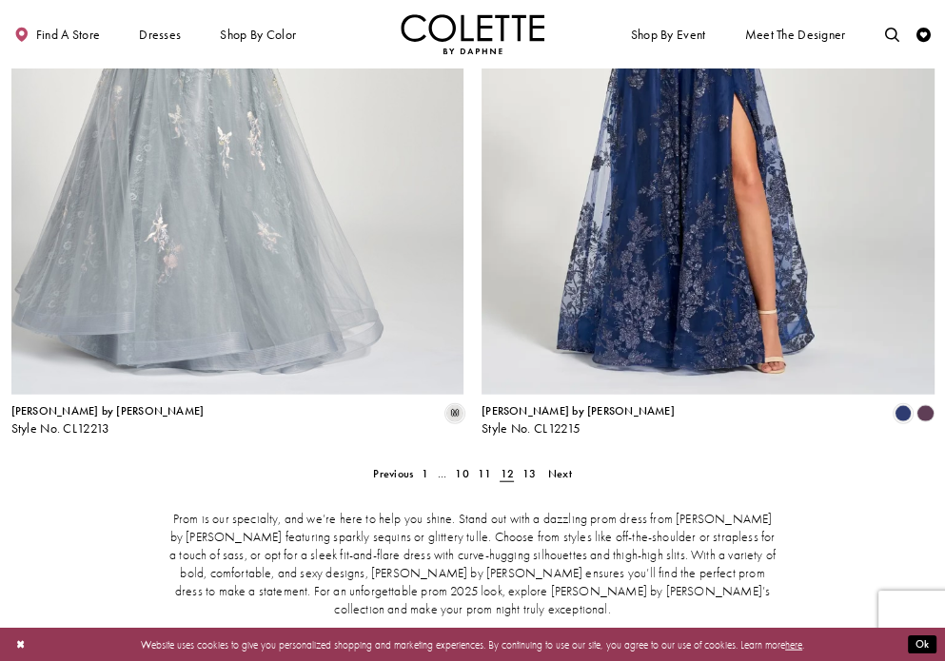
scroll to position [2832, 0]
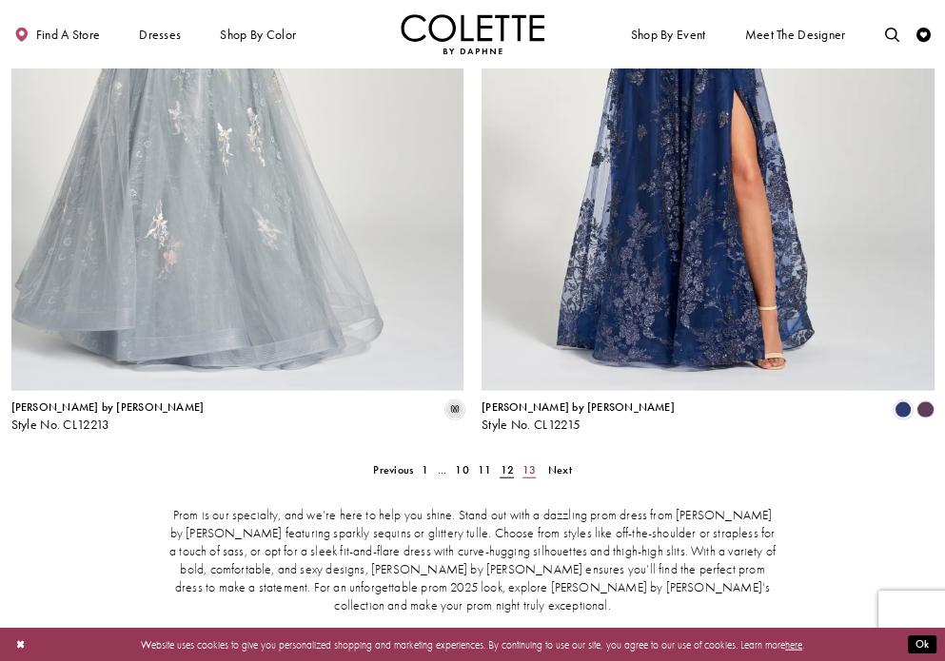
click at [529, 462] on span "13" at bounding box center [528, 469] width 13 height 15
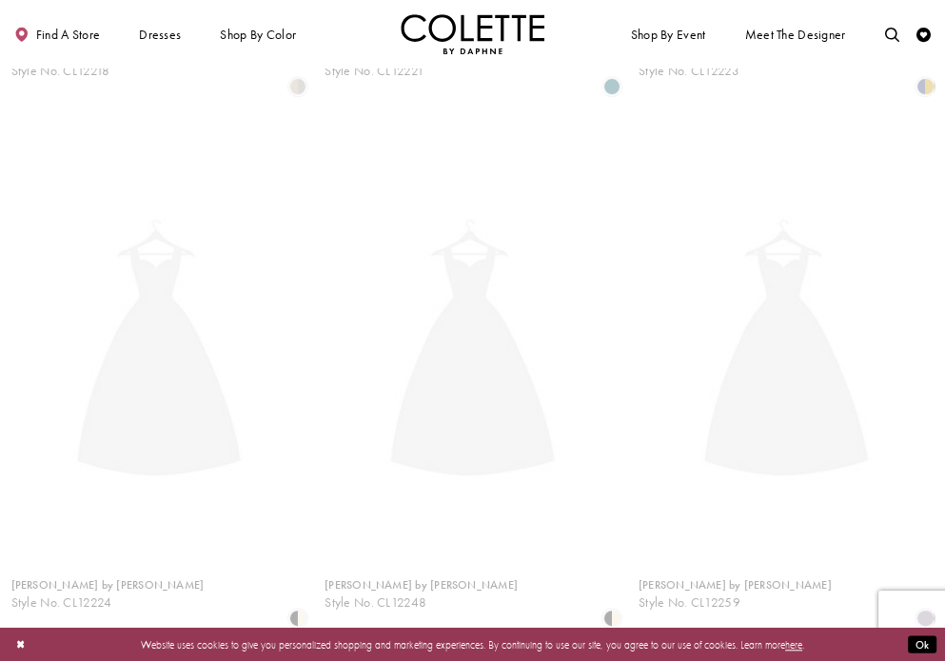
scroll to position [369, 0]
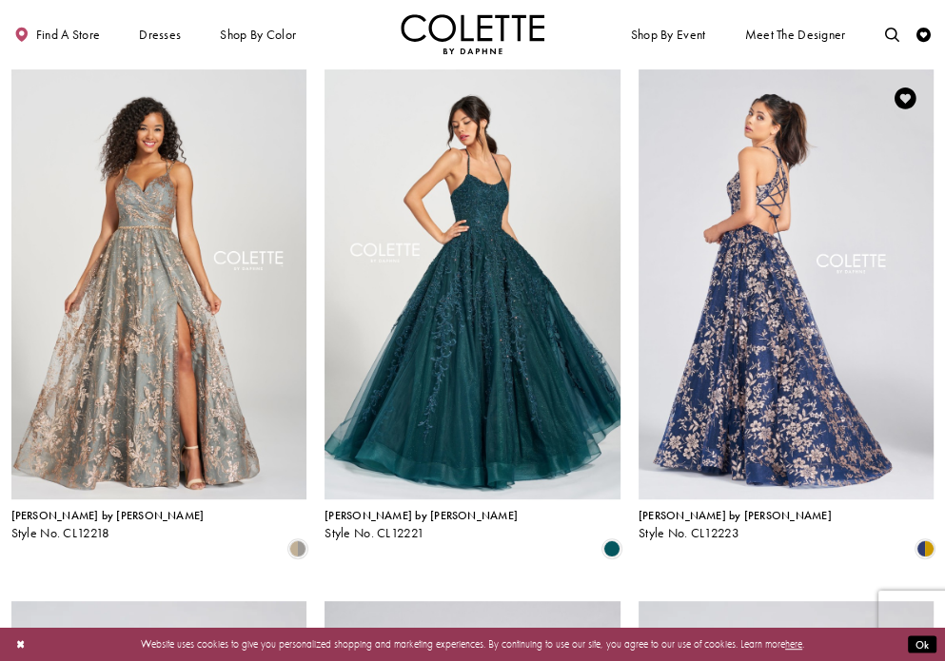
click at [811, 354] on img "Visit Colette by Daphne Style No. CL12223 Page" at bounding box center [786, 284] width 296 height 430
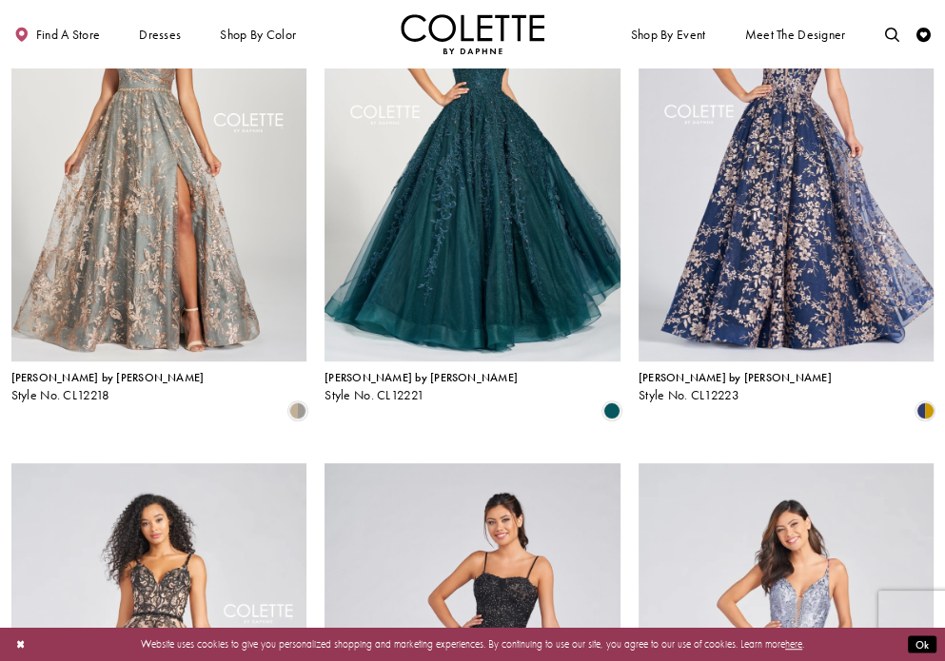
scroll to position [0, 0]
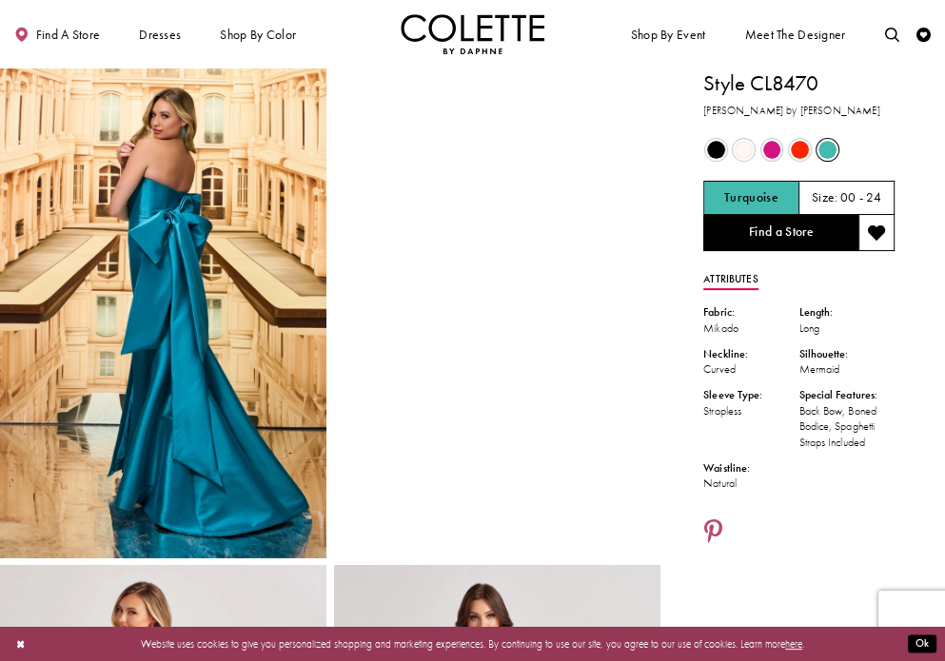
click at [797, 151] on span "Product color controls state depends on size chosen" at bounding box center [800, 150] width 18 height 18
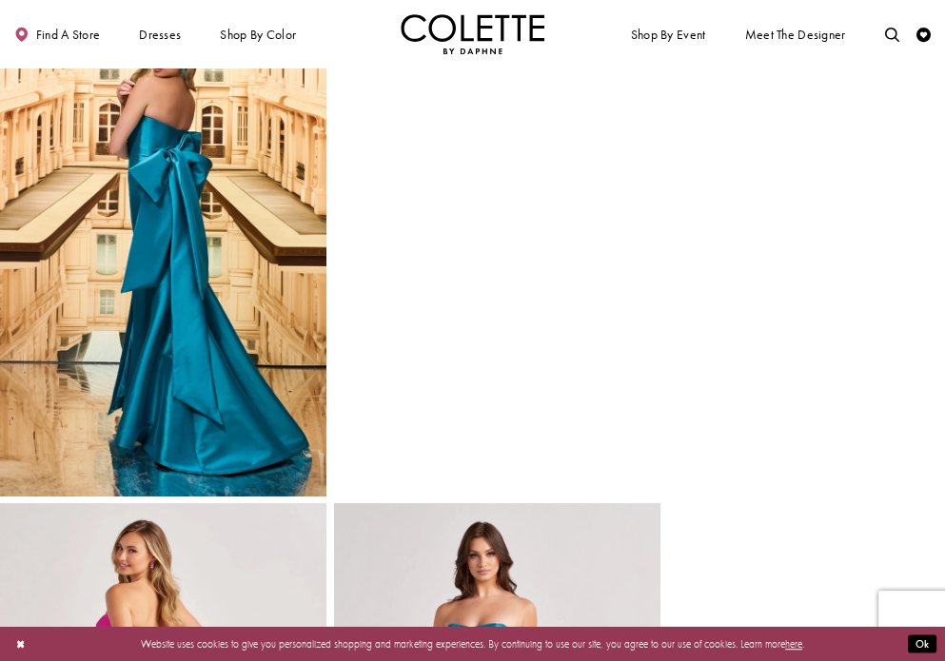
scroll to position [601, 0]
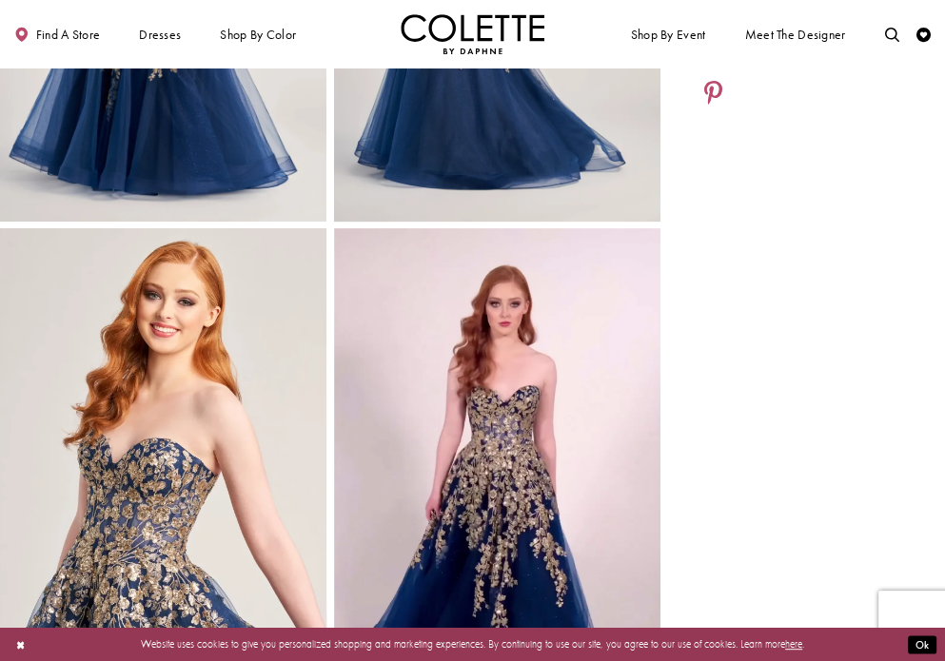
scroll to position [350, 0]
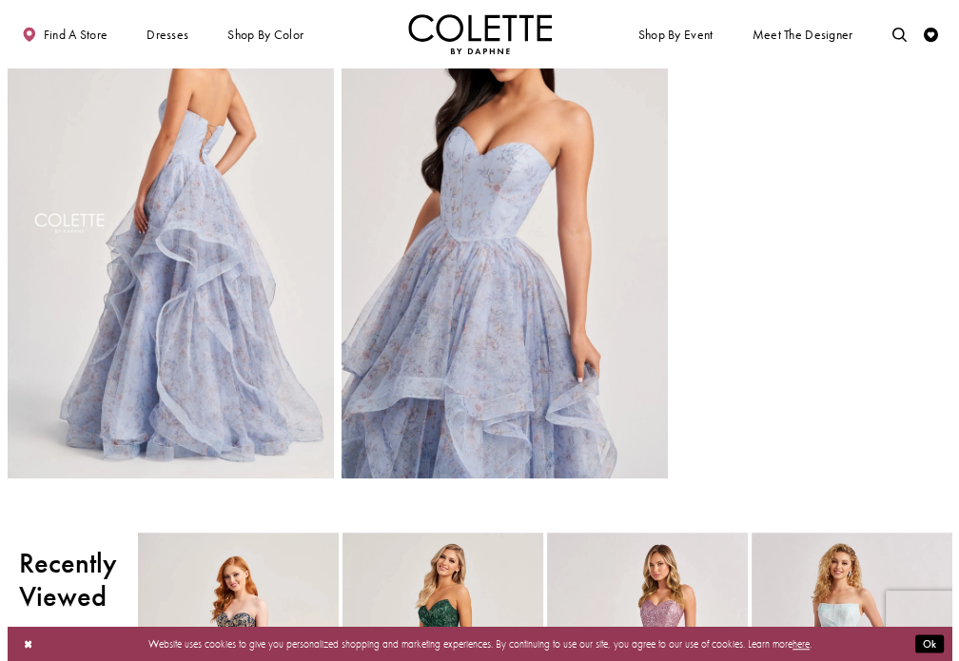
scroll to position [582, 0]
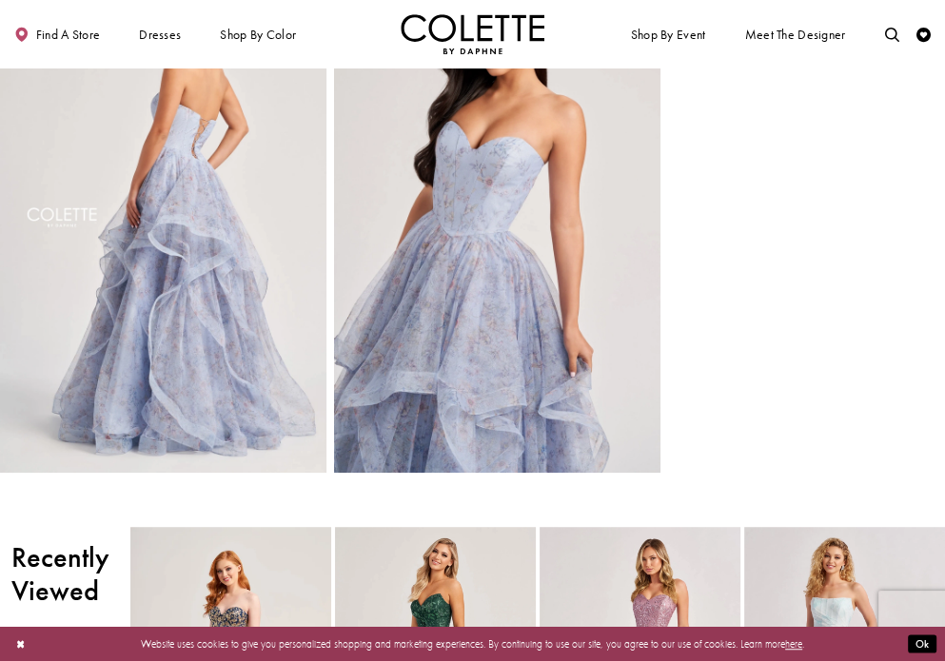
click at [645, 79] on img "Full size Style CL8180 Colette by Daphne #3 Ocean Blue/Multi frontface vertical…" at bounding box center [497, 228] width 326 height 490
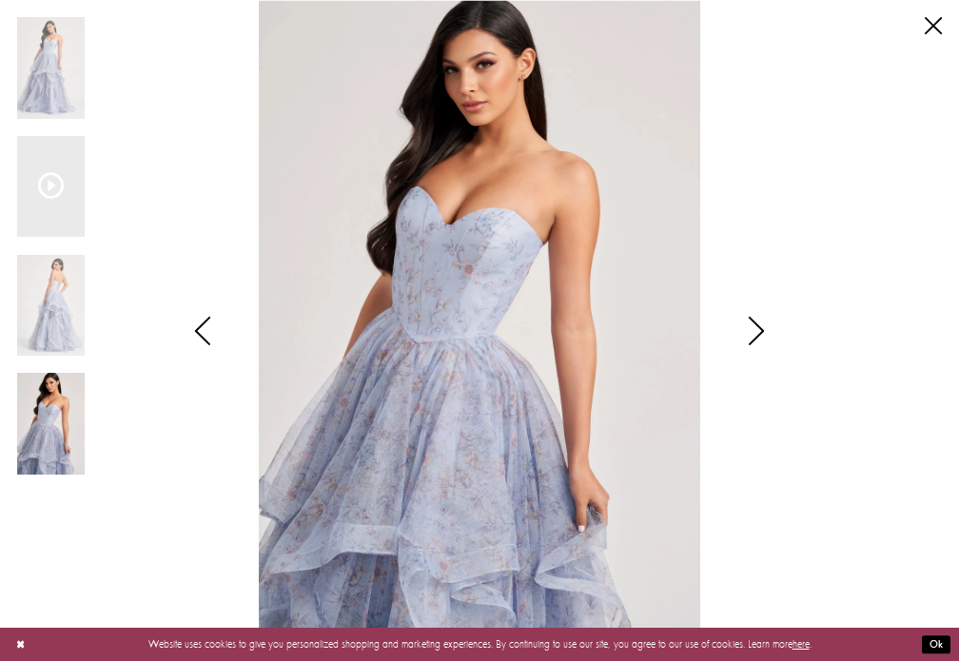
click at [456, 317] on img "Scroll List" at bounding box center [479, 330] width 507 height 661
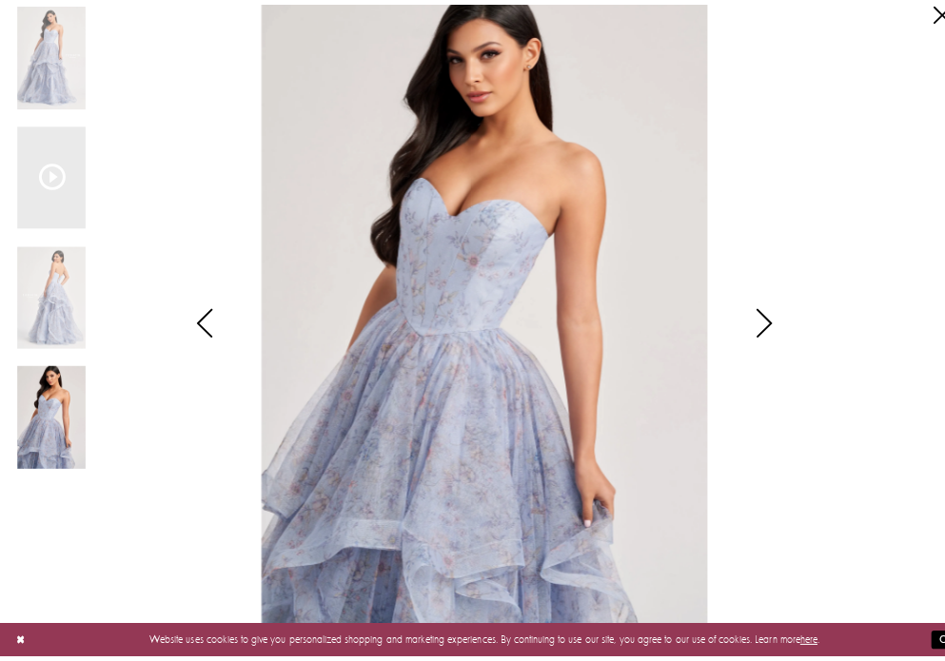
scroll to position [579, 0]
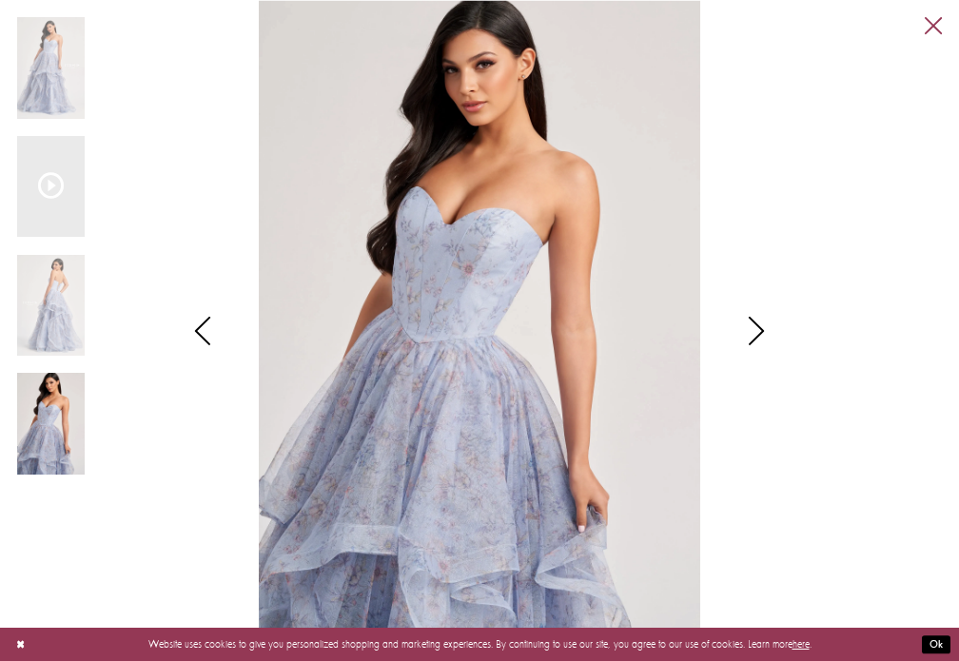
click at [940, 25] on link "Close" at bounding box center [933, 25] width 17 height 17
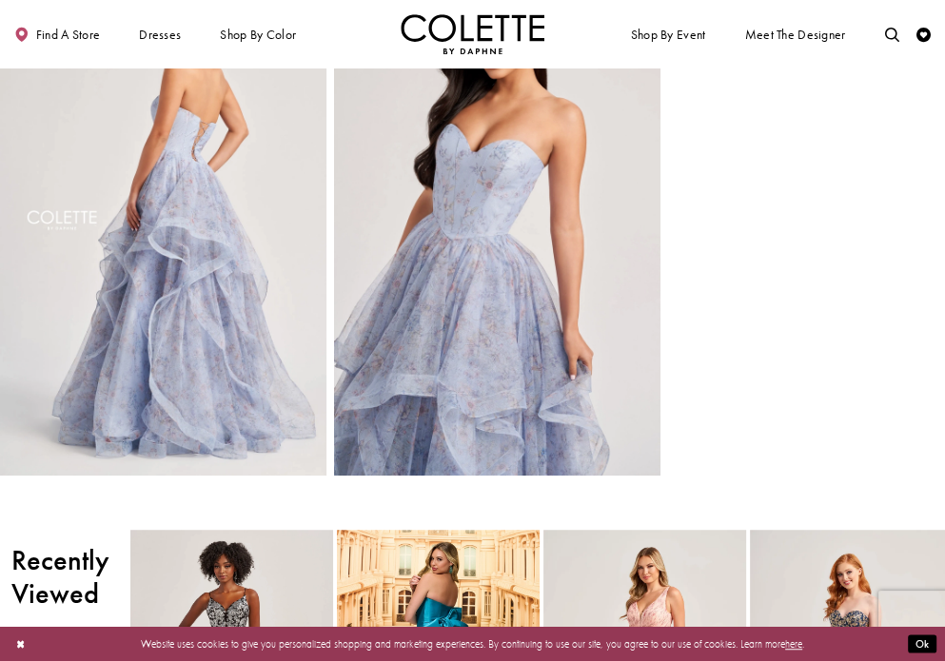
scroll to position [0, 0]
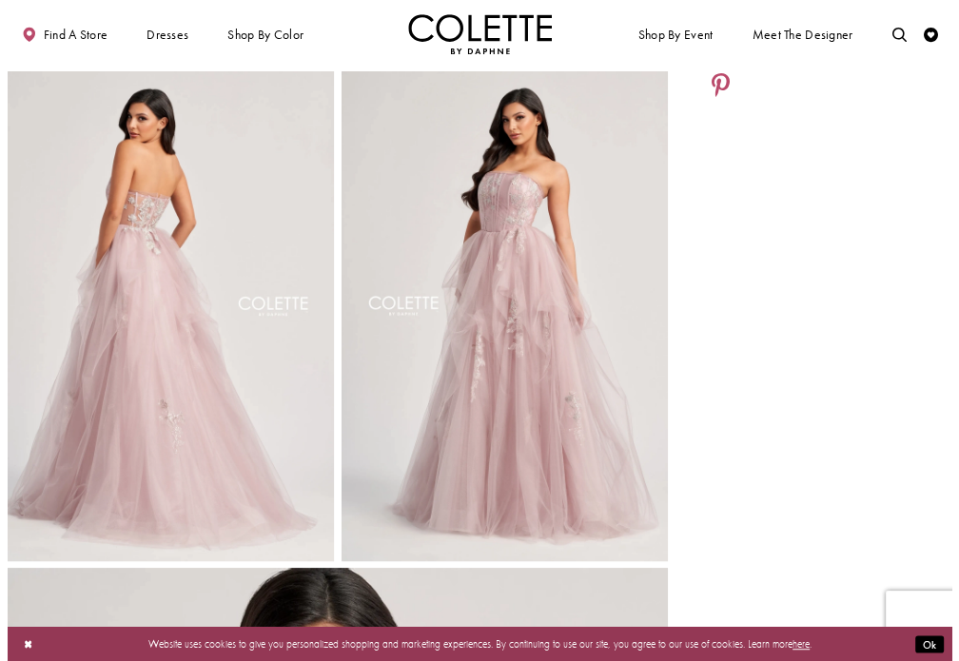
scroll to position [516, 0]
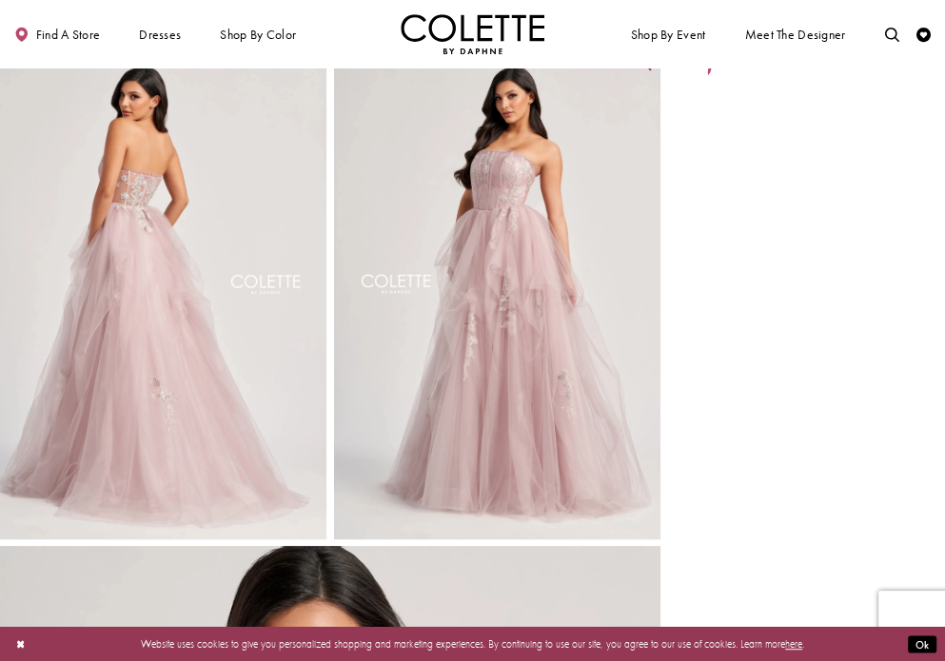
click at [637, 163] on img "Full size Style CL8120 Colette by Daphne #3 Blush frontface vertical picture" at bounding box center [497, 294] width 326 height 490
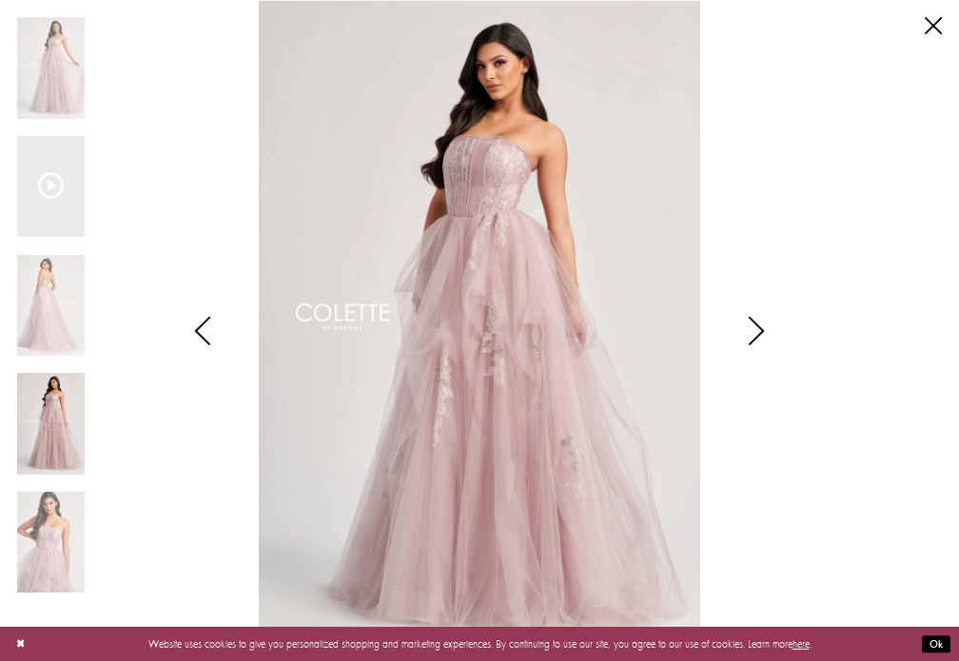
click at [756, 326] on icon "Style CL8120 Colette by Daphne Views dialog" at bounding box center [757, 331] width 48 height 29
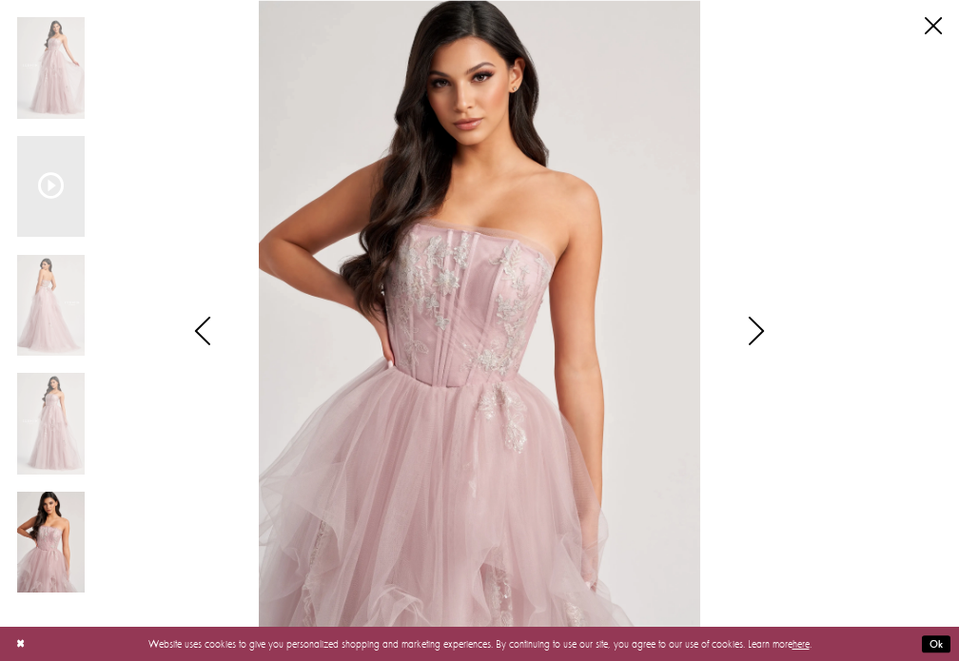
click at [756, 326] on icon "Style CL8120 Colette by Daphne Views dialog" at bounding box center [757, 331] width 48 height 29
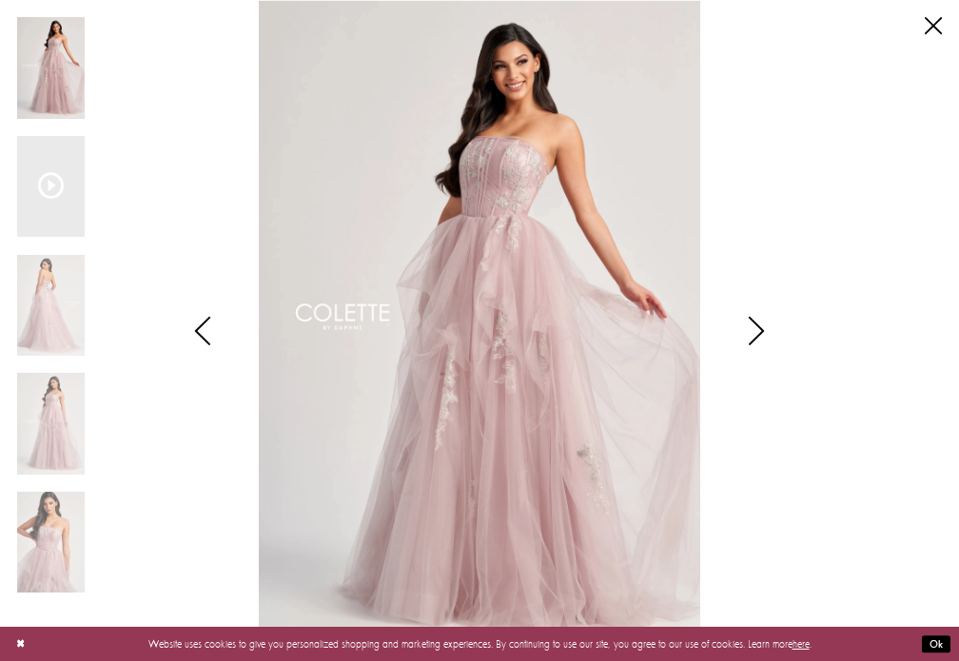
click at [756, 326] on icon "Style CL8120 Colette by Daphne Views dialog" at bounding box center [757, 331] width 48 height 29
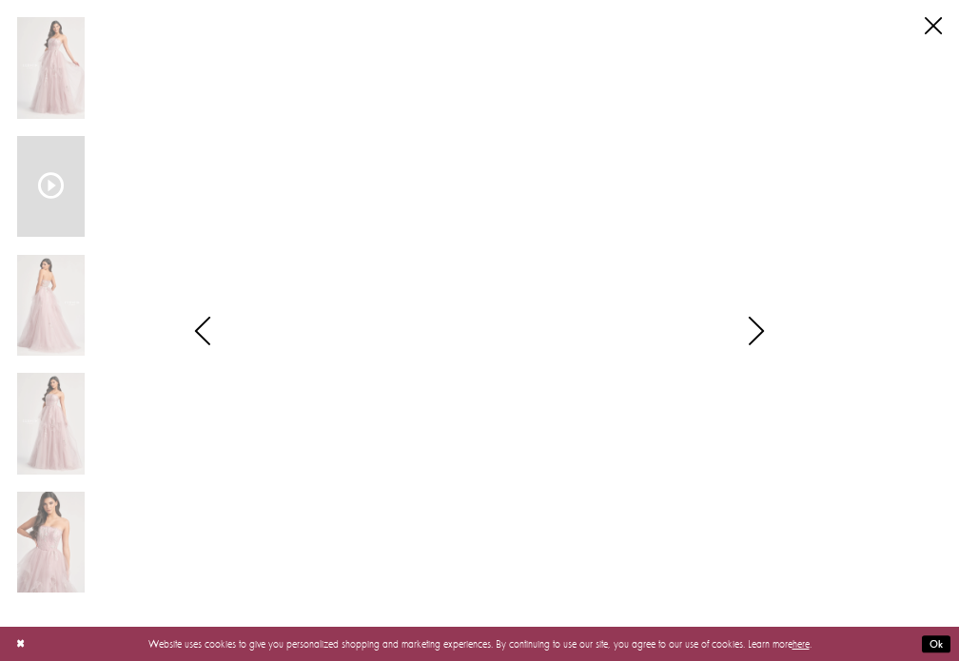
click at [927, 38] on div "**********" at bounding box center [479, 330] width 925 height 661
click at [936, 17] on link "Close" at bounding box center [933, 25] width 17 height 17
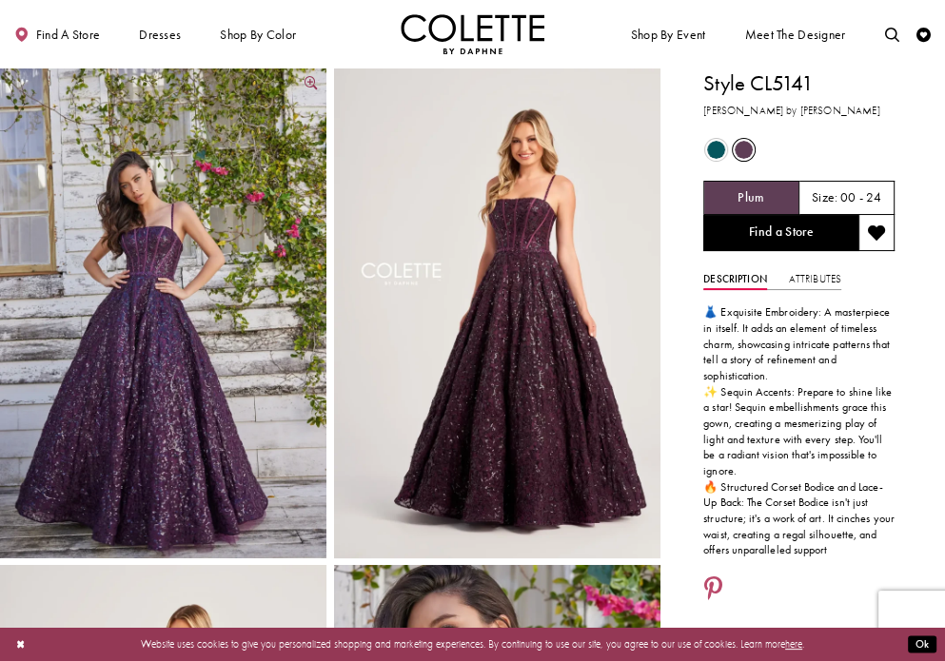
click at [301, 354] on img "Full size Style CL5141 Colette by Daphne #0 default Plum picture" at bounding box center [163, 314] width 326 height 490
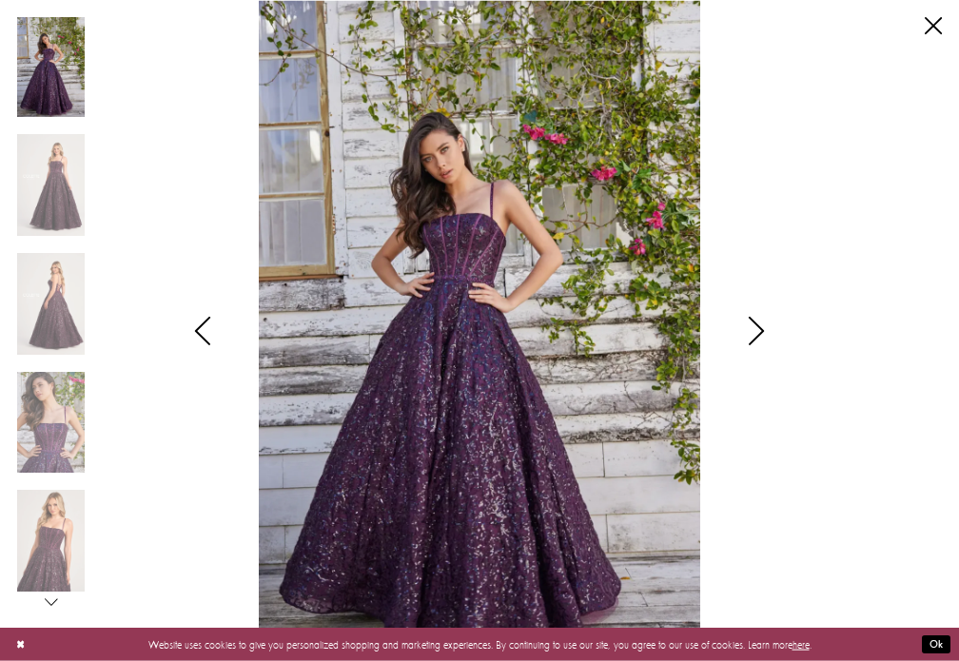
click at [755, 334] on icon "Style CL5141 Colette by Daphne Views dialog" at bounding box center [757, 331] width 48 height 29
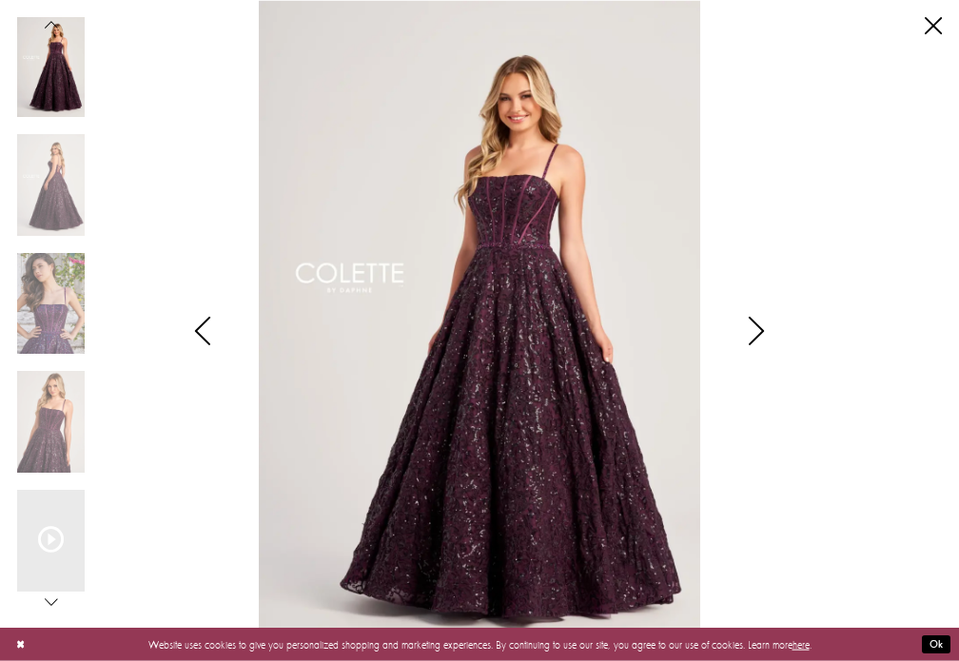
click at [755, 334] on icon "Style CL5141 Colette by Daphne Views dialog" at bounding box center [757, 331] width 48 height 29
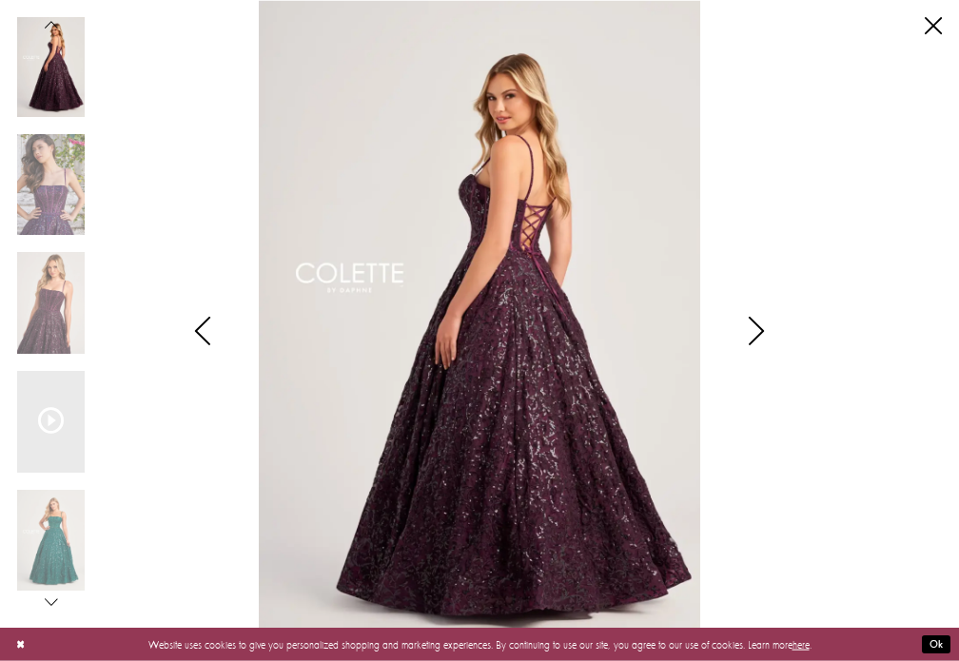
click at [755, 334] on icon "Style CL5141 Colette by Daphne Views dialog" at bounding box center [757, 331] width 48 height 29
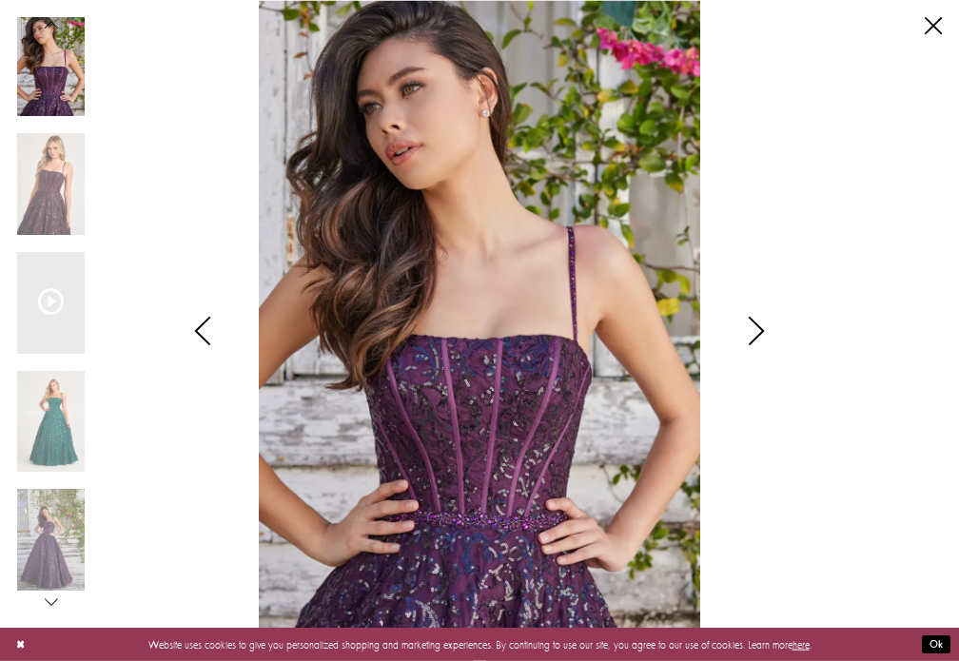
click at [755, 334] on icon "Style CL5141 Colette by Daphne Views dialog" at bounding box center [757, 331] width 48 height 29
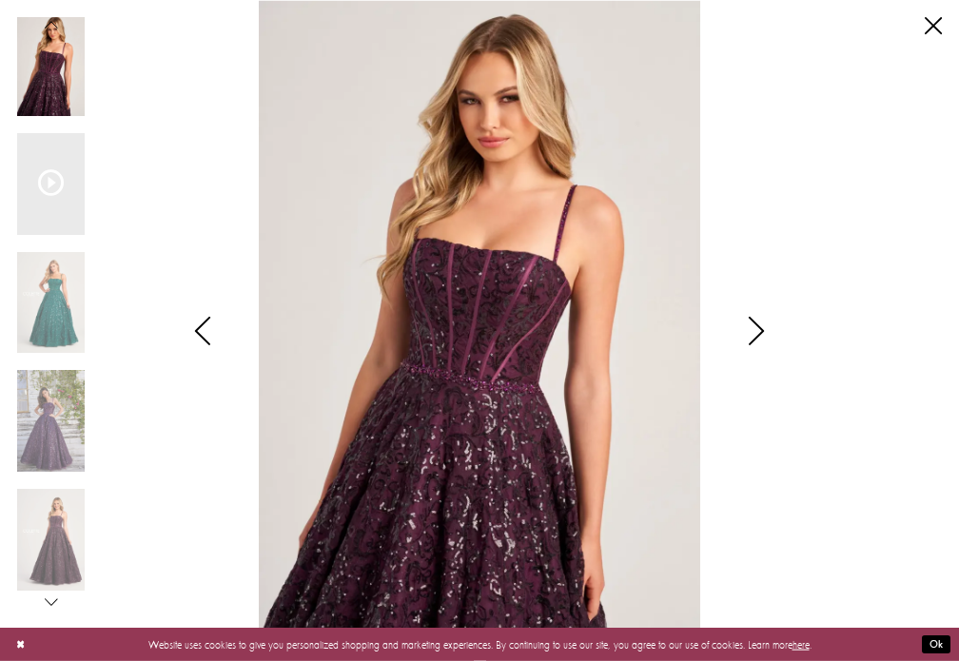
click at [755, 334] on icon "Style CL5141 Colette by Daphne Views dialog" at bounding box center [757, 331] width 48 height 29
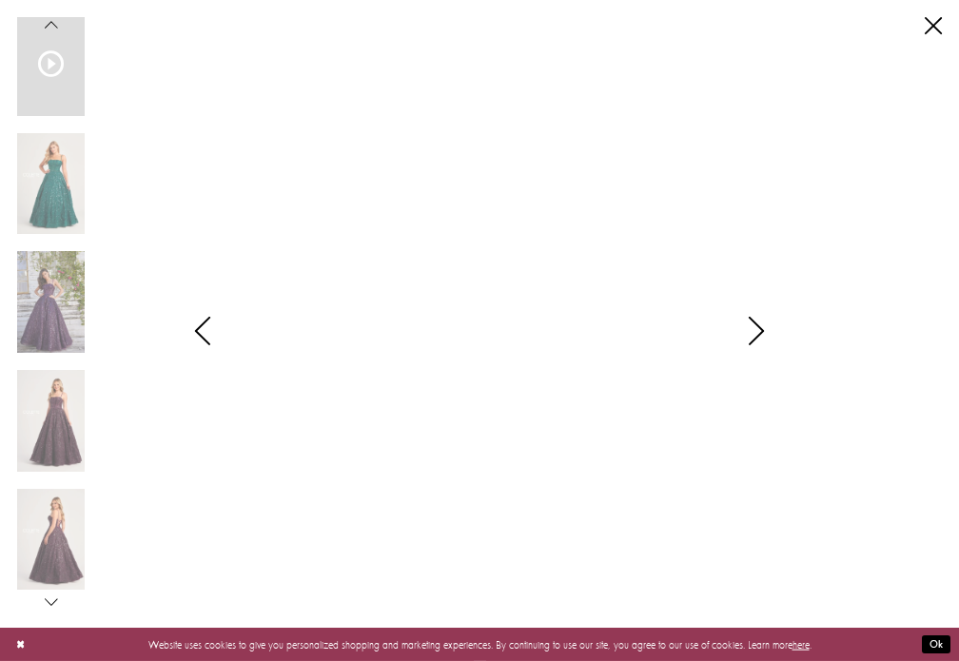
click at [755, 334] on icon "Style CL5141 Colette by Daphne Views dialog" at bounding box center [757, 331] width 48 height 29
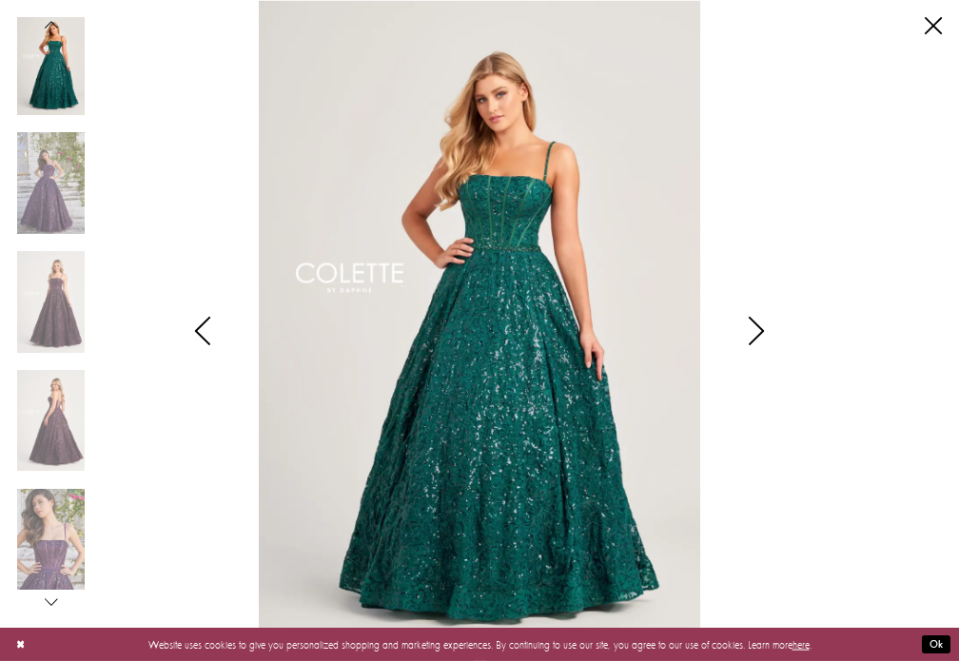
click at [755, 334] on icon "Style CL5141 Colette by Daphne Views dialog" at bounding box center [757, 331] width 48 height 29
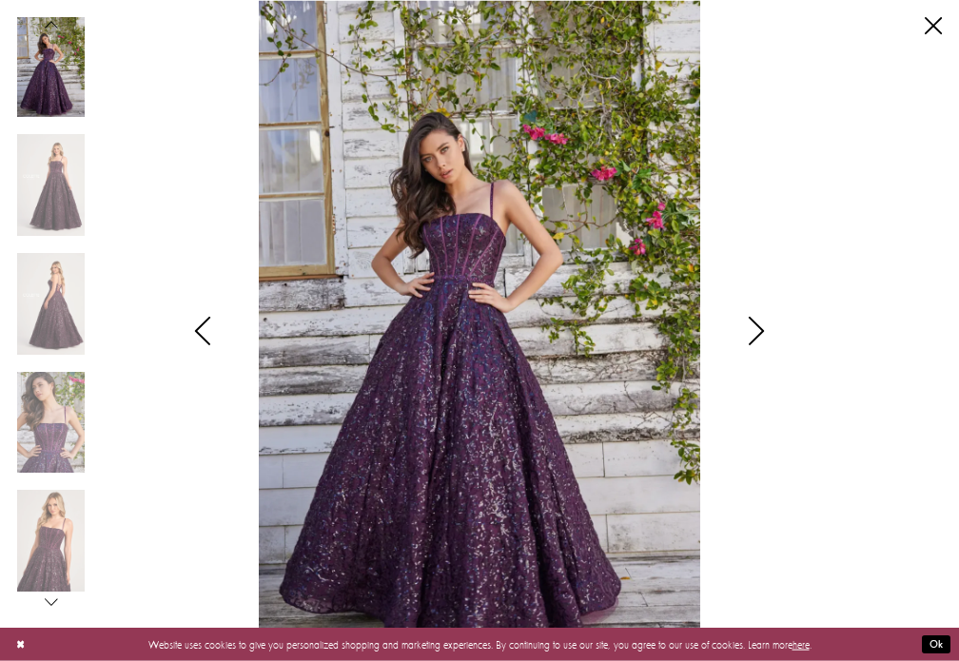
click at [755, 334] on icon "Style CL5141 Colette by Daphne Views dialog" at bounding box center [757, 331] width 48 height 29
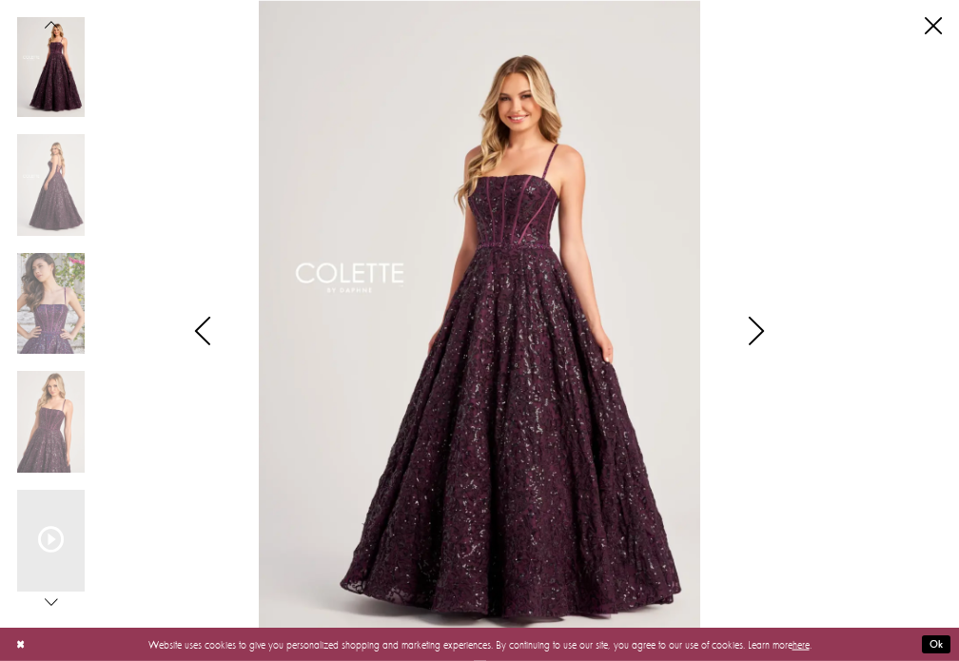
click at [755, 334] on icon "Style CL5141 Colette by Daphne Views dialog" at bounding box center [757, 331] width 48 height 29
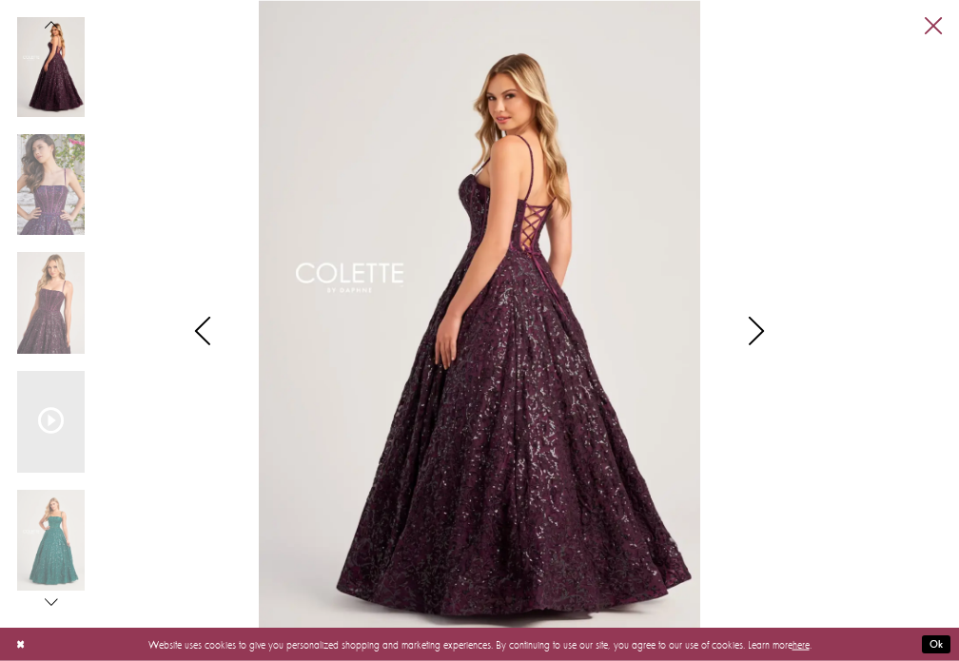
click at [934, 32] on link "Close" at bounding box center [933, 25] width 17 height 17
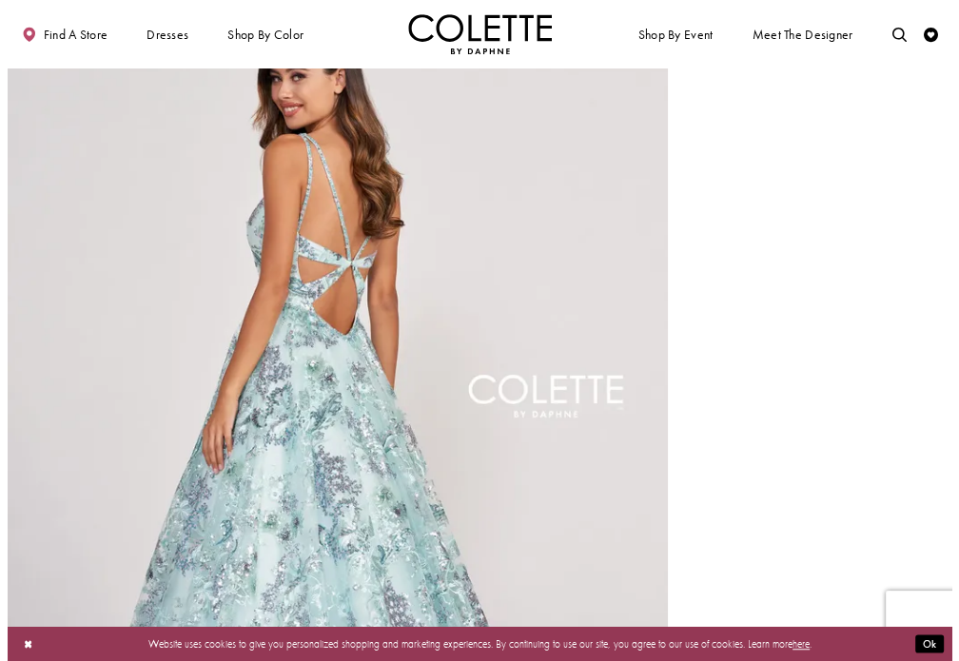
scroll to position [589, 0]
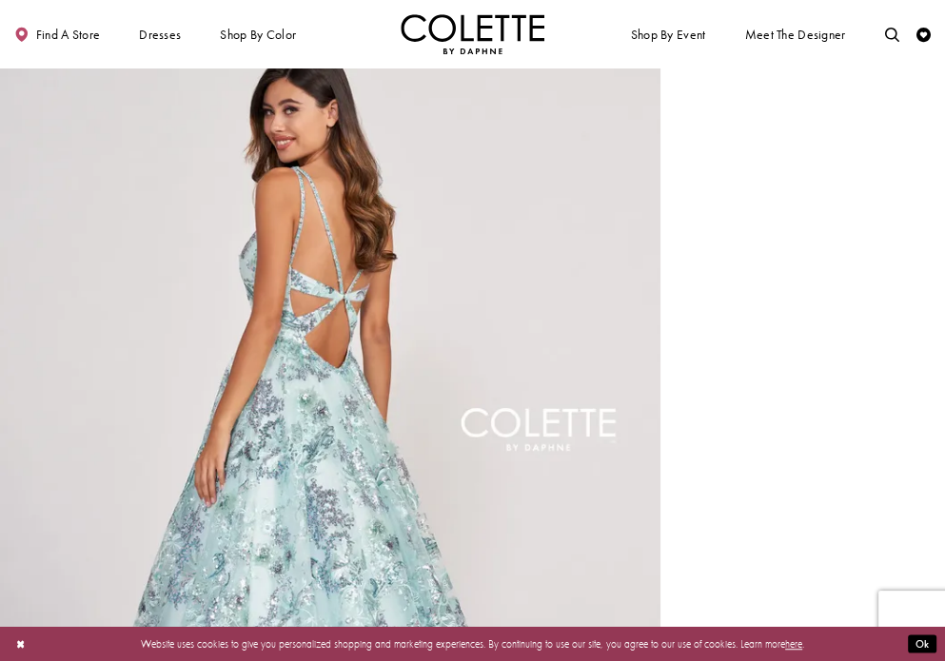
click at [647, 90] on img "Full size Style CL2011 Colette by Daphne #2 default Light Aqua backface vertica…" at bounding box center [330, 471] width 660 height 990
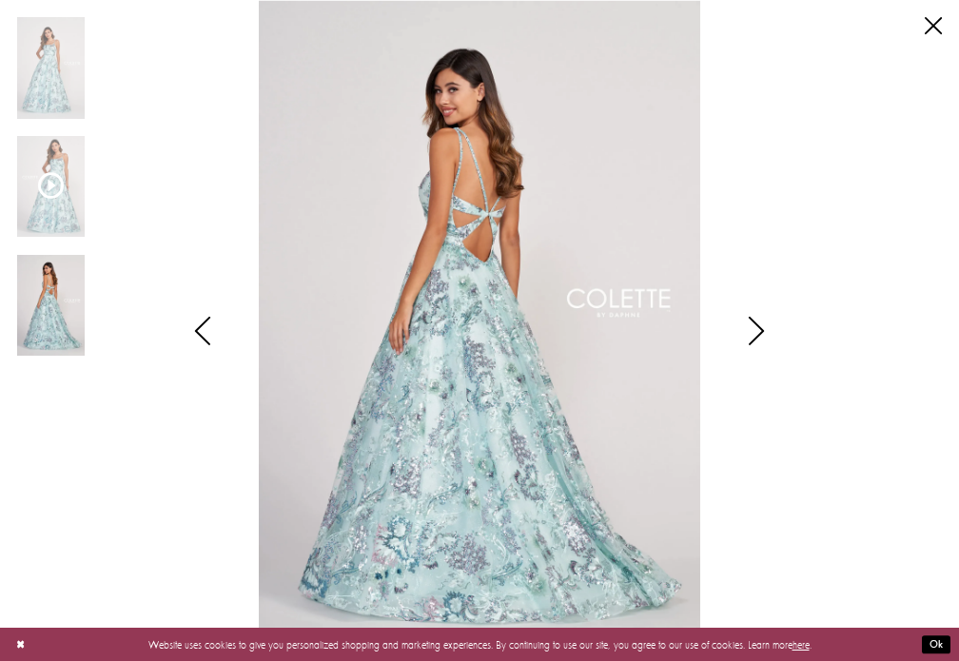
click at [750, 324] on icon "Style CL2011 Colette by Daphne Views dialog" at bounding box center [757, 331] width 48 height 29
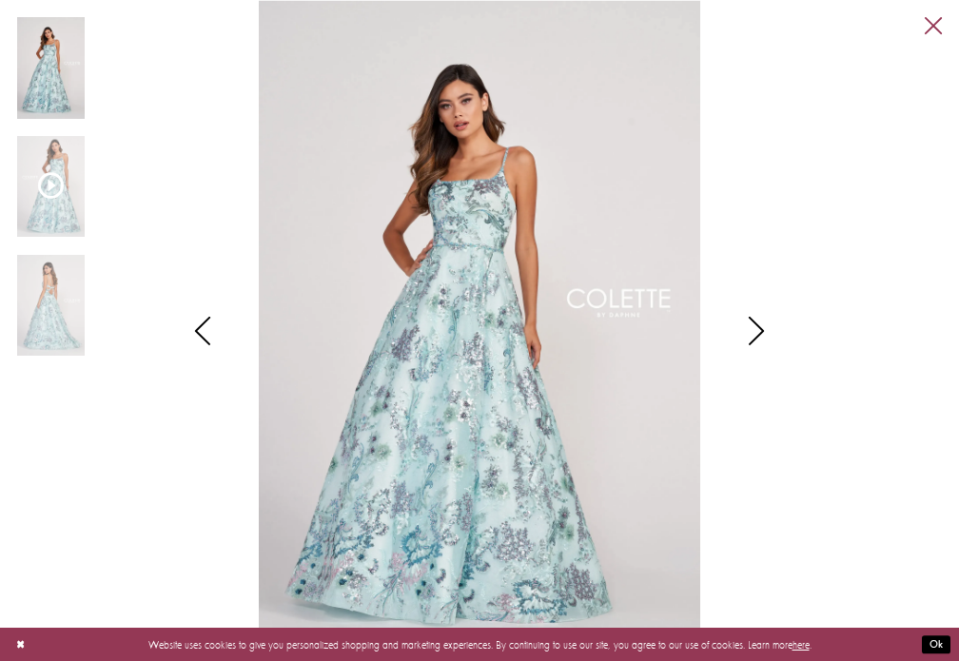
click at [931, 22] on link "Close" at bounding box center [933, 25] width 17 height 17
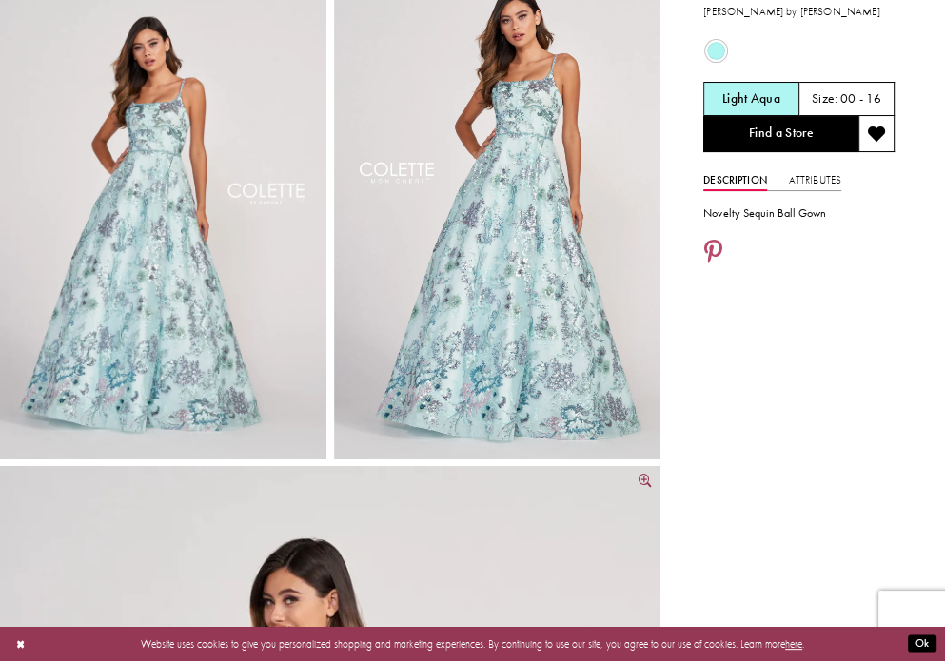
scroll to position [0, 0]
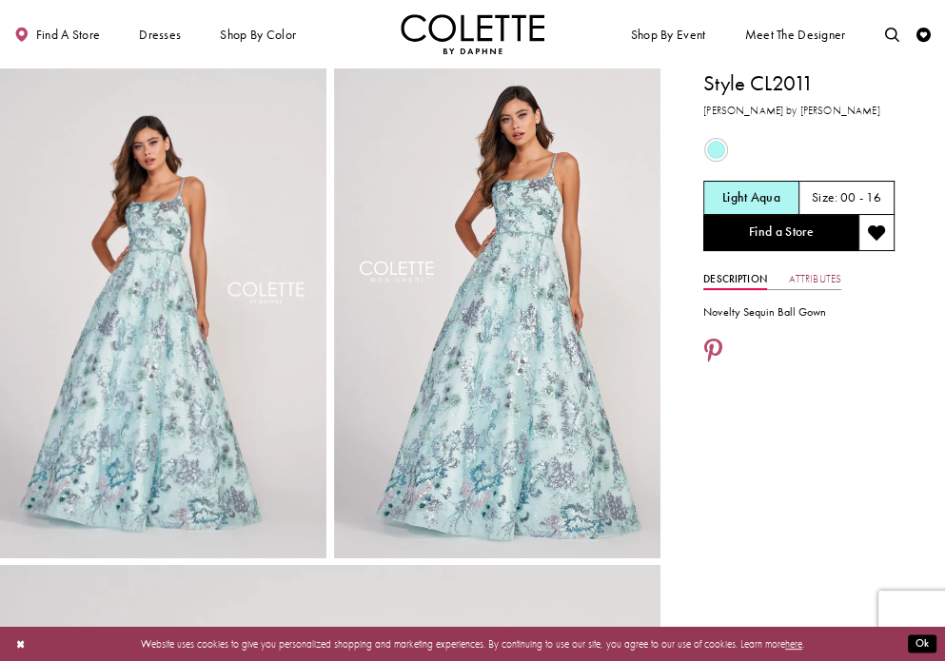
click at [822, 283] on link "Attributes" at bounding box center [814, 279] width 52 height 21
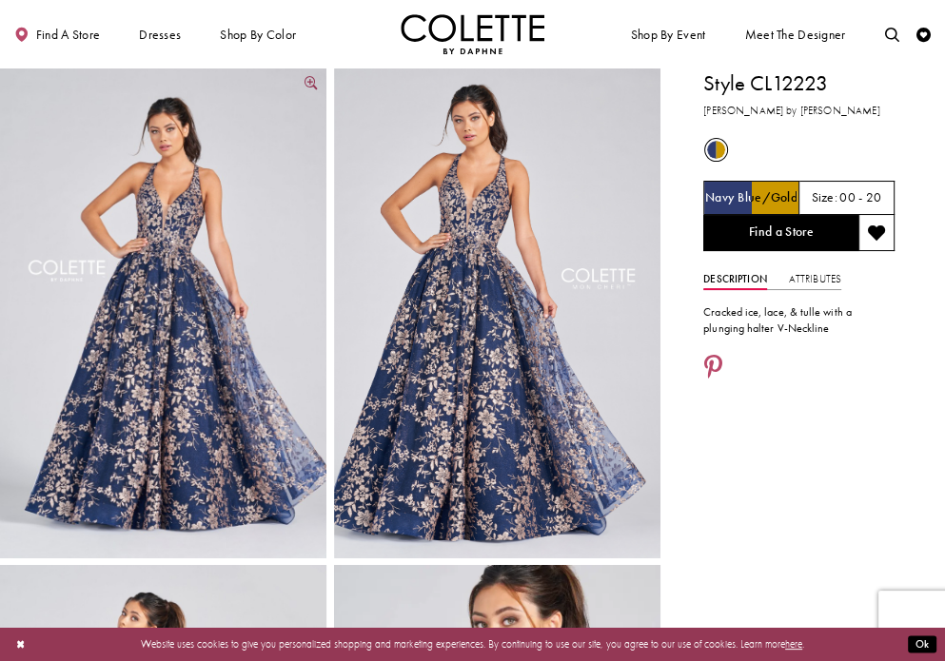
click at [288, 342] on img "Full size Style CL12223 Colette by Daphne #0 default Navy Blue/Gold picture" at bounding box center [163, 314] width 326 height 490
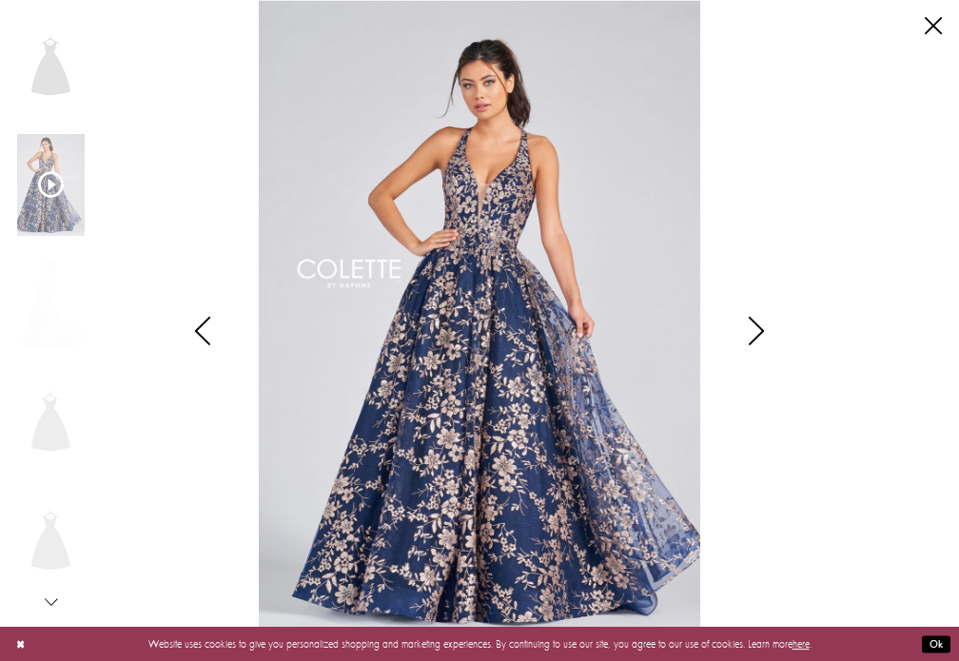
click at [759, 335] on icon "Style CL12223 Colette by Daphne Views dialog" at bounding box center [757, 331] width 48 height 29
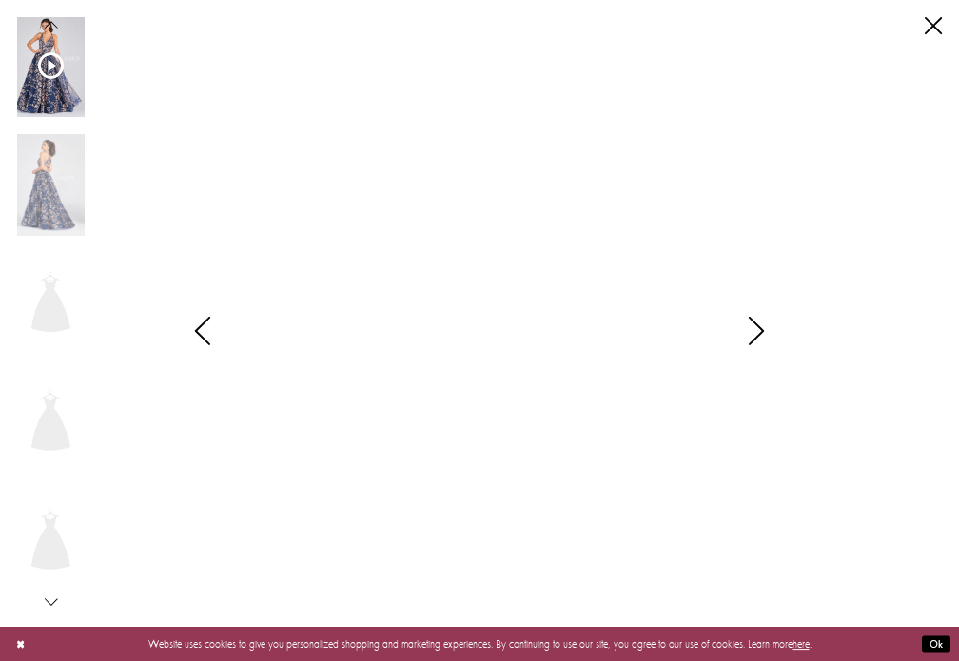
click at [749, 330] on icon "Style CL12223 Colette by Daphne Views dialog" at bounding box center [757, 331] width 48 height 29
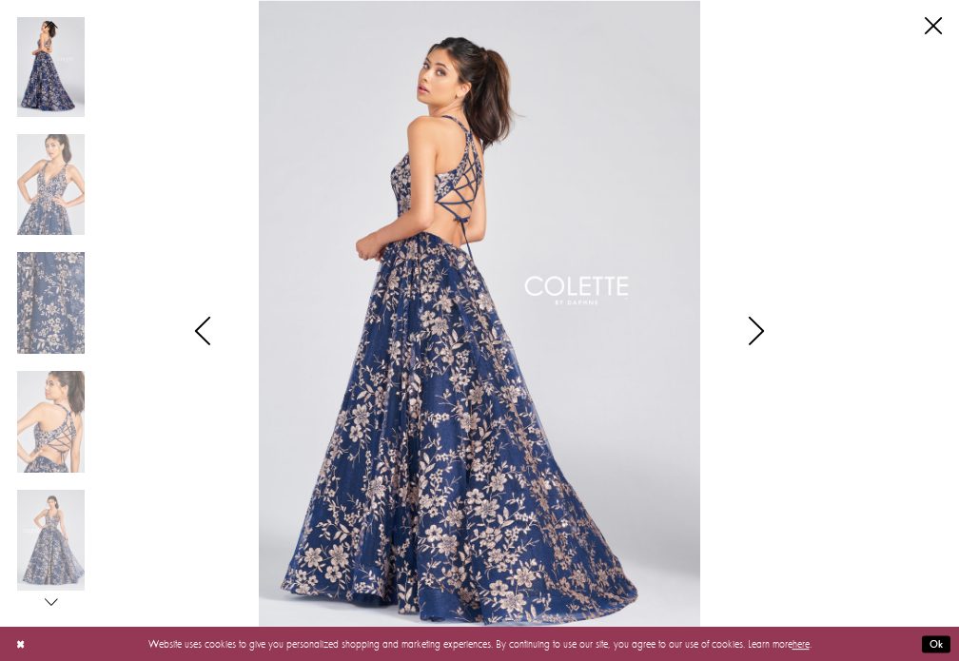
click at [749, 330] on icon "Style CL12223 Colette by Daphne Views dialog" at bounding box center [757, 331] width 48 height 29
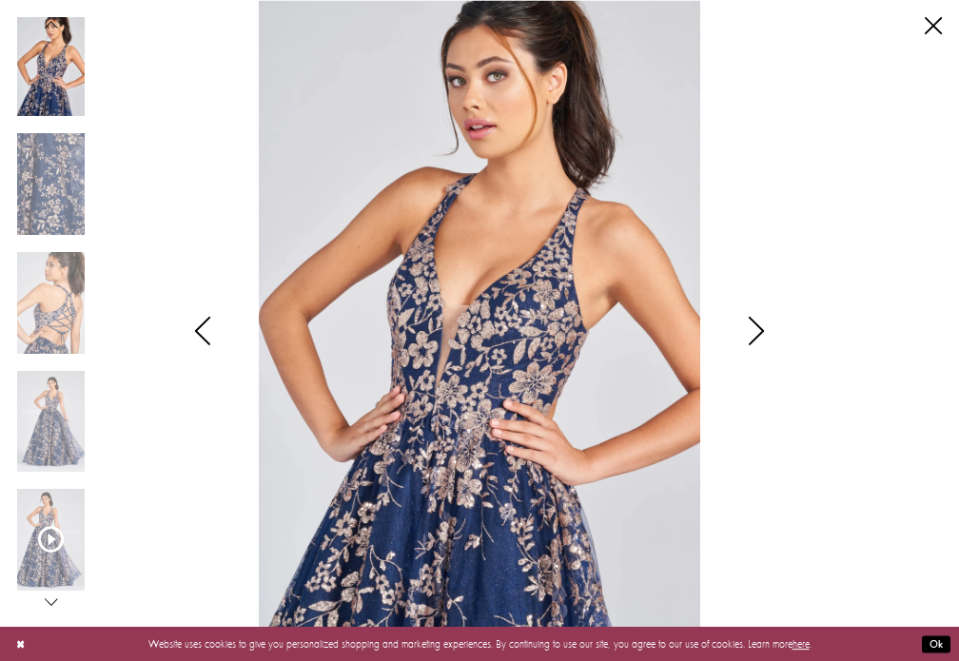
click at [749, 330] on icon "Style CL12223 Colette by Daphne Views dialog" at bounding box center [757, 331] width 48 height 29
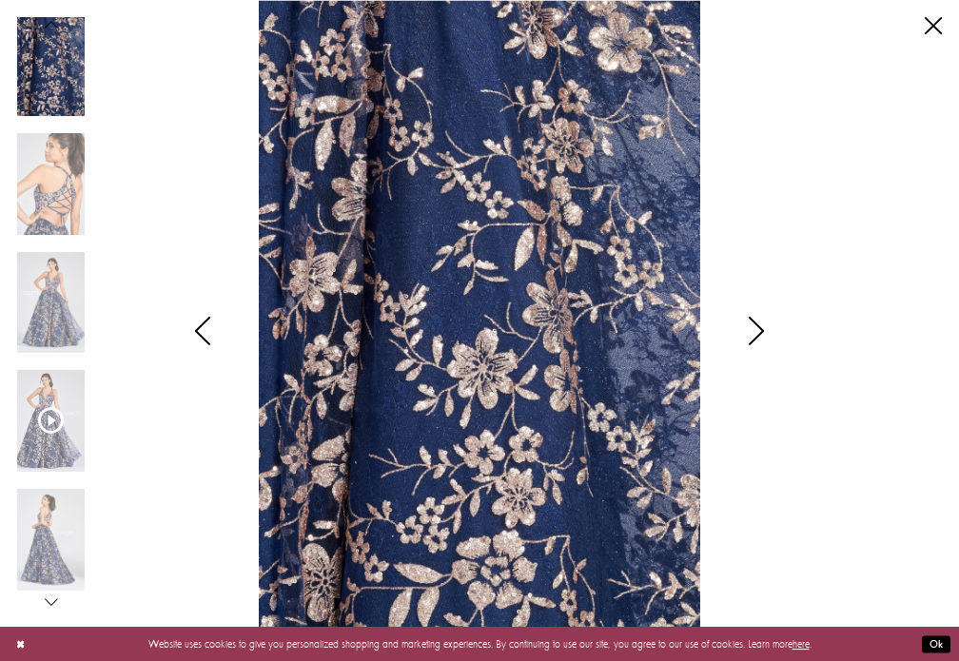
click at [749, 330] on icon "Style CL12223 Colette by Daphne Views dialog" at bounding box center [757, 331] width 48 height 29
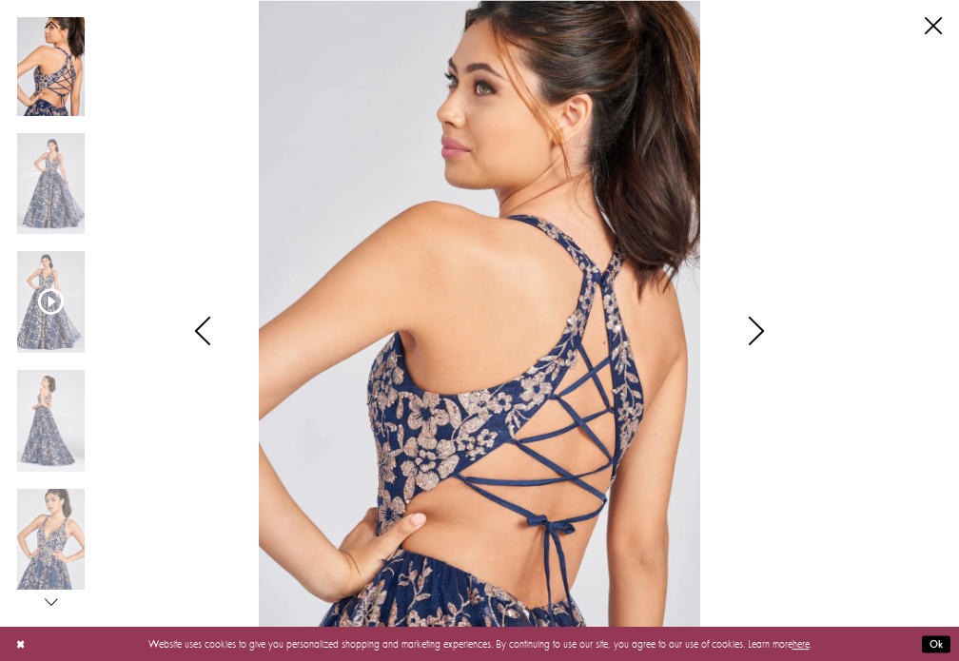
click at [749, 330] on icon "Style CL12223 Colette by Daphne Views dialog" at bounding box center [757, 331] width 48 height 29
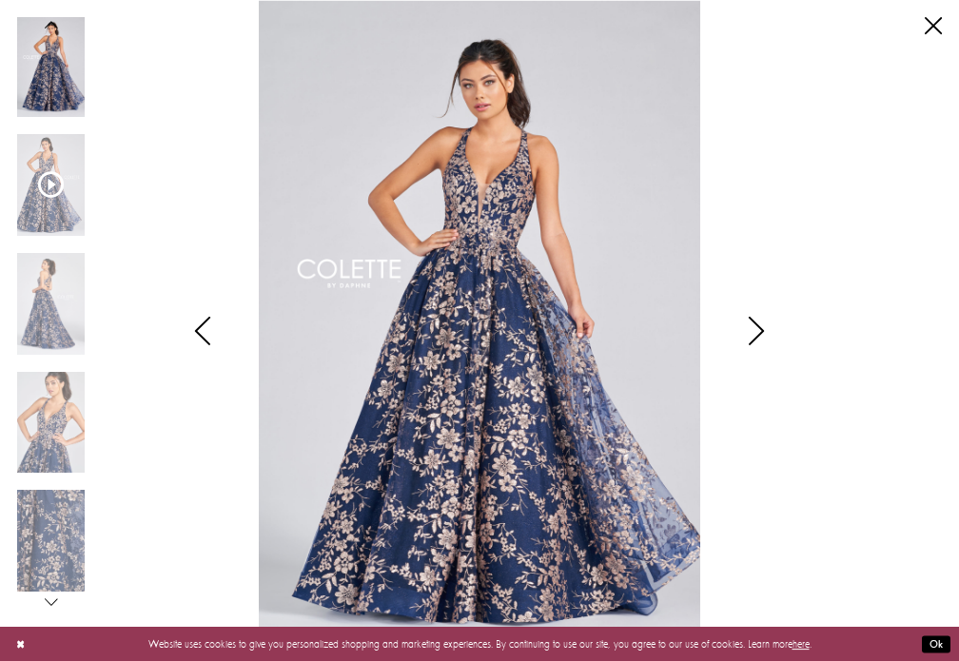
click at [749, 330] on icon "Style CL12223 Colette by Daphne Views dialog" at bounding box center [757, 331] width 48 height 29
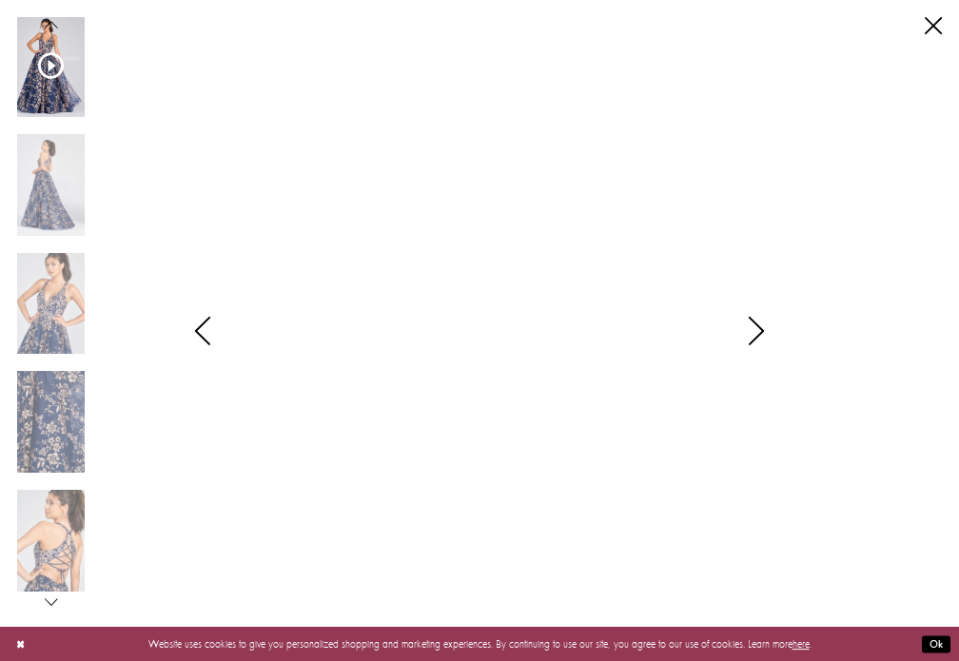
click at [749, 330] on icon "Style CL12223 Colette by Daphne Views dialog" at bounding box center [757, 331] width 48 height 29
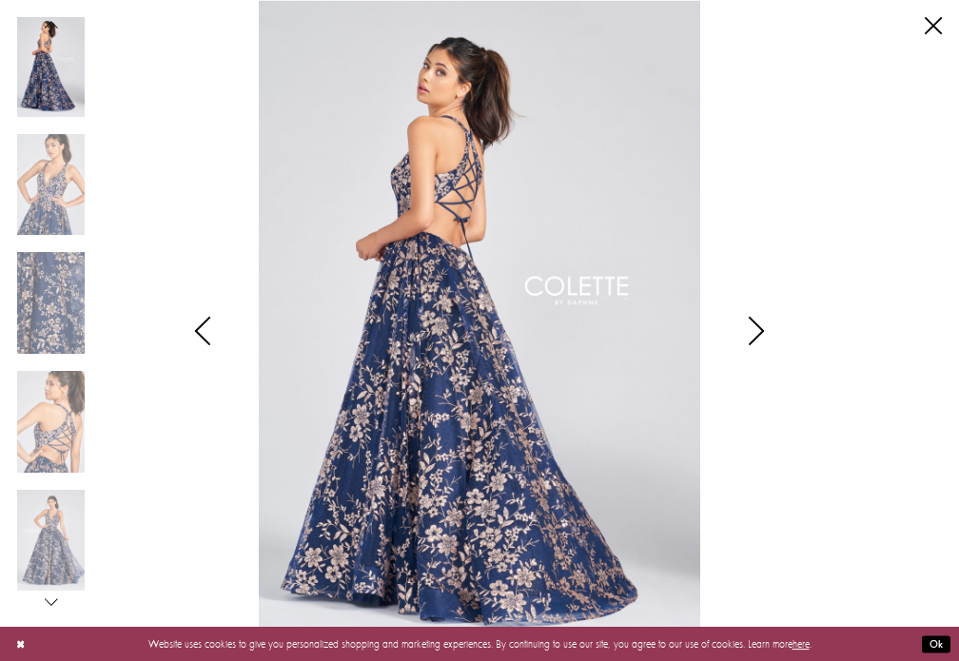
click at [749, 330] on icon "Style CL12223 Colette by Daphne Views dialog" at bounding box center [757, 331] width 48 height 29
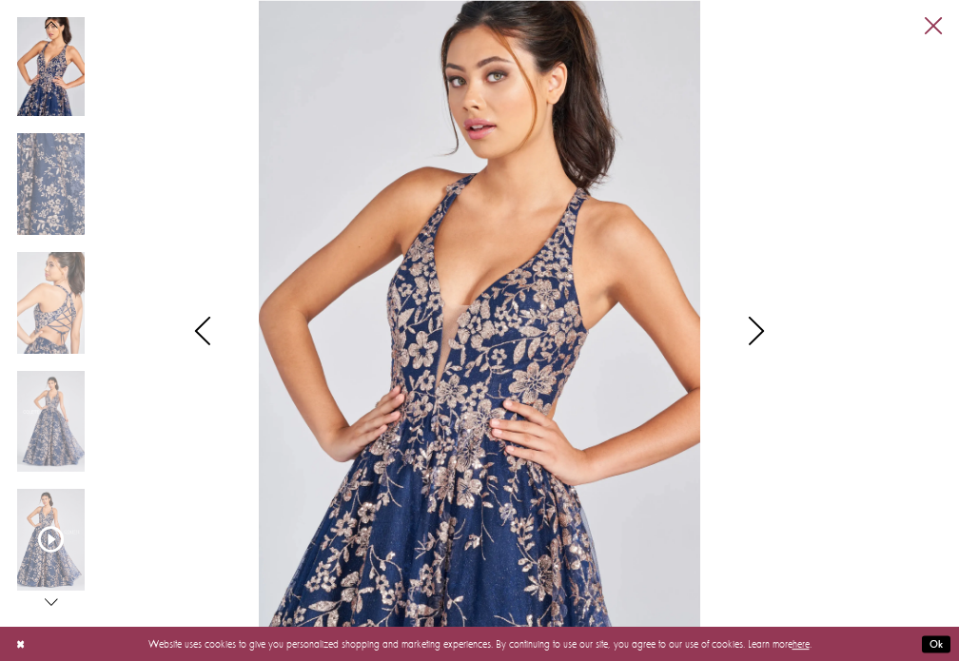
click at [925, 31] on link "Close" at bounding box center [933, 25] width 17 height 17
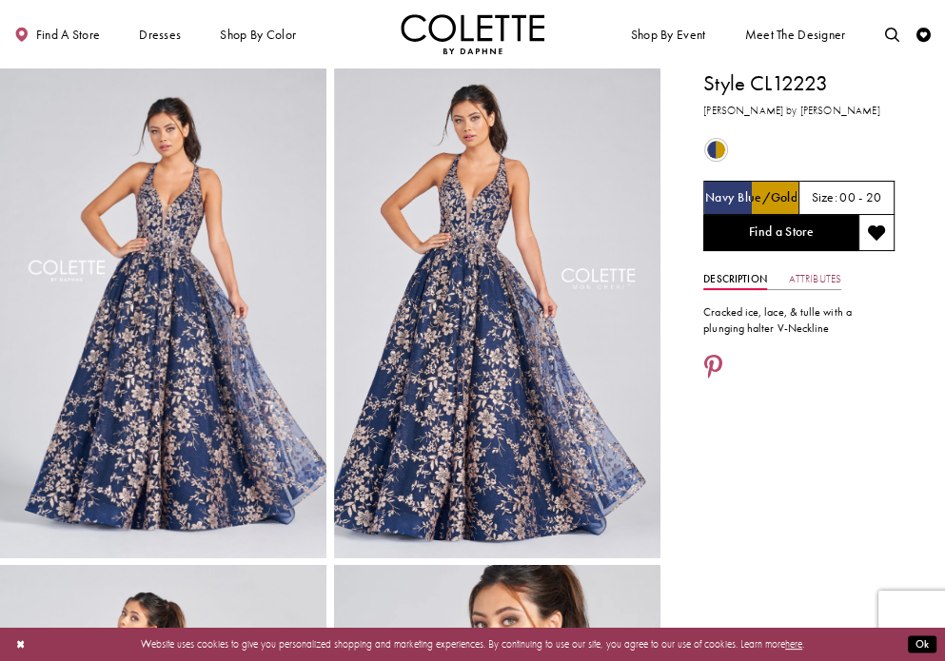
click at [810, 273] on link "Attributes" at bounding box center [814, 279] width 52 height 21
